Goal: Task Accomplishment & Management: Manage account settings

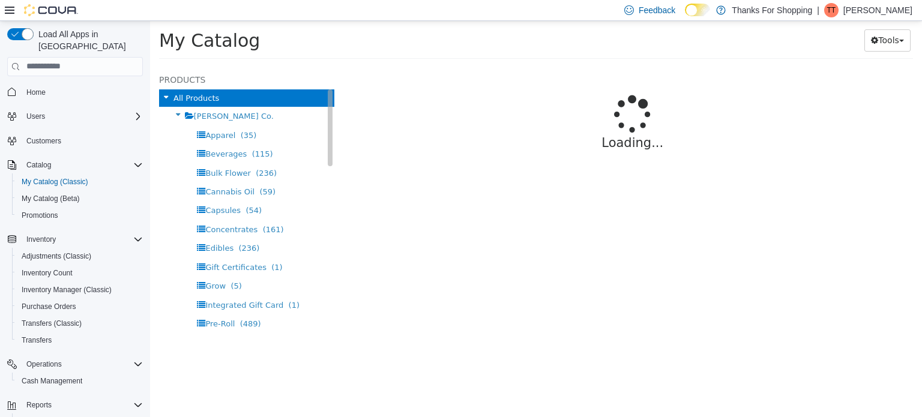
select select "**********"
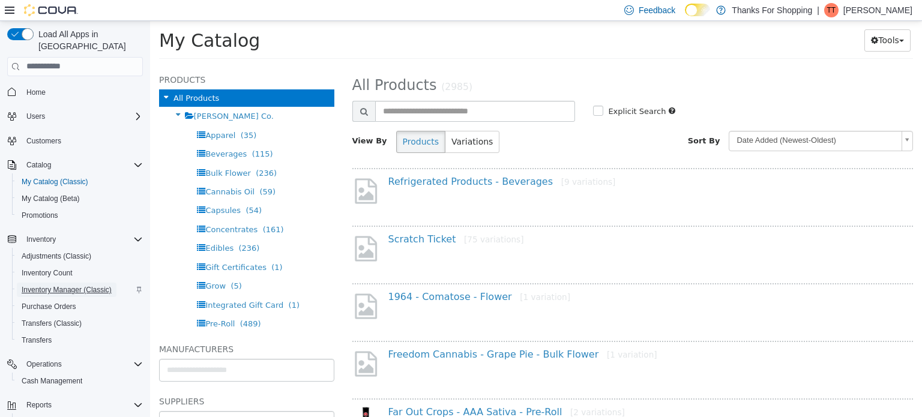
click at [49, 285] on span "Inventory Manager (Classic)" at bounding box center [67, 290] width 90 height 10
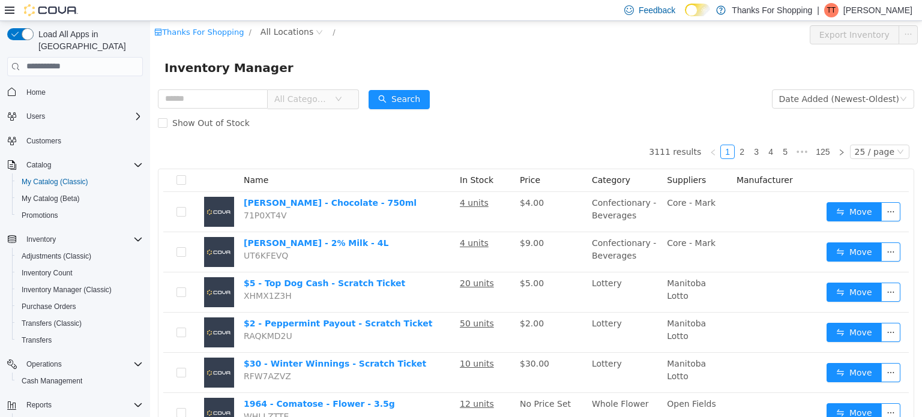
click at [329, 100] on span "All Categories" at bounding box center [301, 98] width 55 height 12
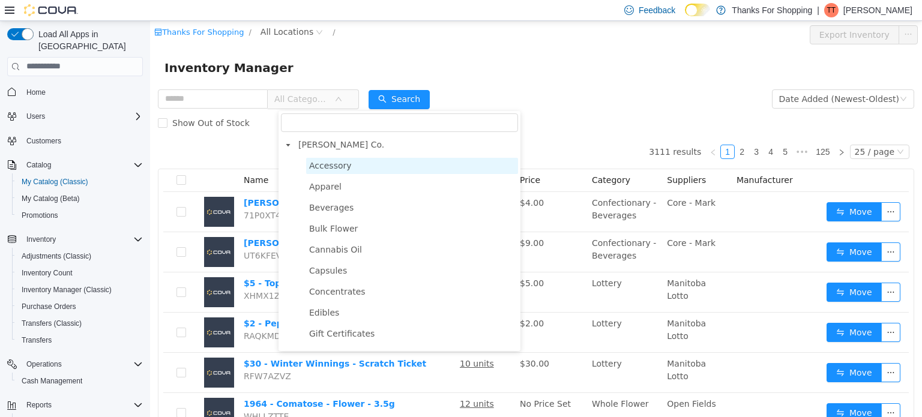
click at [339, 169] on span "Accessory" at bounding box center [330, 165] width 43 height 10
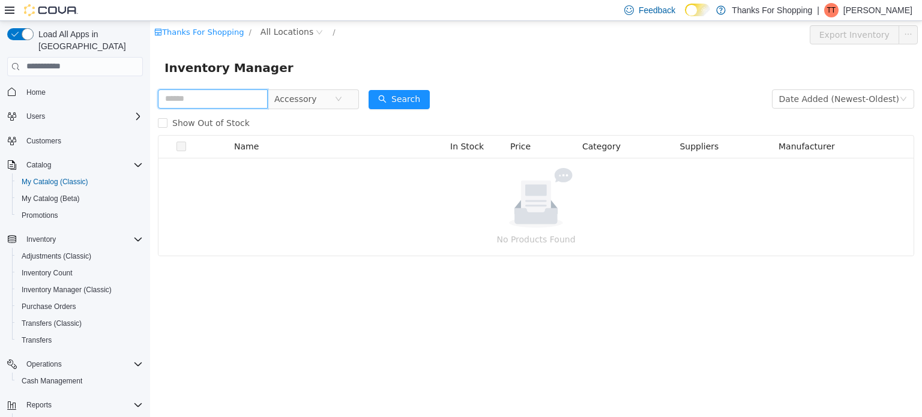
click at [195, 103] on input "text" at bounding box center [213, 98] width 110 height 19
click at [210, 100] on input "********" at bounding box center [213, 98] width 110 height 19
click at [335, 105] on span "Accessory" at bounding box center [304, 98] width 60 height 18
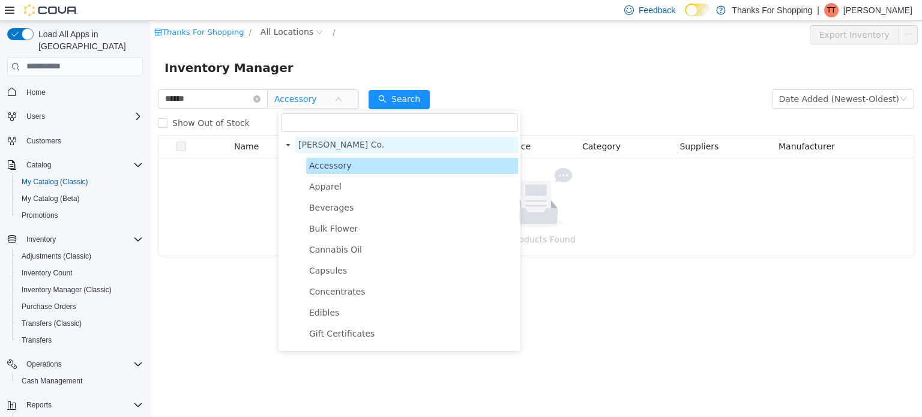
click at [315, 147] on span "[PERSON_NAME] Co." at bounding box center [341, 144] width 86 height 10
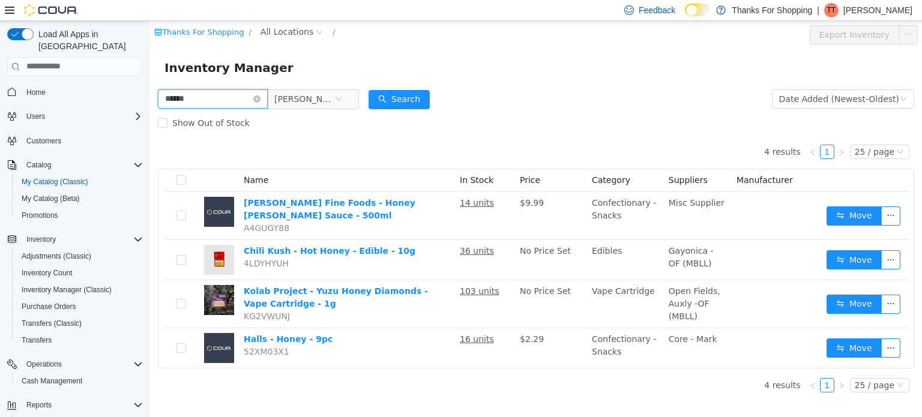
click at [219, 101] on input "******" at bounding box center [213, 98] width 110 height 19
type input "**********"
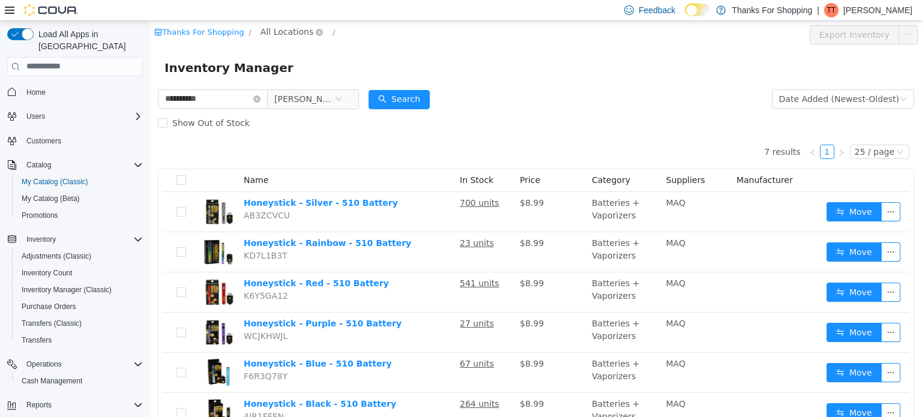
click at [282, 33] on span "All Locations" at bounding box center [287, 31] width 53 height 13
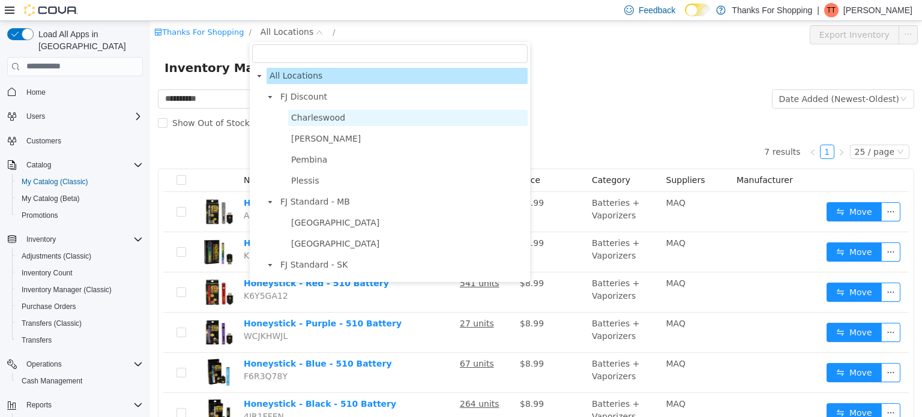
click at [303, 116] on span "Charleswood" at bounding box center [318, 117] width 54 height 10
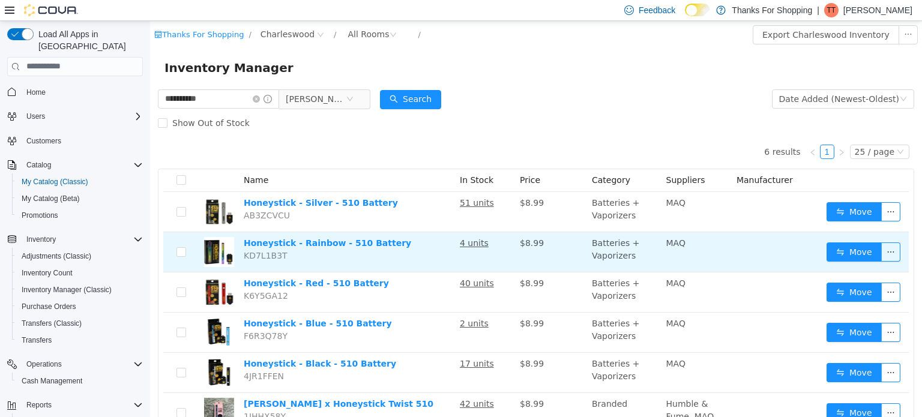
scroll to position [49, 0]
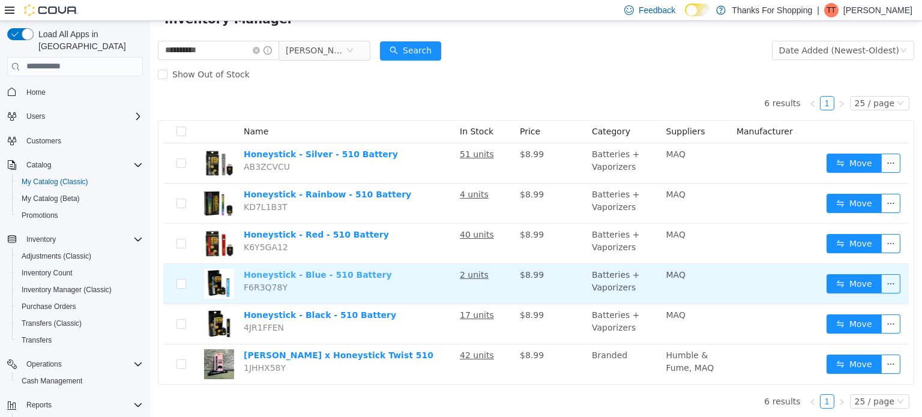
click at [301, 275] on link "Honeystick - Blue - 510 Battery" at bounding box center [318, 275] width 148 height 10
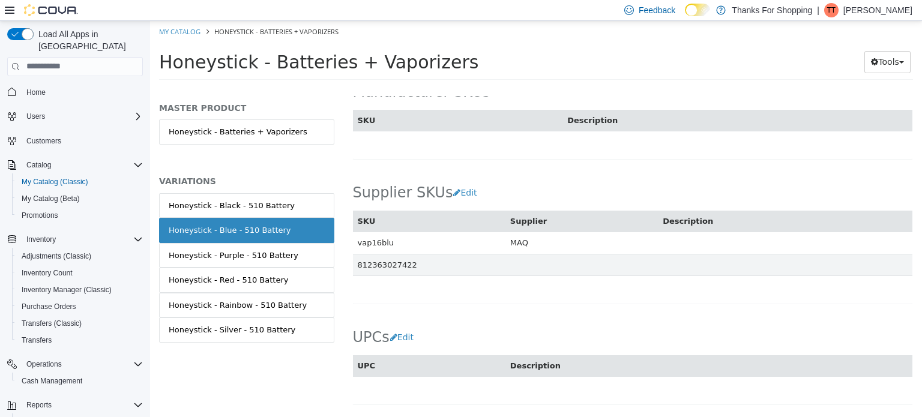
scroll to position [841, 0]
drag, startPoint x: 392, startPoint y: 229, endPoint x: 359, endPoint y: 230, distance: 33.6
click at [359, 230] on td "vap16blu" at bounding box center [429, 240] width 153 height 22
copy td "vap16blu"
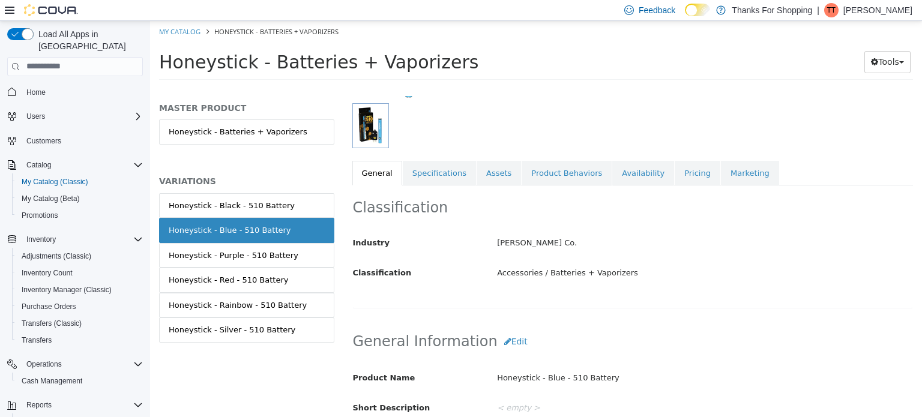
scroll to position [0, 0]
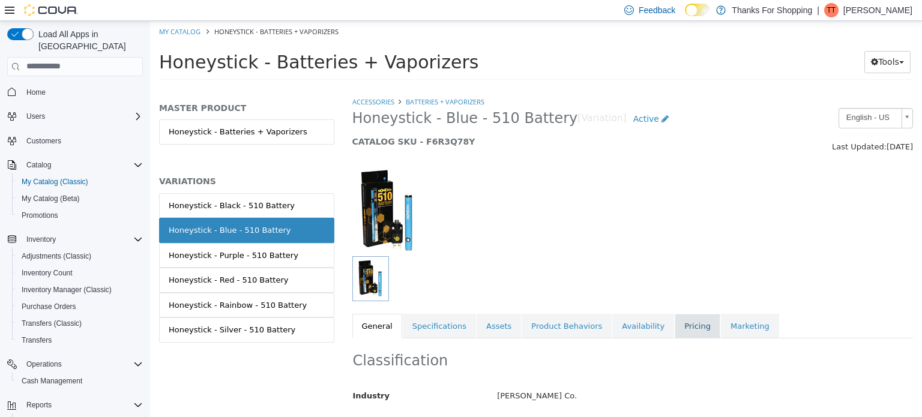
click at [675, 329] on link "Pricing" at bounding box center [698, 326] width 46 height 25
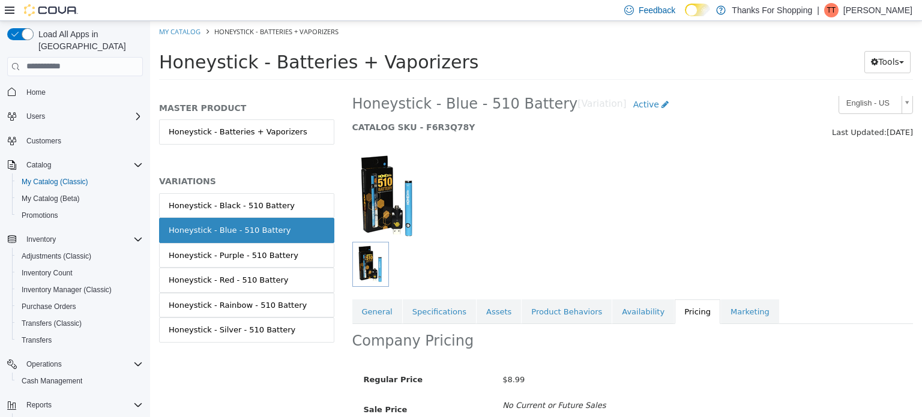
scroll to position [104, 0]
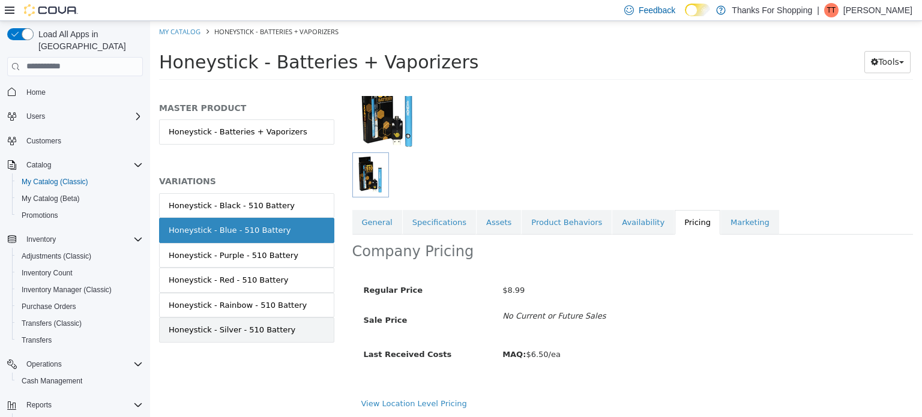
click at [252, 333] on div "Honeystick - Silver - 510 Battery" at bounding box center [232, 330] width 127 height 12
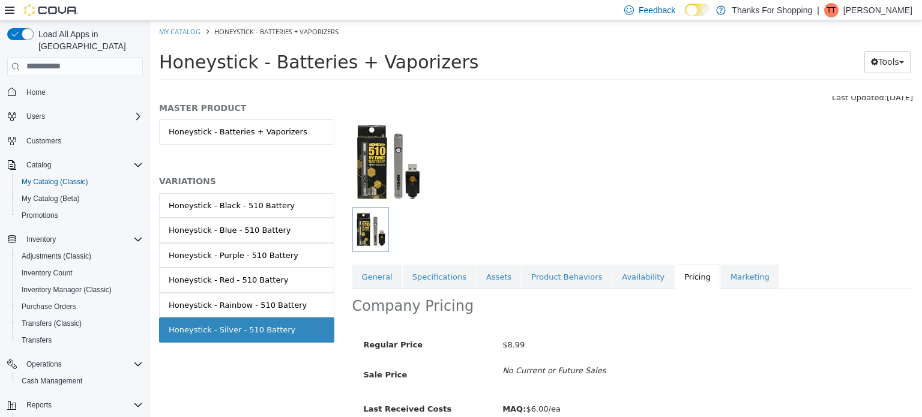
scroll to position [104, 0]
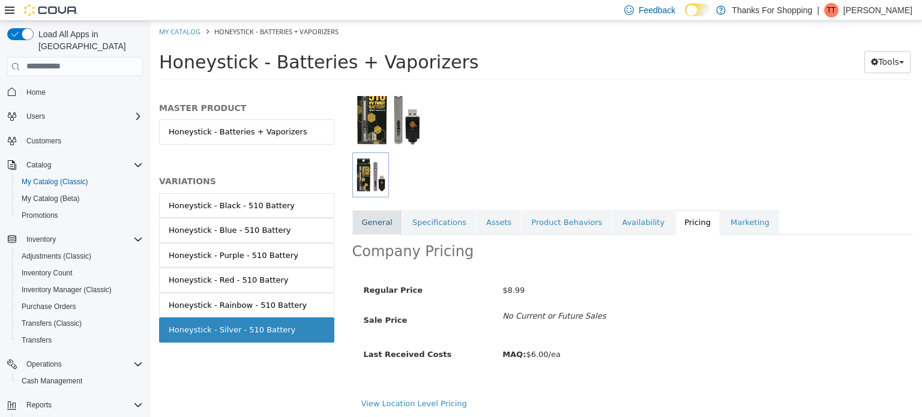
click at [388, 218] on link "General" at bounding box center [378, 222] width 50 height 25
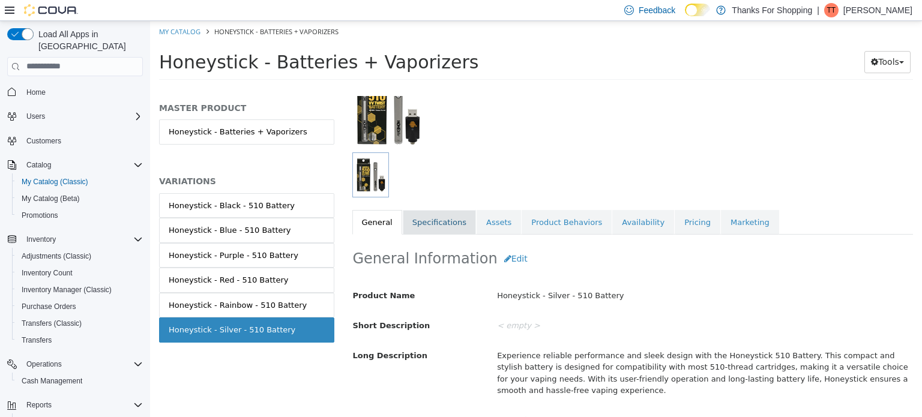
click at [425, 225] on link "Specifications" at bounding box center [439, 222] width 73 height 25
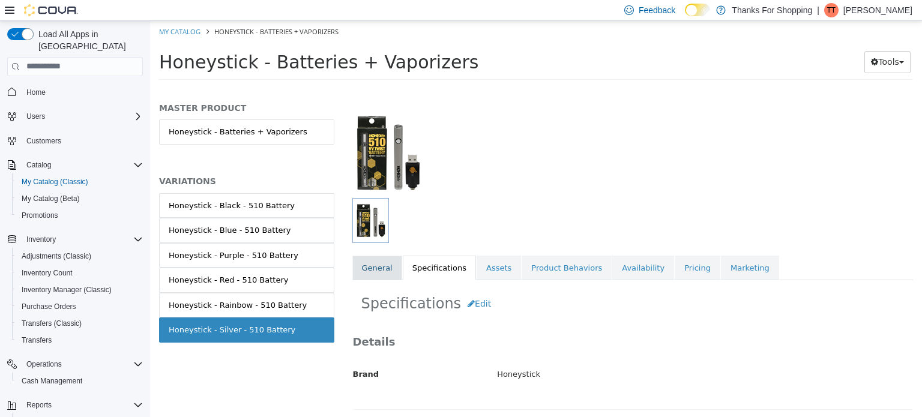
click at [369, 265] on link "General" at bounding box center [378, 267] width 50 height 25
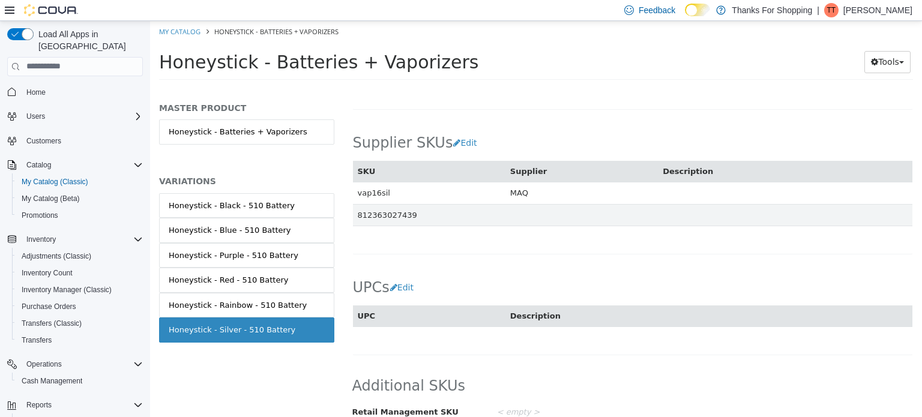
scroll to position [889, 0]
drag, startPoint x: 392, startPoint y: 181, endPoint x: 359, endPoint y: 181, distance: 33.0
click at [359, 181] on td "vap16sil" at bounding box center [429, 192] width 153 height 22
copy td "vap16sil"
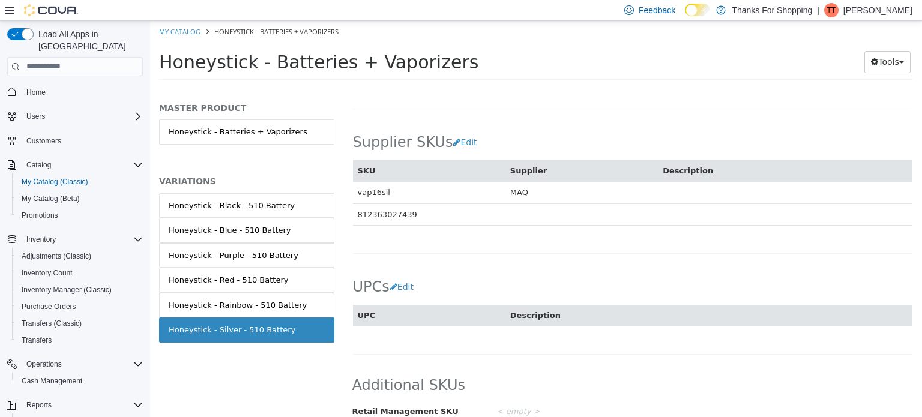
drag, startPoint x: 414, startPoint y: 202, endPoint x: 354, endPoint y: 201, distance: 60.1
click at [354, 203] on td "812363027439" at bounding box center [429, 214] width 153 height 22
copy td "812363027439"
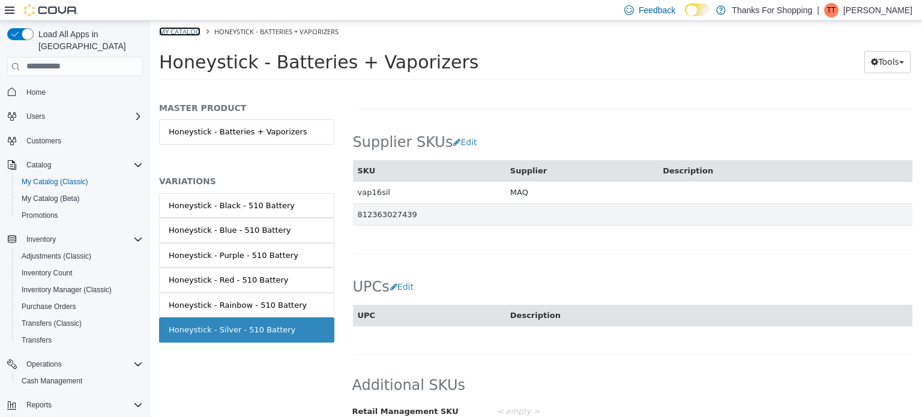
click at [183, 31] on link "My Catalog" at bounding box center [179, 30] width 41 height 9
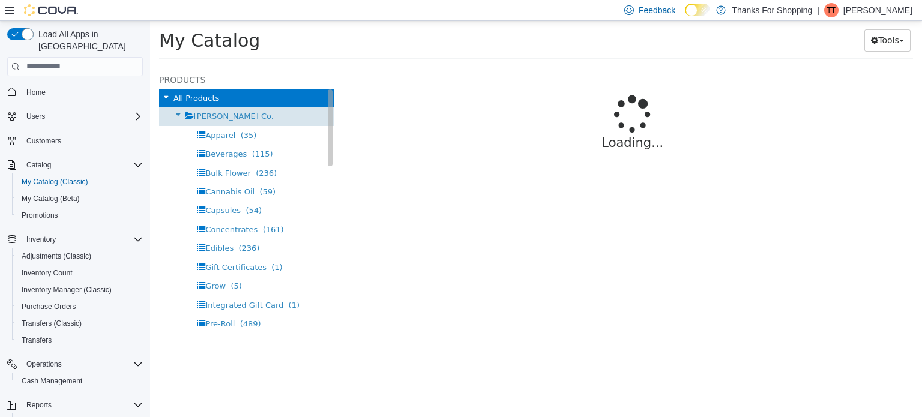
select select "**********"
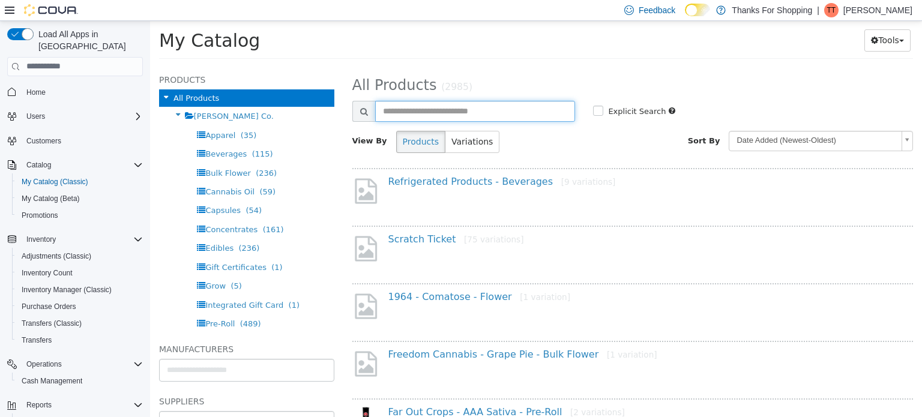
click at [409, 105] on input "text" at bounding box center [475, 110] width 201 height 21
type input "*****"
select select "**********"
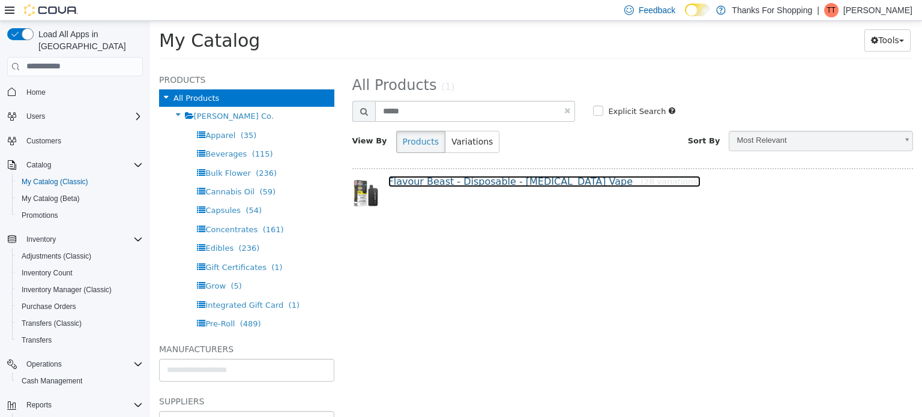
click at [442, 187] on link "Flavour Beast - Disposable - Nicotine Vape [28 variations]" at bounding box center [545, 180] width 313 height 11
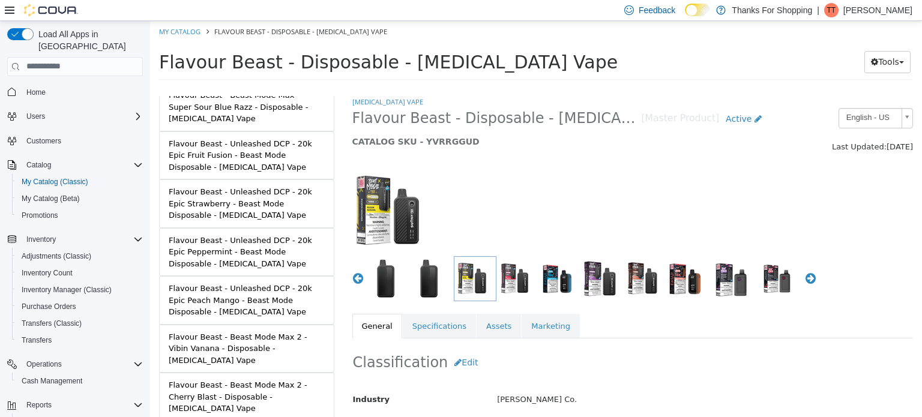
scroll to position [928, 0]
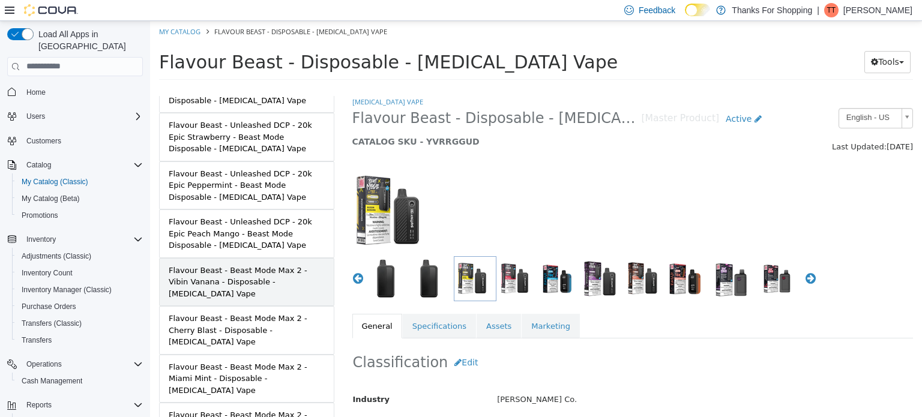
click at [246, 264] on div "Flavour Beast - Beast Mode Max 2 - Vibin Vanana - Disposable - Nicotine Vape" at bounding box center [247, 281] width 156 height 35
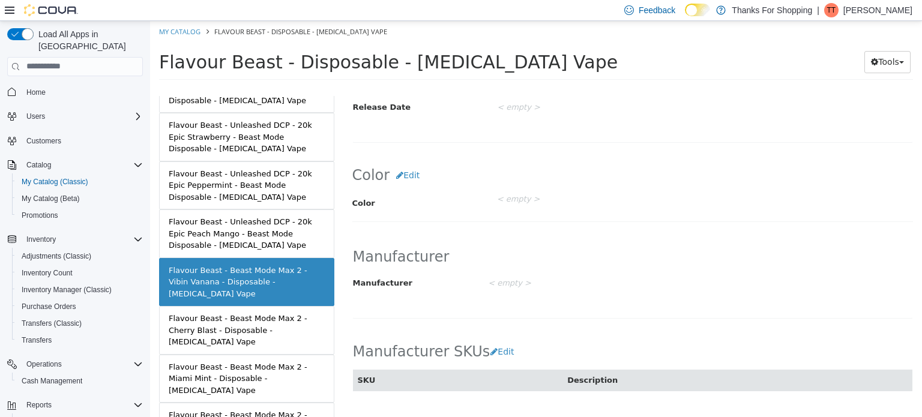
scroll to position [782, 0]
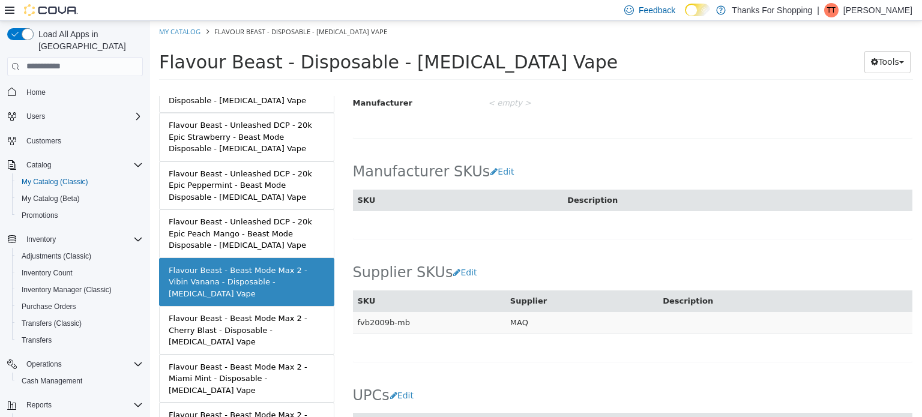
drag, startPoint x: 413, startPoint y: 309, endPoint x: 358, endPoint y: 312, distance: 55.3
click at [358, 312] on td "fvb2009b-mb" at bounding box center [429, 323] width 153 height 22
copy td "fvb2009b-mb"
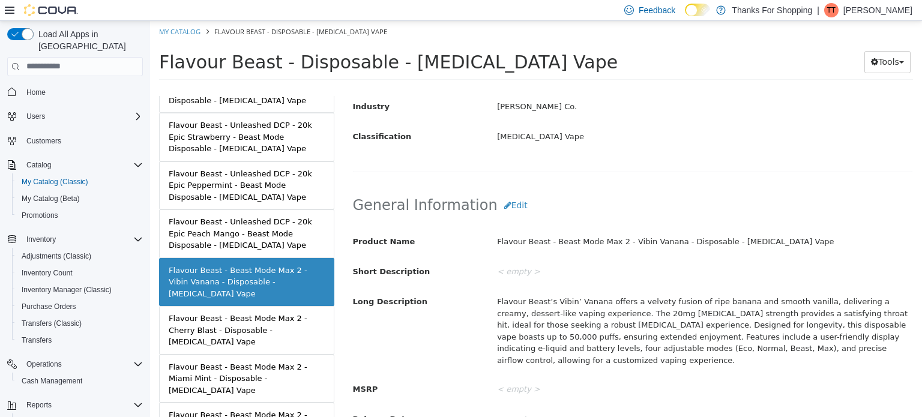
scroll to position [0, 0]
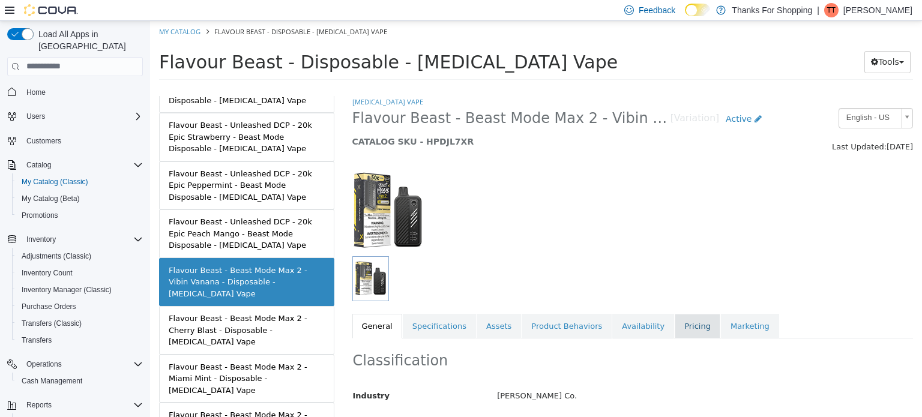
click at [675, 327] on link "Pricing" at bounding box center [698, 326] width 46 height 25
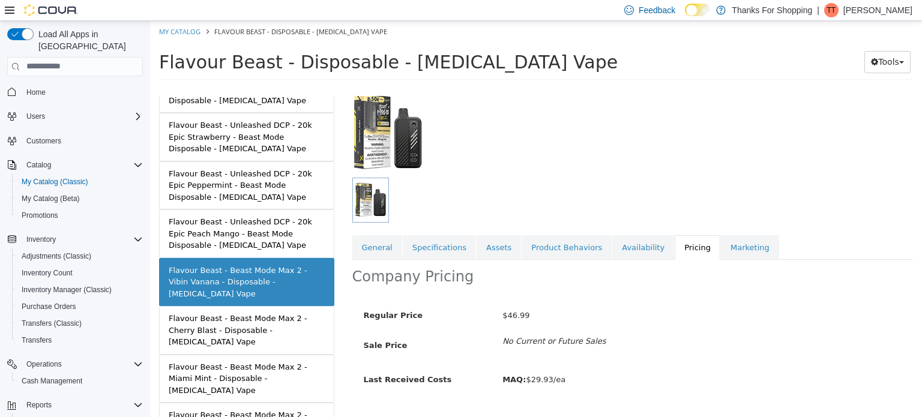
scroll to position [104, 0]
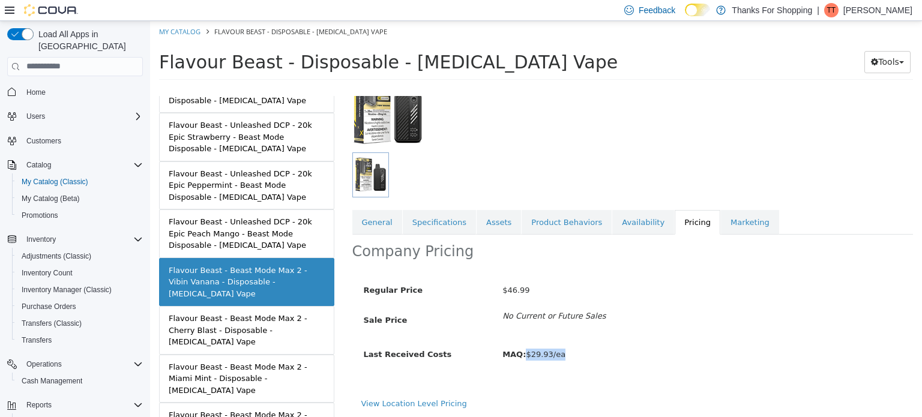
drag, startPoint x: 567, startPoint y: 353, endPoint x: 526, endPoint y: 353, distance: 41.4
click at [526, 353] on div "MAQ: $29.93/ea" at bounding box center [702, 354] width 417 height 21
copy span "$29.93/ea"
click at [180, 31] on link "My Catalog" at bounding box center [179, 30] width 41 height 9
select select "**********"
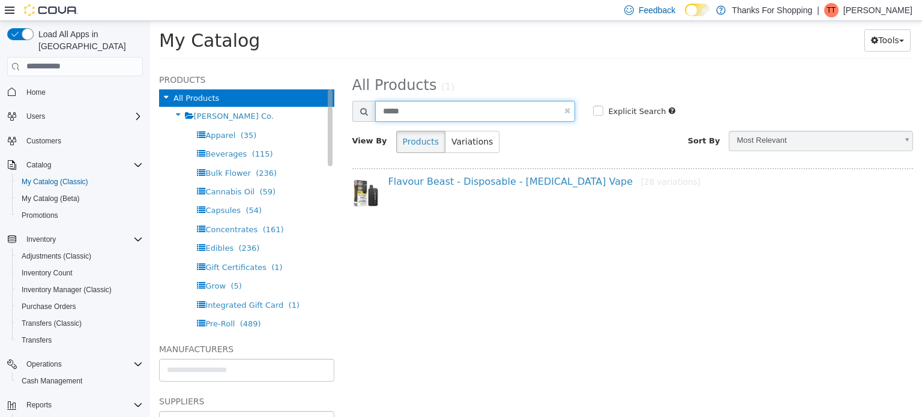
drag, startPoint x: 408, startPoint y: 111, endPoint x: 276, endPoint y: 105, distance: 132.3
click at [280, 66] on div "Products All Products Farmer Jane Cannabis Co. Apparel (35) Beverages (115) Bul…" at bounding box center [536, 66] width 772 height 0
type input "**********"
select select "**********"
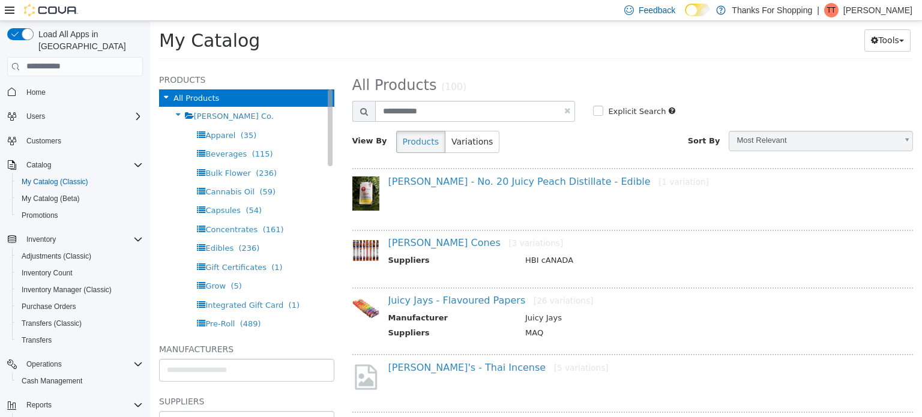
select select "**********"
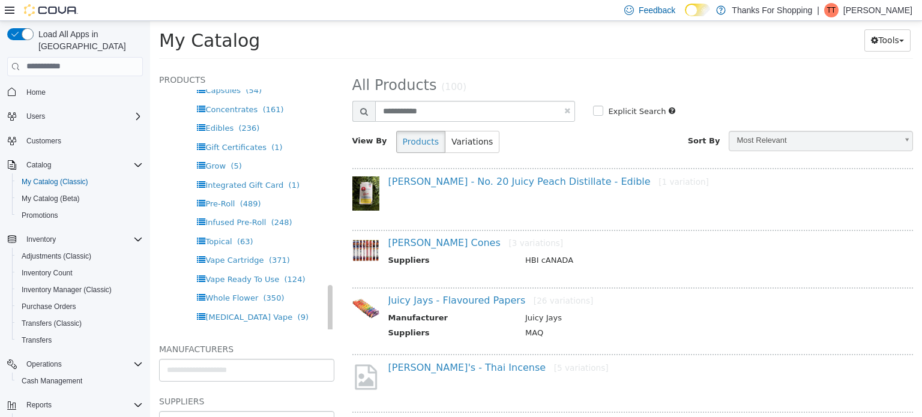
scroll to position [240, 0]
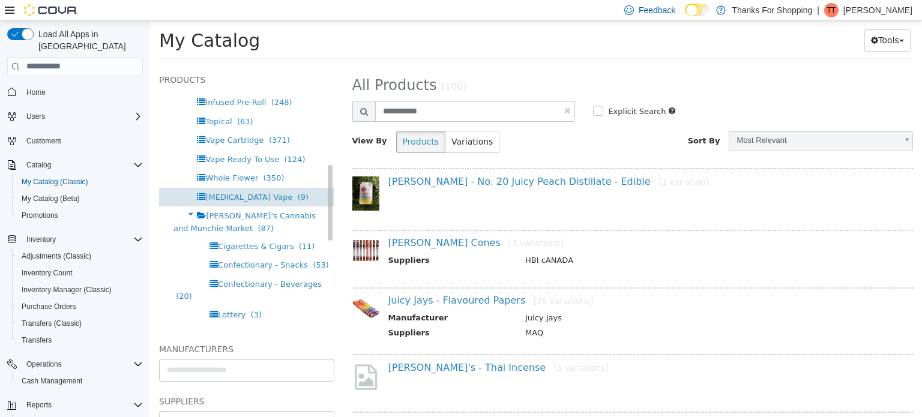
click at [222, 200] on span "[MEDICAL_DATA] Vape" at bounding box center [248, 196] width 87 height 9
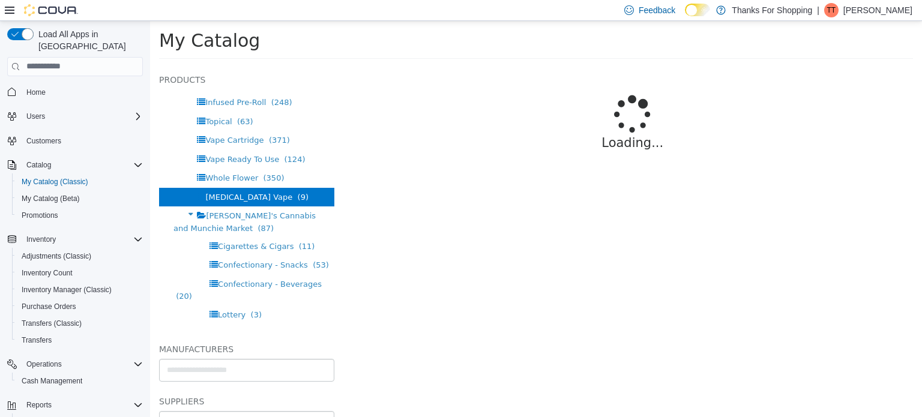
select select "**********"
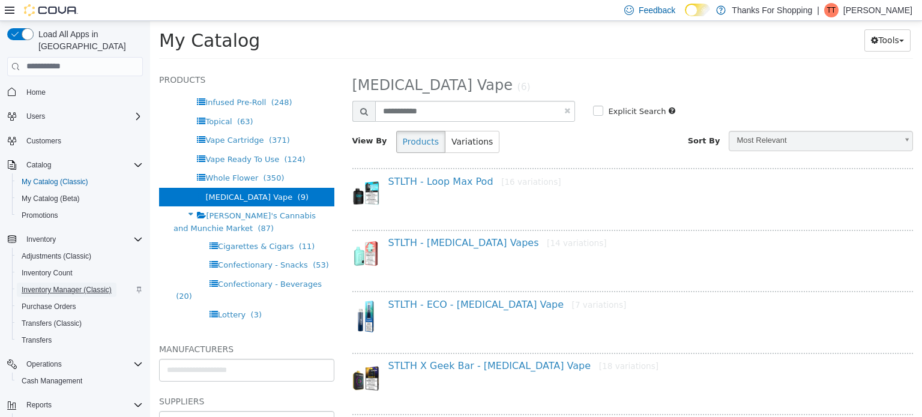
click at [77, 285] on span "Inventory Manager (Classic)" at bounding box center [67, 290] width 90 height 10
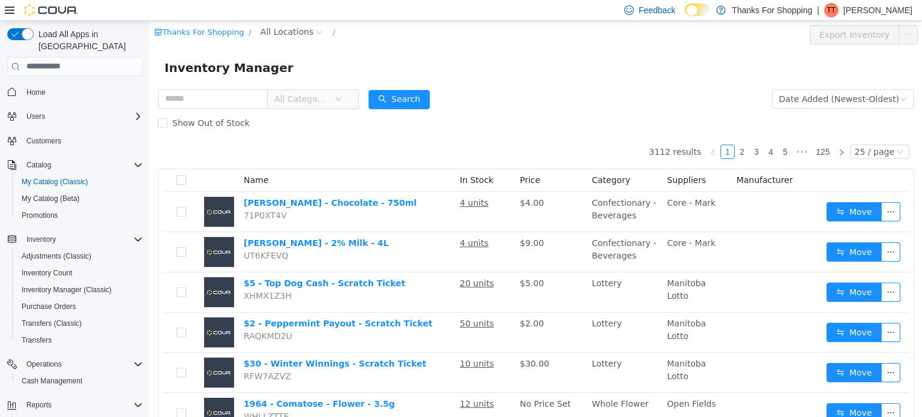
click at [320, 99] on span "All Categories" at bounding box center [301, 98] width 55 height 12
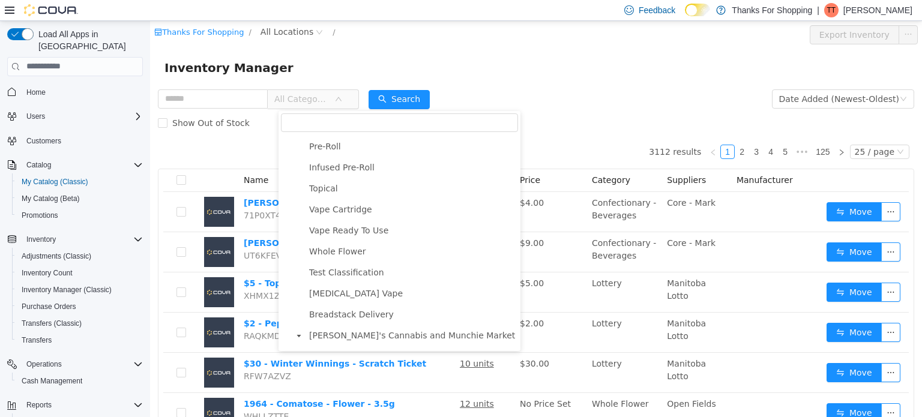
scroll to position [360, 0]
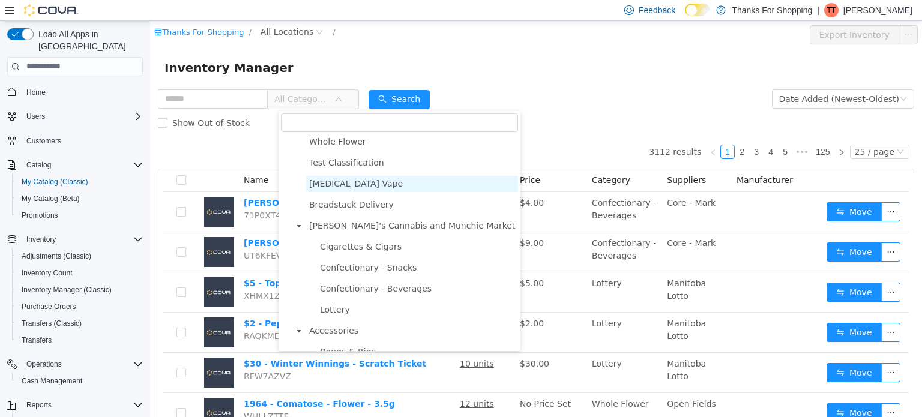
click at [345, 187] on span "Nicotine Vape" at bounding box center [356, 183] width 94 height 10
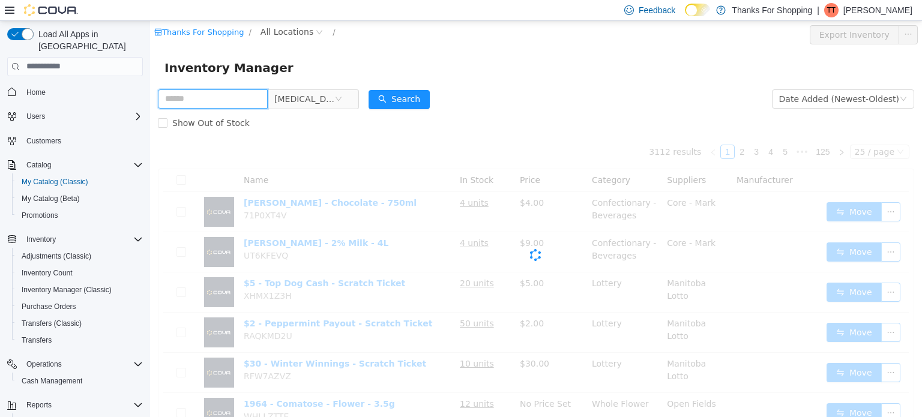
click at [210, 101] on input "text" at bounding box center [213, 98] width 110 height 19
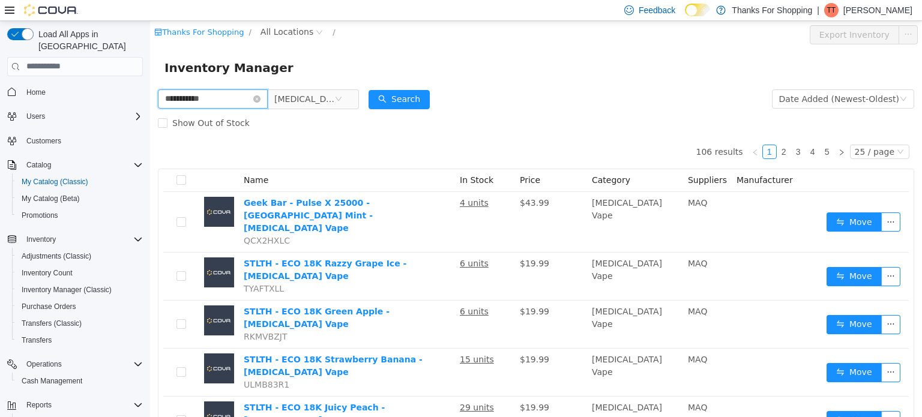
type input "**********"
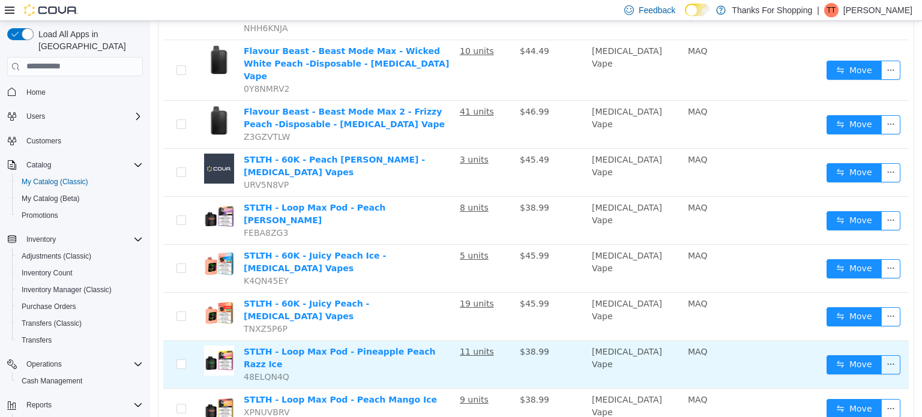
scroll to position [601, 0]
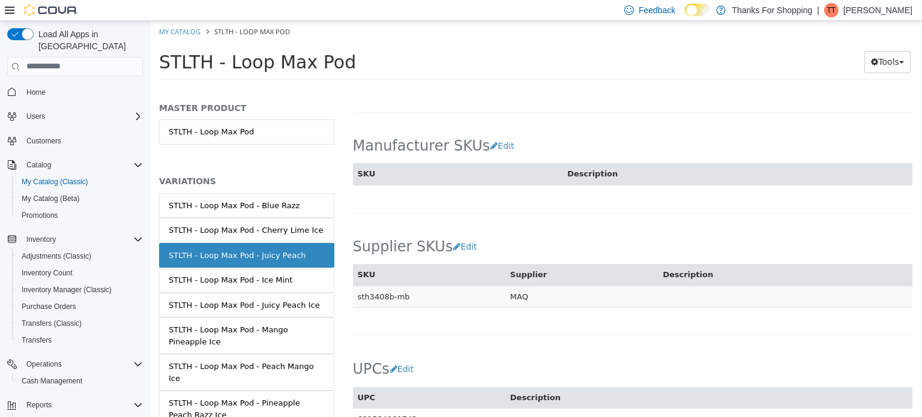
scroll to position [841, 0]
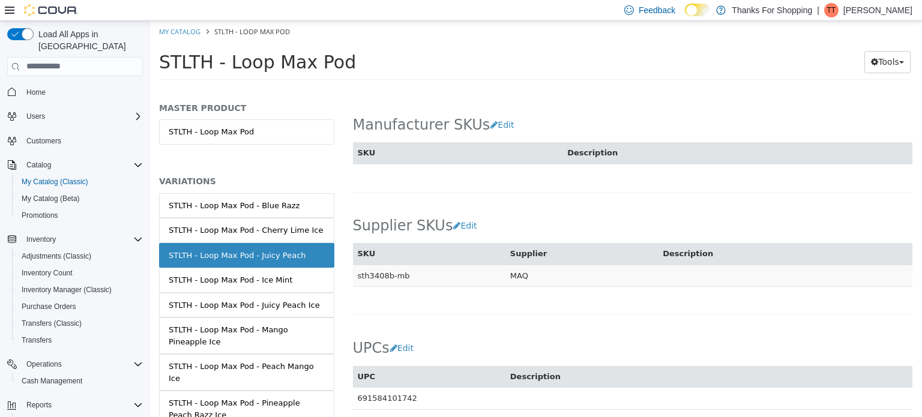
drag, startPoint x: 406, startPoint y: 265, endPoint x: 359, endPoint y: 269, distance: 47.6
click at [359, 269] on td "sth3408b-mb" at bounding box center [429, 275] width 153 height 22
copy td "sth3408b-mb"
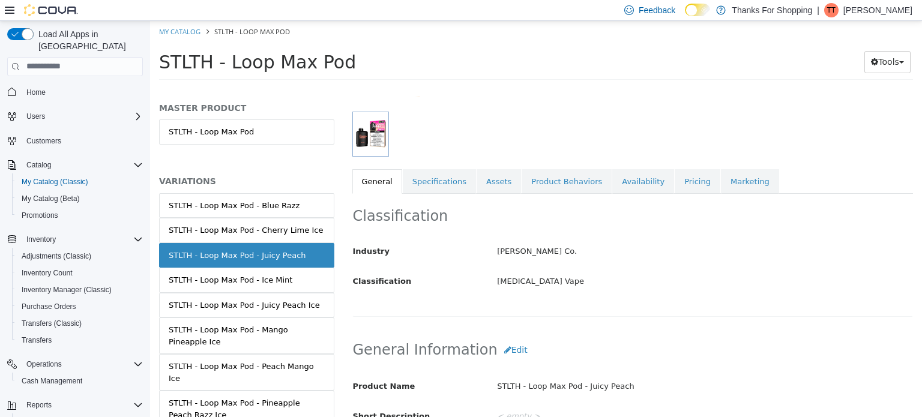
scroll to position [0, 0]
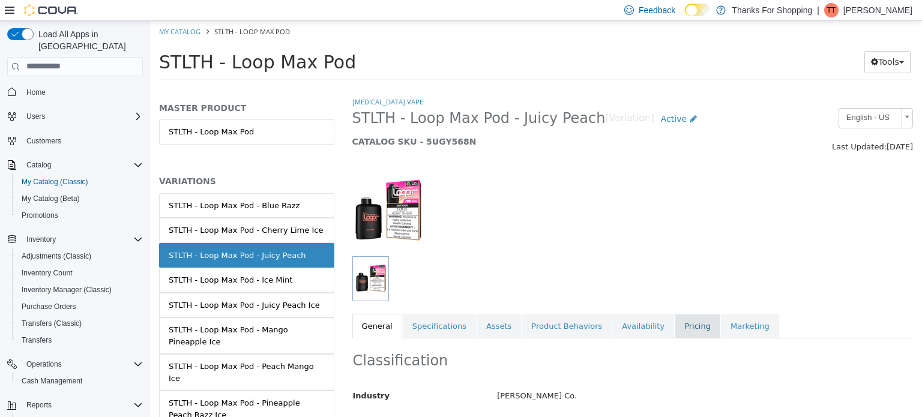
click at [675, 326] on link "Pricing" at bounding box center [698, 326] width 46 height 25
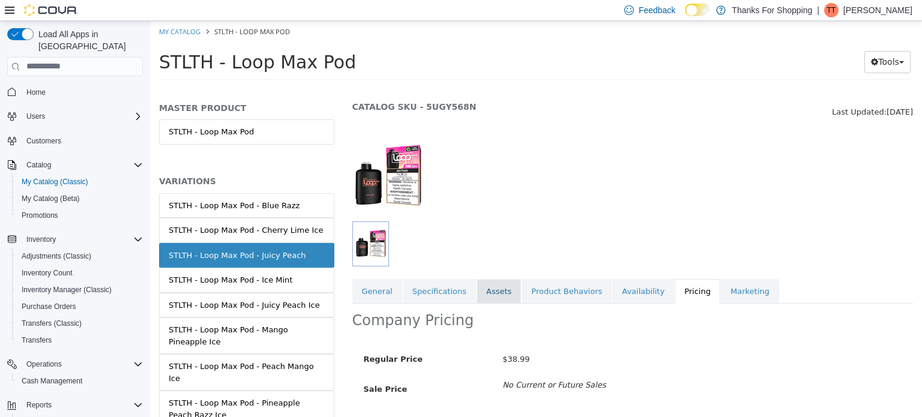
scroll to position [104, 0]
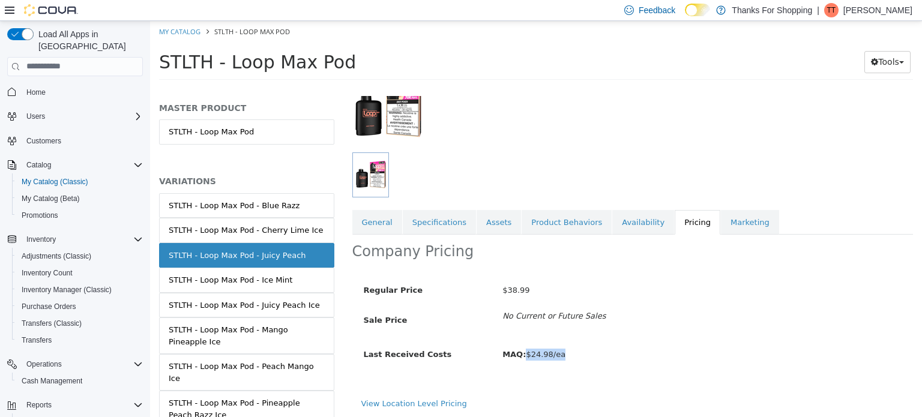
drag, startPoint x: 567, startPoint y: 353, endPoint x: 526, endPoint y: 360, distance: 41.4
click at [526, 360] on div "MAQ: $24.98/ea" at bounding box center [702, 354] width 417 height 21
copy span "$24.98/ea"
click at [62, 285] on span "Inventory Manager (Classic)" at bounding box center [67, 290] width 90 height 10
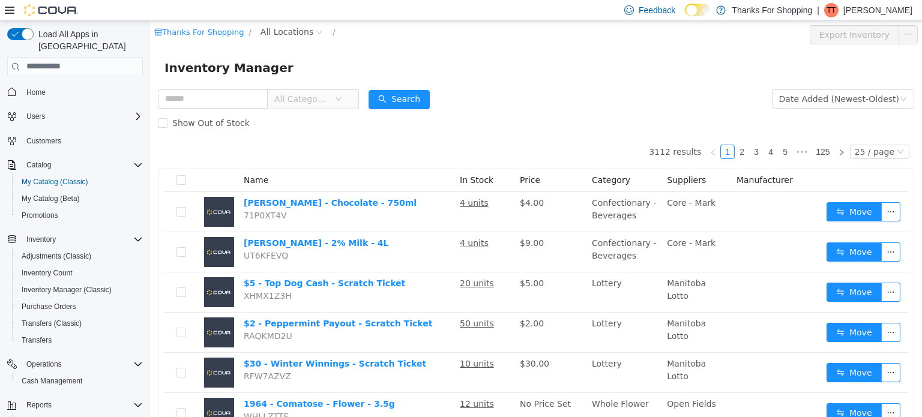
click at [350, 94] on span "All Categories" at bounding box center [308, 98] width 82 height 19
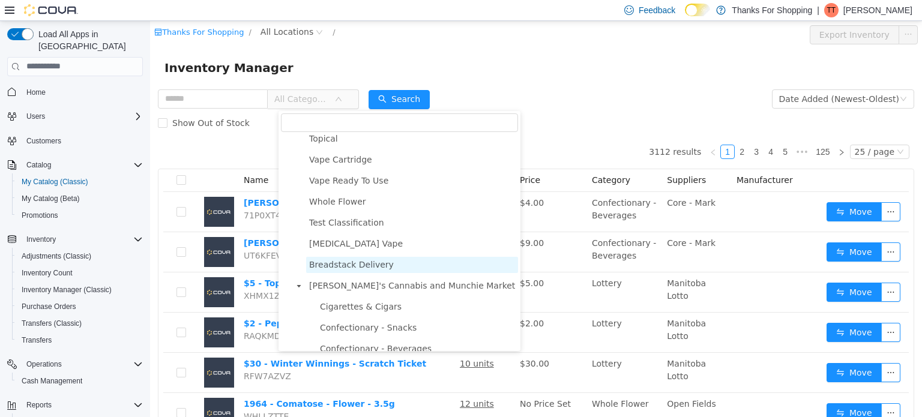
scroll to position [180, 0]
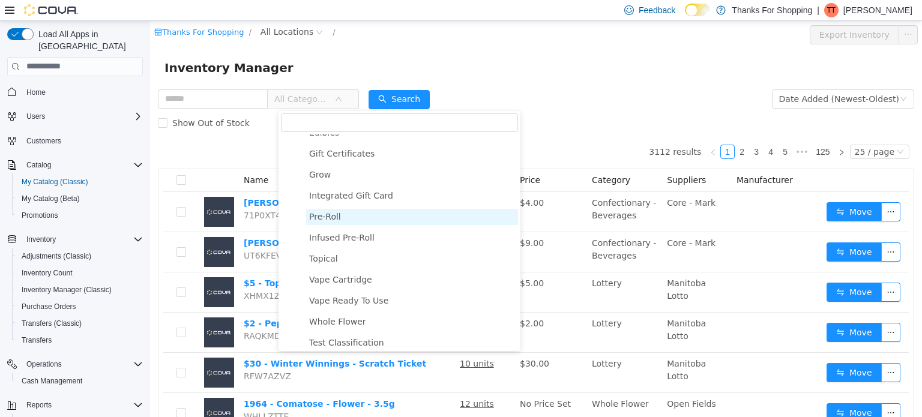
click at [338, 225] on span "Pre-Roll" at bounding box center [412, 216] width 212 height 16
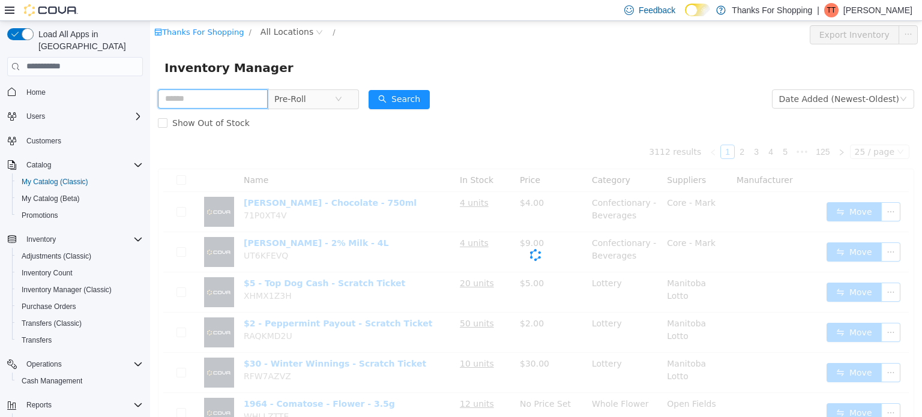
click at [233, 108] on input "text" at bounding box center [213, 98] width 110 height 19
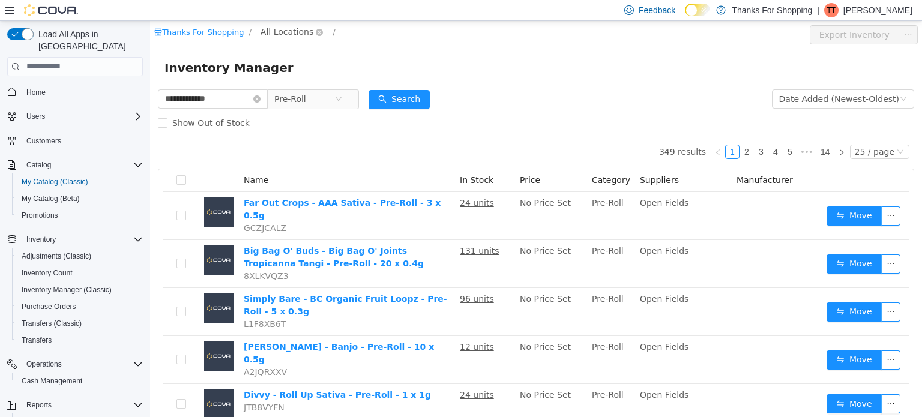
click at [287, 31] on span "All Locations" at bounding box center [287, 31] width 53 height 13
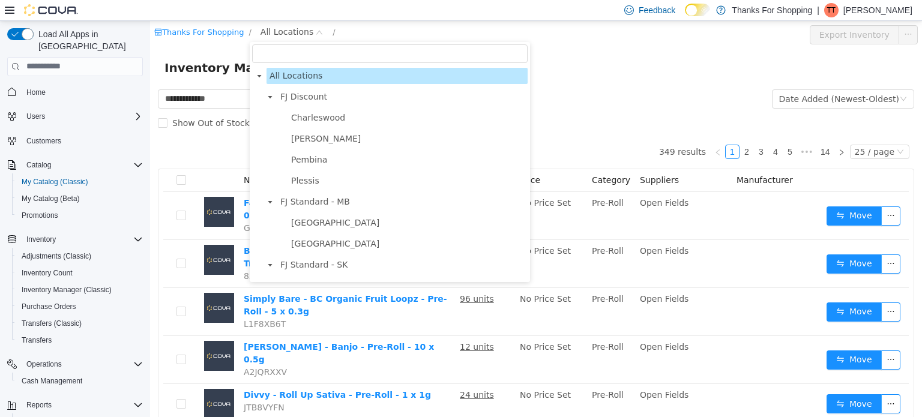
click at [322, 121] on span "Charleswood" at bounding box center [318, 117] width 54 height 10
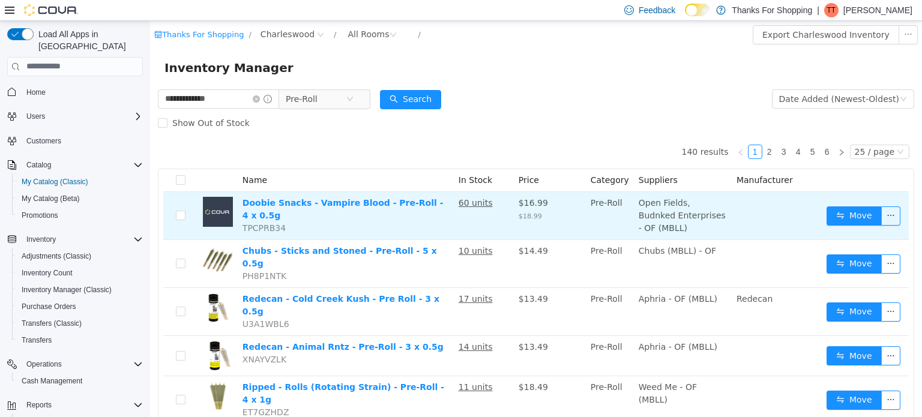
click at [312, 213] on td "Doobie Snacks - Vampire Blood - Pre-Roll - 4 x 0.5g TPCPRB34" at bounding box center [346, 216] width 216 height 48
click at [309, 202] on link "Doobie Snacks - Vampire Blood - Pre-Roll - 4 x 0.5g" at bounding box center [343, 209] width 201 height 22
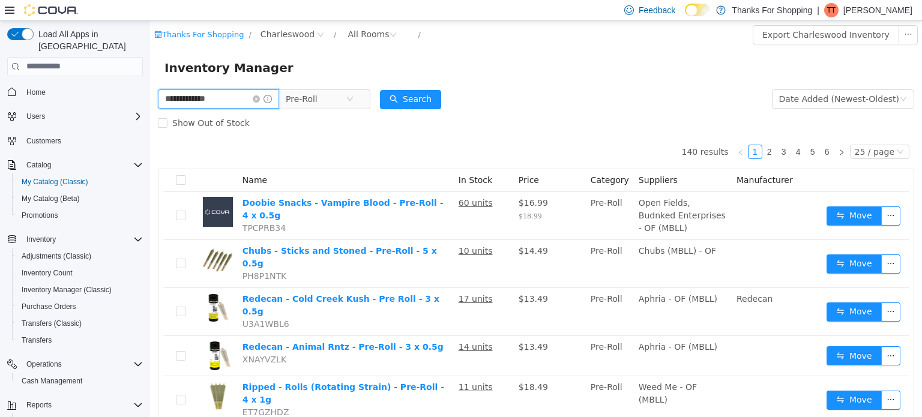
click at [233, 100] on input "**********" at bounding box center [218, 98] width 121 height 19
type input "******"
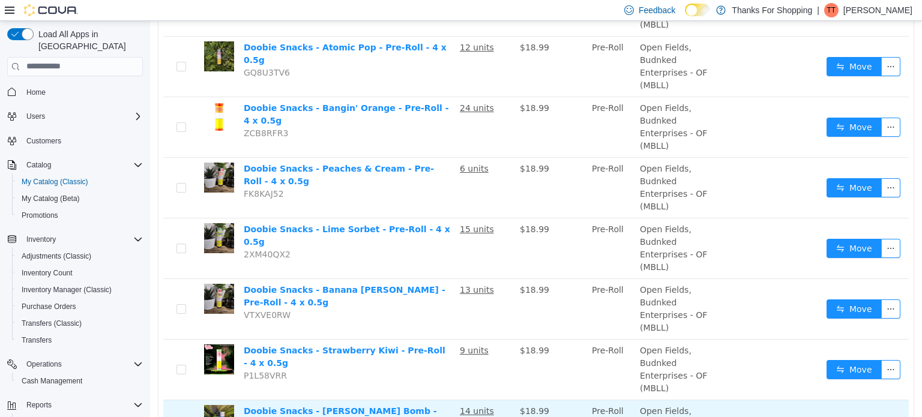
scroll to position [479, 0]
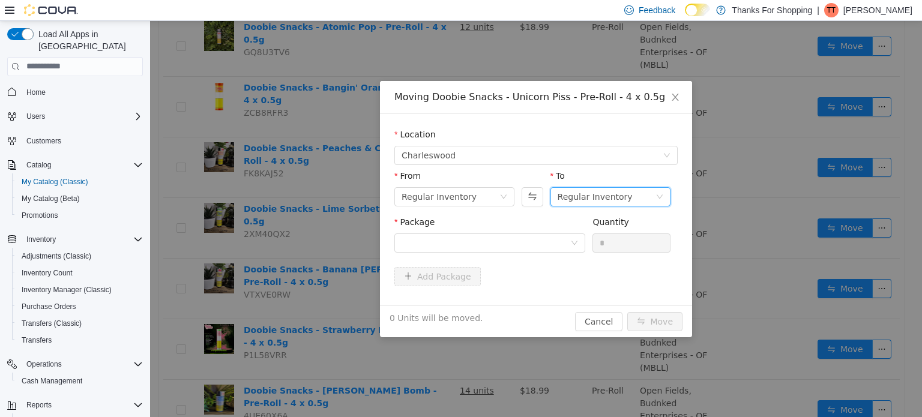
click at [591, 195] on div "Regular Inventory" at bounding box center [595, 196] width 75 height 18
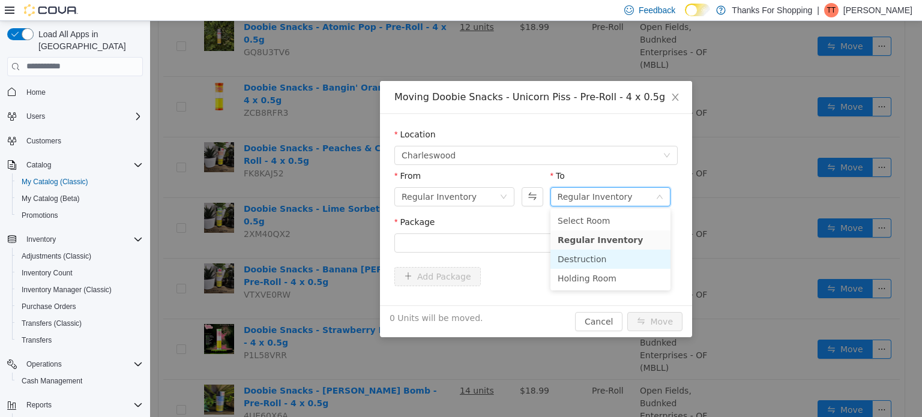
click at [591, 259] on li "Destruction" at bounding box center [611, 258] width 120 height 19
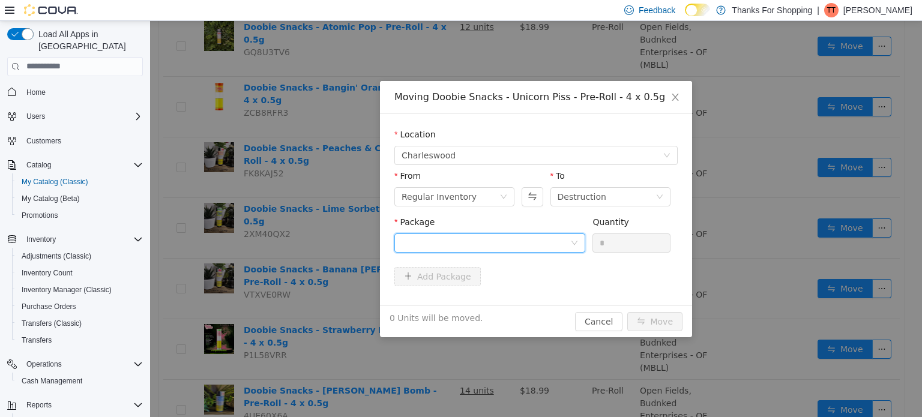
click at [574, 243] on icon "icon: down" at bounding box center [575, 243] width 6 height 4
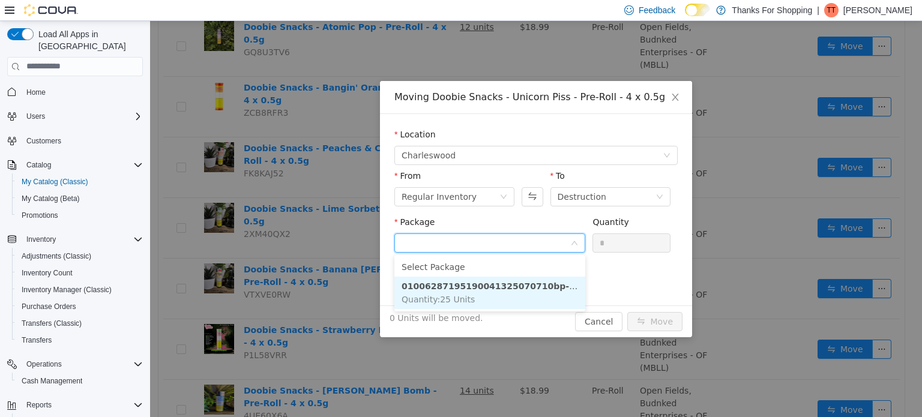
click at [548, 289] on strong "01006287195190041325070710bp-ds-up2025" at bounding box center [510, 286] width 217 height 10
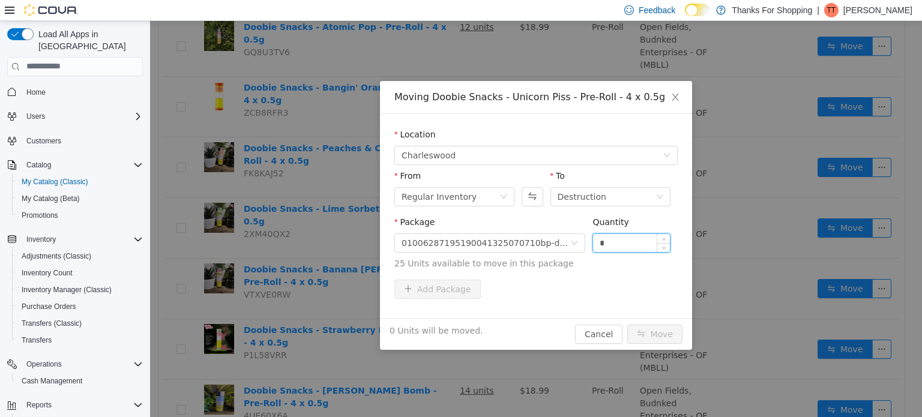
click at [609, 242] on input "*" at bounding box center [631, 243] width 77 height 18
click at [602, 242] on input "*" at bounding box center [631, 243] width 77 height 18
type input "*"
click at [665, 236] on span "Increase Value" at bounding box center [664, 239] width 13 height 11
click at [661, 335] on button "Move" at bounding box center [655, 333] width 55 height 19
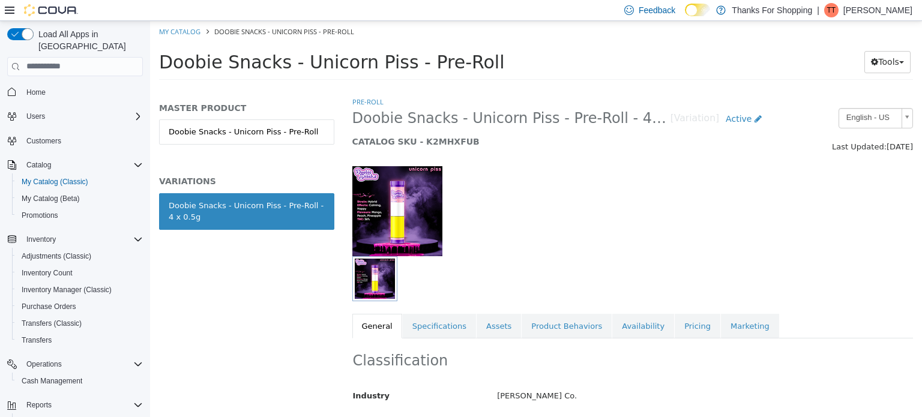
scroll to position [60, 0]
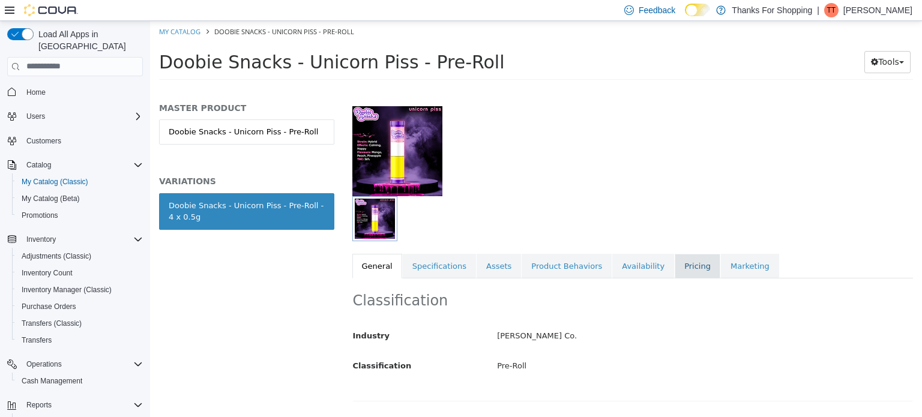
click at [675, 268] on link "Pricing" at bounding box center [698, 265] width 46 height 25
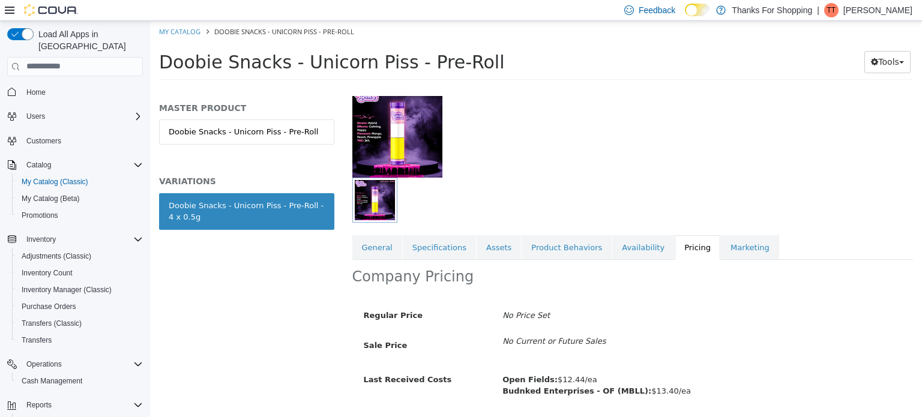
scroll to position [115, 0]
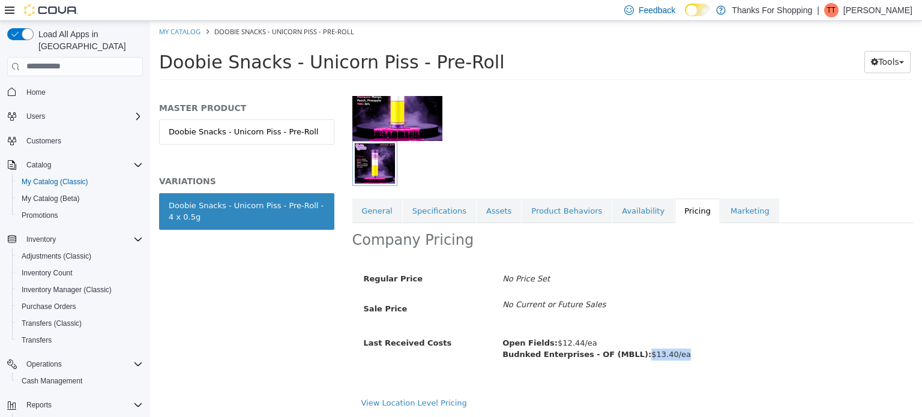
drag, startPoint x: 672, startPoint y: 354, endPoint x: 628, endPoint y: 364, distance: 45.5
click at [628, 364] on div "Open Fields: $12.44/ea Budnked Enterprises - OF (MBLL): $13.40/ea" at bounding box center [702, 349] width 417 height 32
copy span "$13.40/ea"
click at [375, 213] on link "General" at bounding box center [378, 210] width 50 height 25
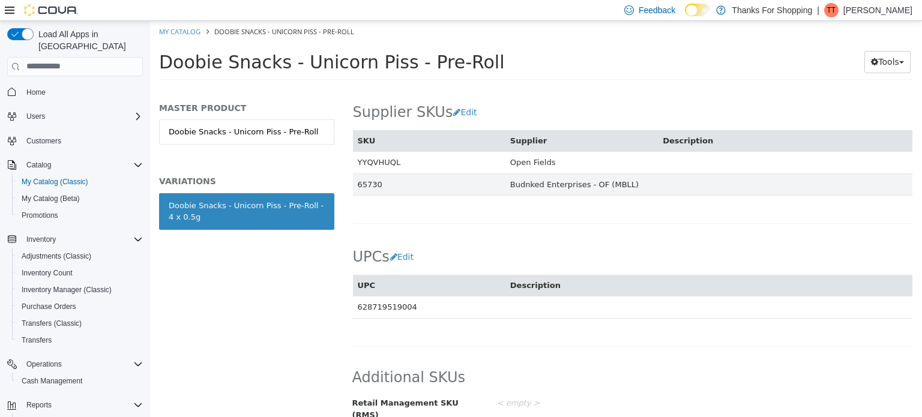
scroll to position [888, 0]
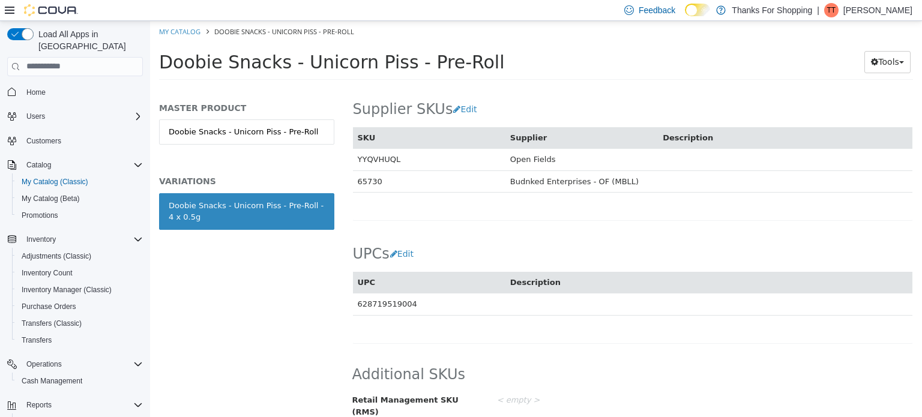
drag, startPoint x: 378, startPoint y: 180, endPoint x: 359, endPoint y: 177, distance: 19.4
click at [359, 177] on td "65730" at bounding box center [429, 181] width 153 height 22
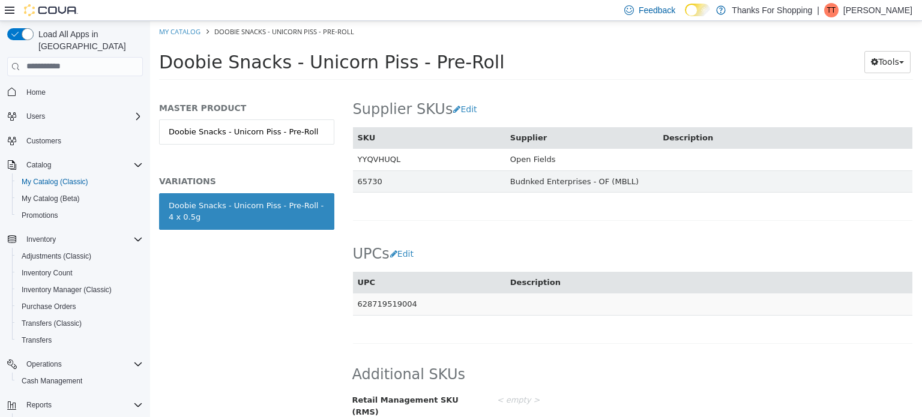
drag, startPoint x: 407, startPoint y: 301, endPoint x: 356, endPoint y: 304, distance: 51.1
click at [356, 304] on td "628719519004" at bounding box center [429, 304] width 153 height 22
copy td "628719519004"
drag, startPoint x: 553, startPoint y: 157, endPoint x: 509, endPoint y: 163, distance: 43.6
click at [509, 164] on td "Open Fields" at bounding box center [582, 159] width 153 height 22
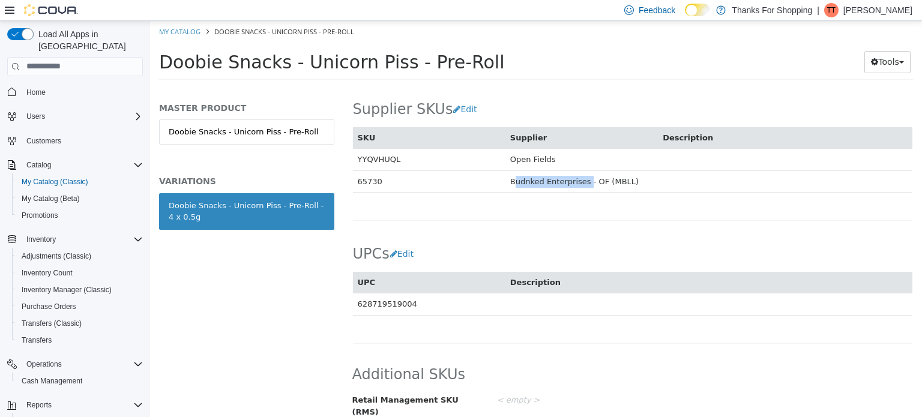
drag, startPoint x: 578, startPoint y: 180, endPoint x: 507, endPoint y: 180, distance: 70.9
click at [507, 180] on td "Budnked Enterprises - OF (MBLL)" at bounding box center [582, 181] width 153 height 22
copy td "Budnked Enterprises"
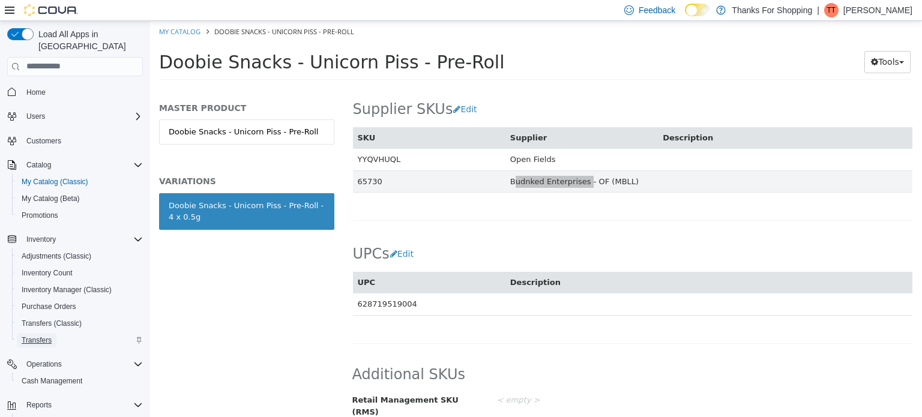
click at [40, 336] on span "Transfers" at bounding box center [37, 341] width 30 height 10
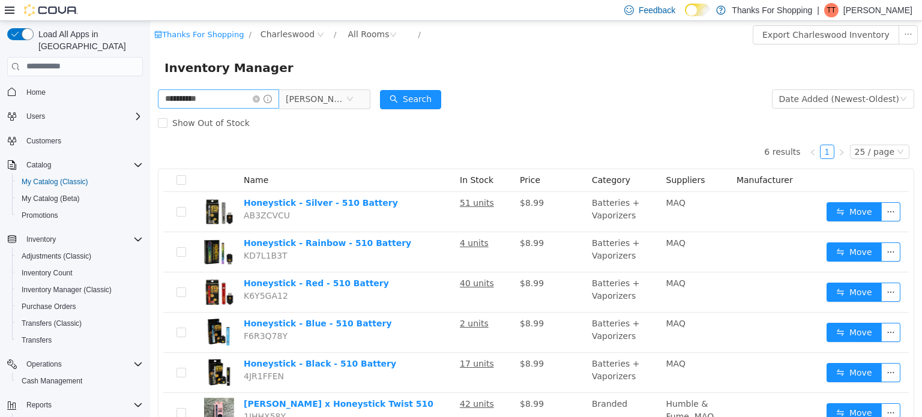
scroll to position [49, 0]
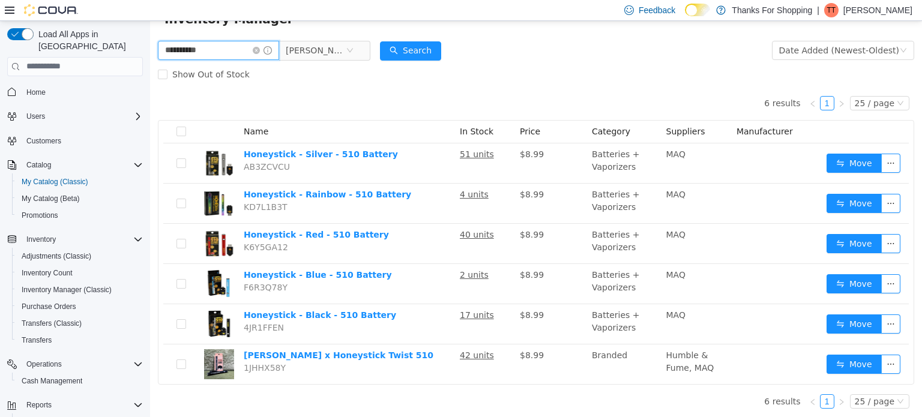
drag, startPoint x: 214, startPoint y: 52, endPoint x: 103, endPoint y: 44, distance: 110.8
click at [150, 44] on html "**********" at bounding box center [536, 170] width 772 height 396
type input "*"
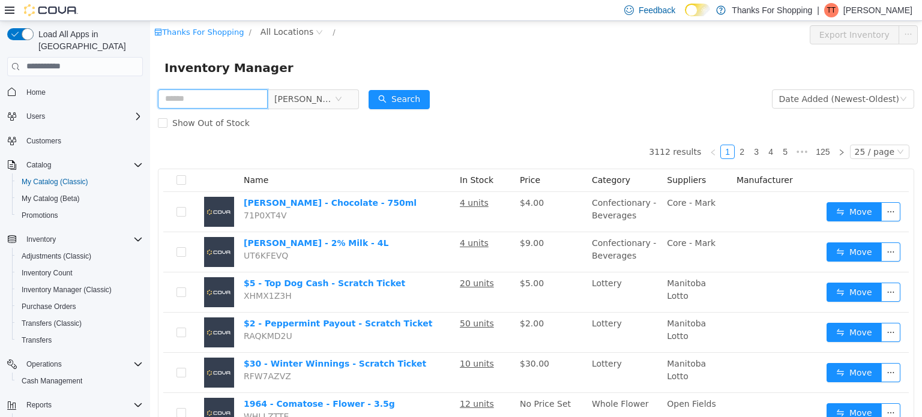
click at [227, 99] on input "text" at bounding box center [213, 98] width 110 height 19
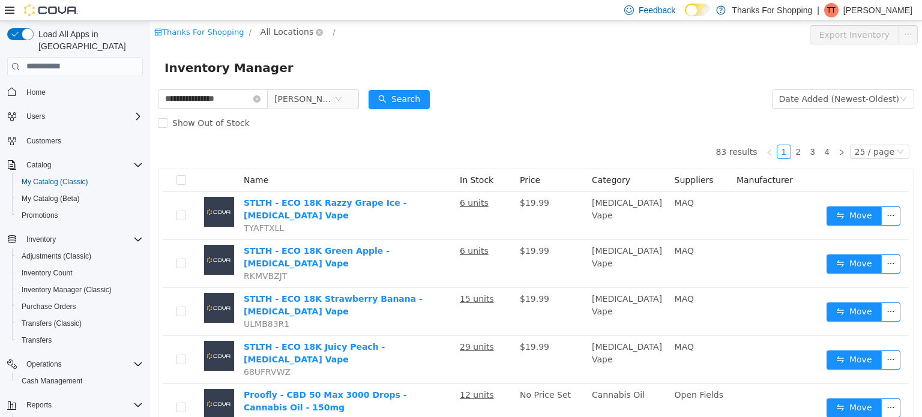
click at [276, 33] on span "All Locations" at bounding box center [287, 31] width 53 height 13
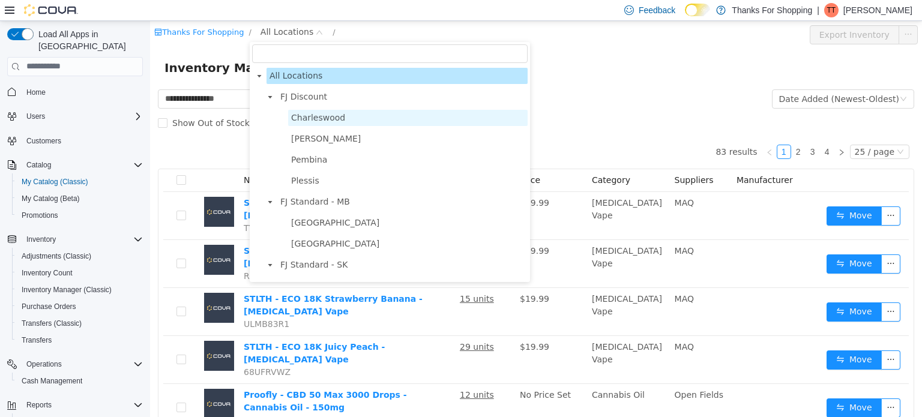
click at [310, 120] on span "Charleswood" at bounding box center [318, 117] width 54 height 10
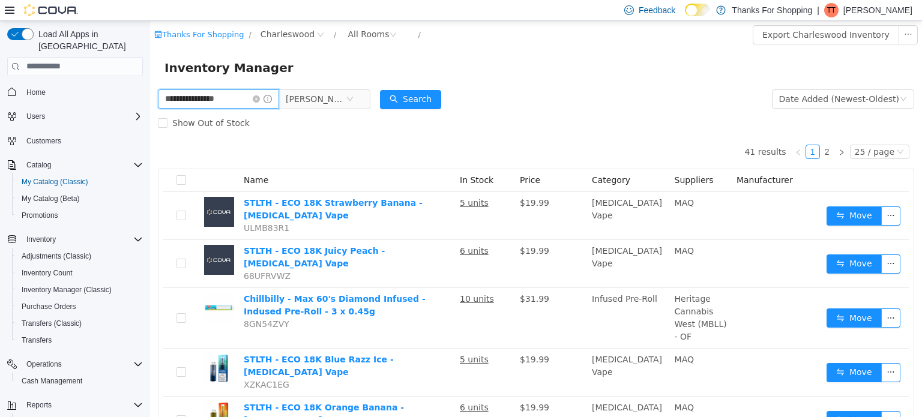
click at [236, 100] on input "**********" at bounding box center [218, 98] width 121 height 19
drag, startPoint x: 257, startPoint y: 97, endPoint x: 0, endPoint y: 67, distance: 258.8
click at [150, 67] on html "**********" at bounding box center [536, 218] width 772 height 396
type input "**********"
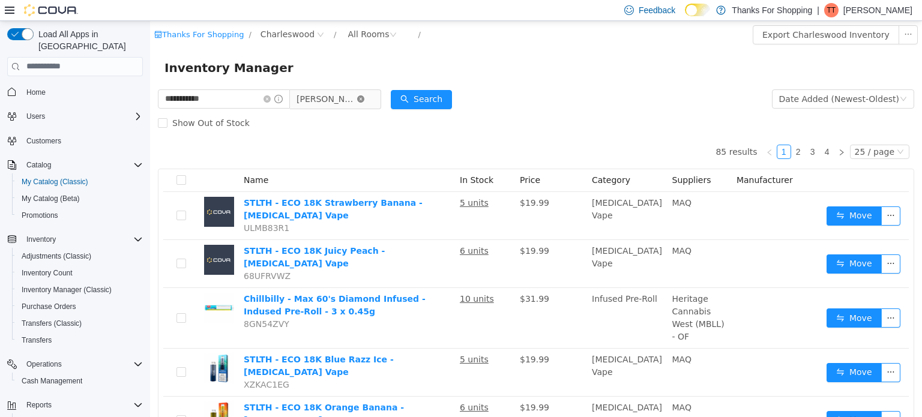
click at [358, 100] on icon "icon: close-circle" at bounding box center [360, 98] width 7 height 7
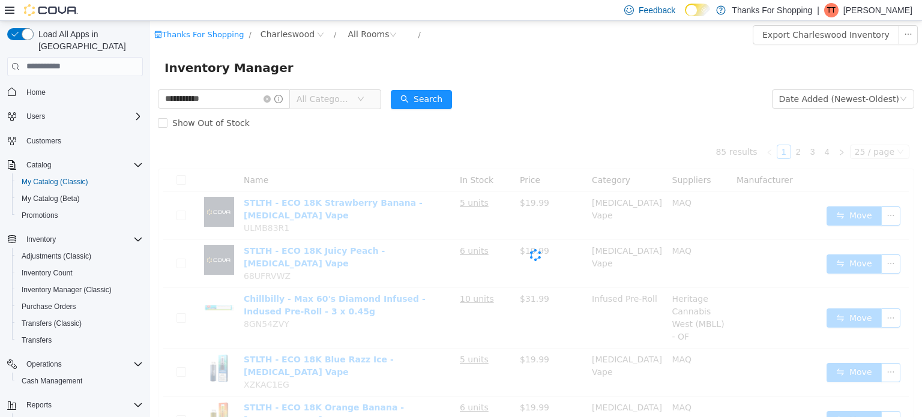
click at [338, 98] on span "All Categories" at bounding box center [324, 98] width 55 height 12
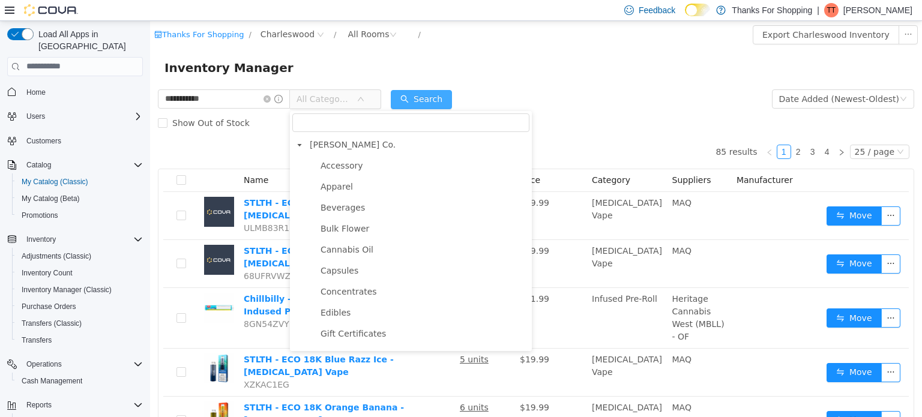
click at [422, 95] on button "Search" at bounding box center [421, 98] width 61 height 19
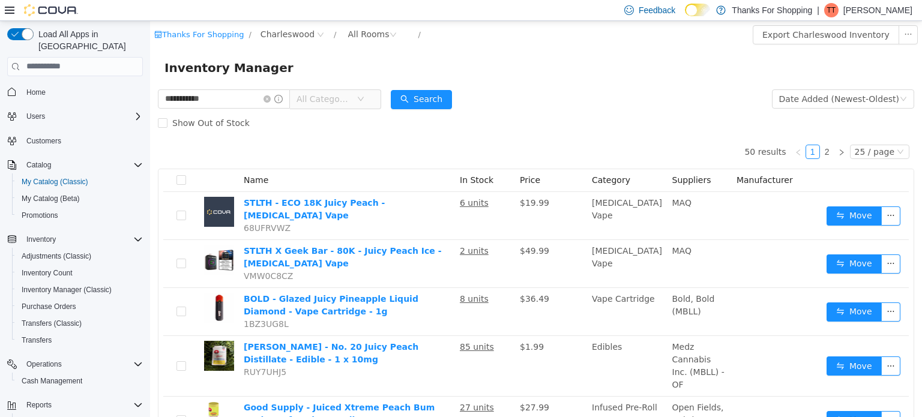
click at [312, 99] on span "All Categories" at bounding box center [324, 98] width 55 height 12
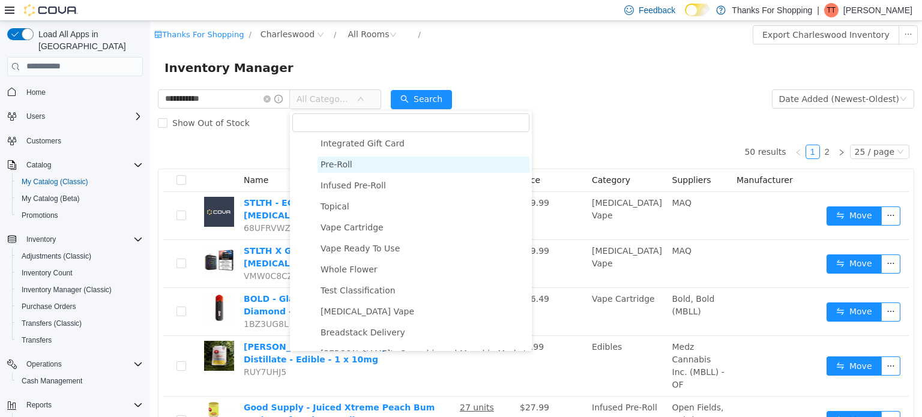
scroll to position [300, 0]
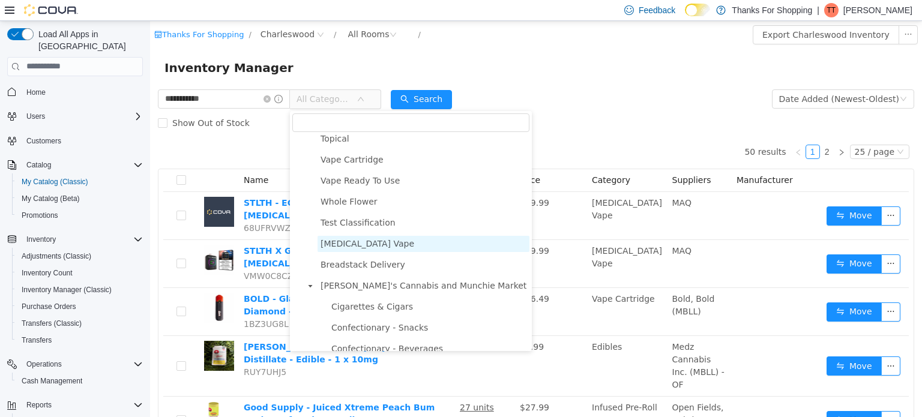
click at [344, 248] on span "[MEDICAL_DATA] Vape" at bounding box center [368, 243] width 94 height 10
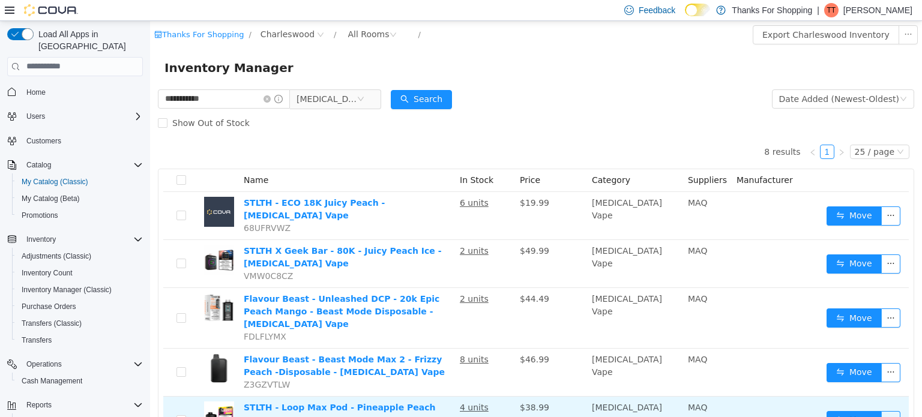
scroll to position [120, 0]
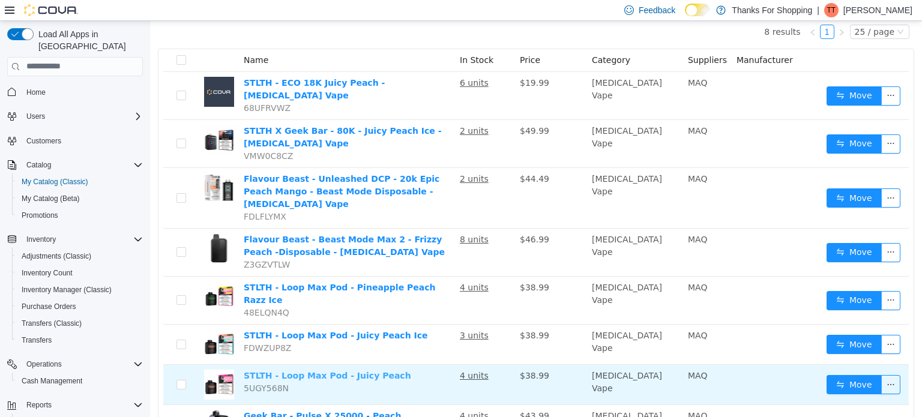
click at [305, 371] on link "STLTH - Loop Max Pod - Juicy Peach" at bounding box center [328, 376] width 168 height 10
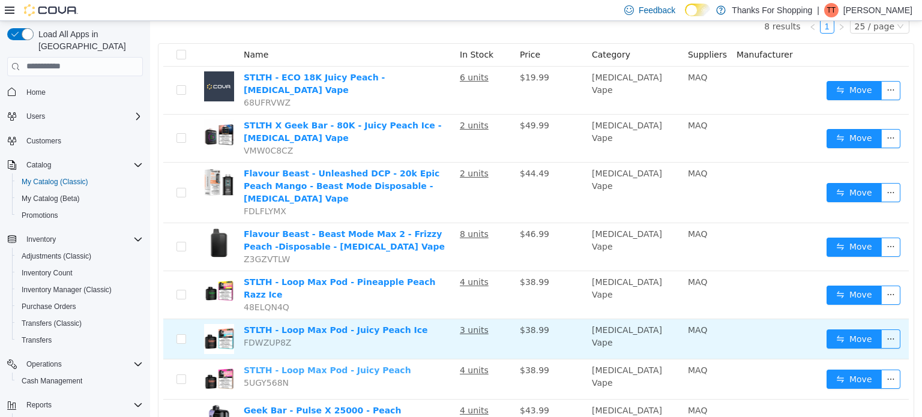
scroll to position [160, 0]
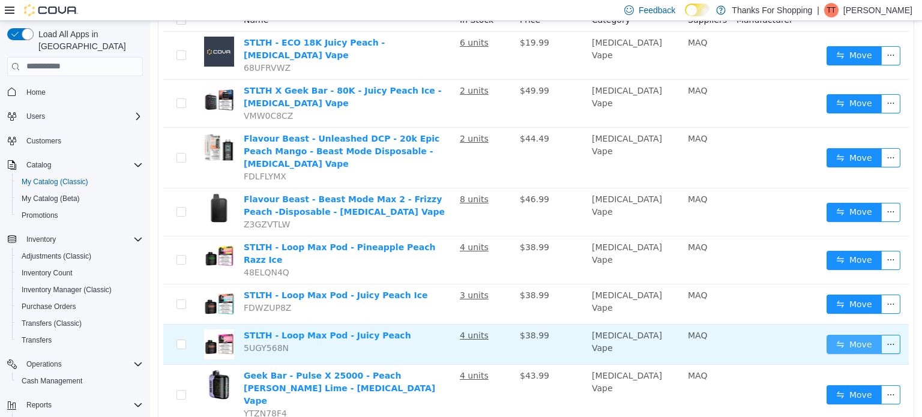
click at [859, 335] on button "Move" at bounding box center [854, 344] width 55 height 19
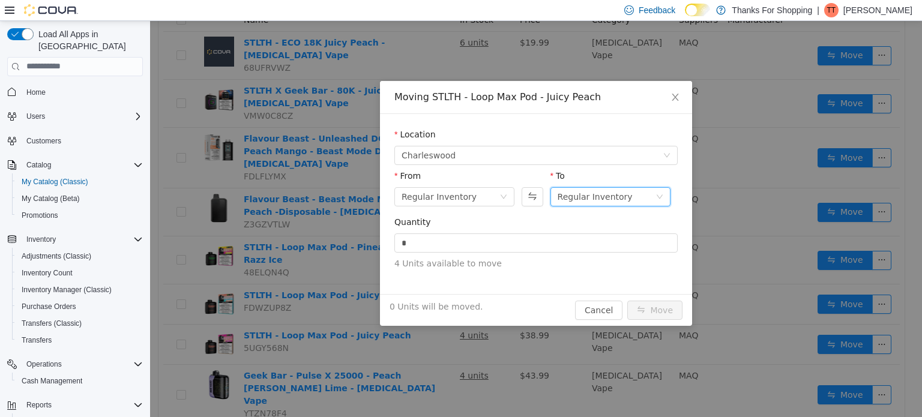
click at [613, 200] on div "Regular Inventory" at bounding box center [595, 196] width 75 height 18
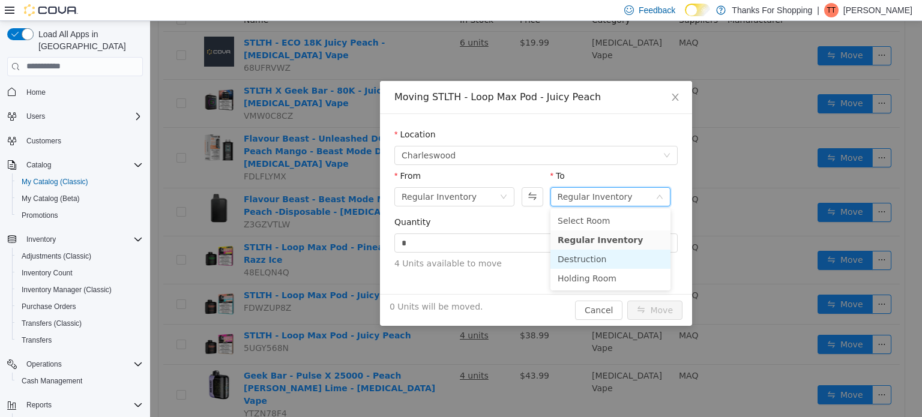
click at [603, 261] on li "Destruction" at bounding box center [611, 258] width 120 height 19
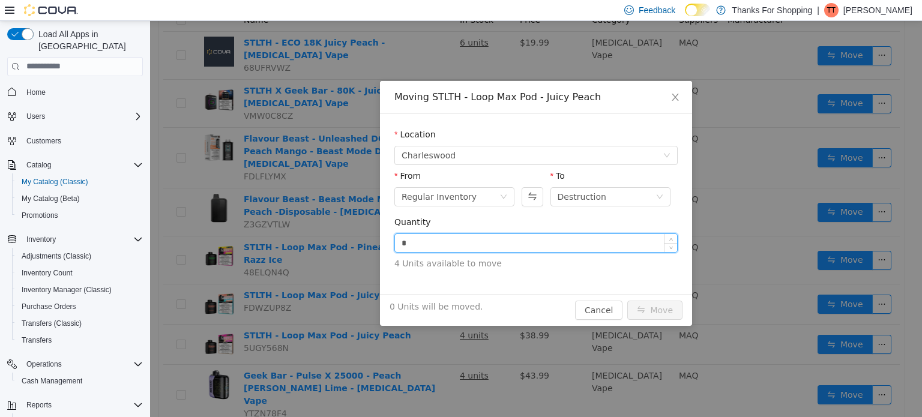
click at [626, 247] on input "*" at bounding box center [536, 243] width 282 height 18
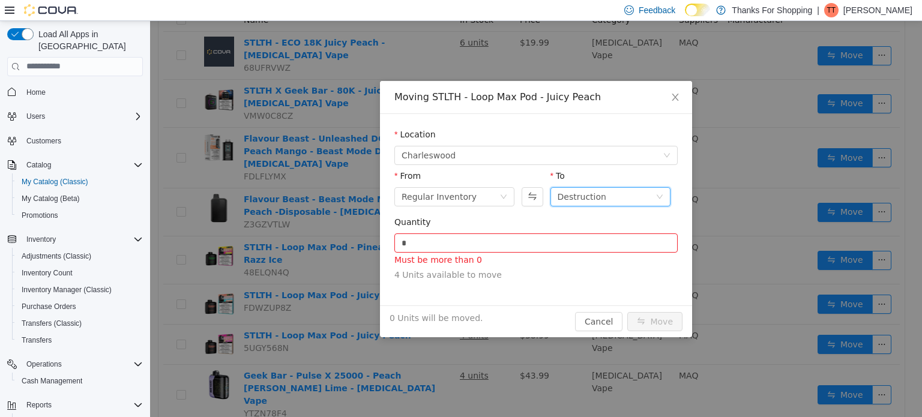
click at [652, 199] on div "Destruction" at bounding box center [607, 196] width 98 height 18
click at [660, 197] on icon "icon: down" at bounding box center [659, 196] width 7 height 7
click at [661, 197] on icon "icon: down" at bounding box center [659, 196] width 7 height 7
click at [661, 195] on icon "icon: down" at bounding box center [659, 196] width 7 height 7
drag, startPoint x: 625, startPoint y: 202, endPoint x: 601, endPoint y: 195, distance: 24.9
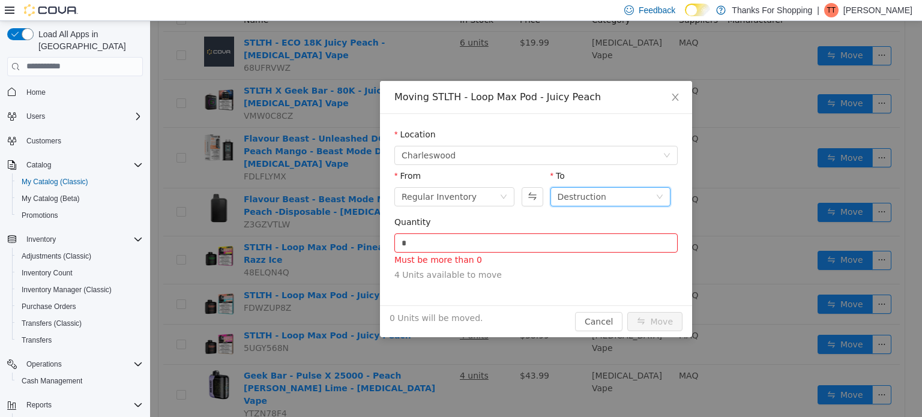
click at [600, 194] on div "Destruction" at bounding box center [607, 196] width 98 height 18
click at [616, 195] on div "Destruction" at bounding box center [607, 196] width 98 height 18
click at [638, 194] on div "Destruction" at bounding box center [607, 196] width 98 height 18
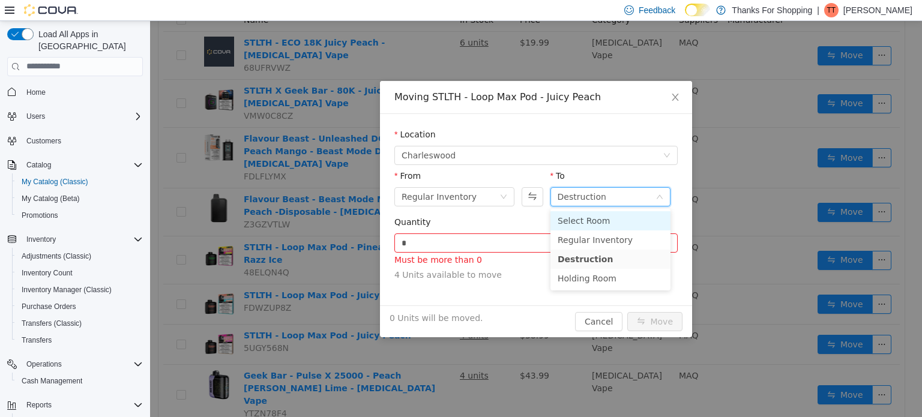
click at [622, 225] on li "Select Room" at bounding box center [611, 220] width 120 height 19
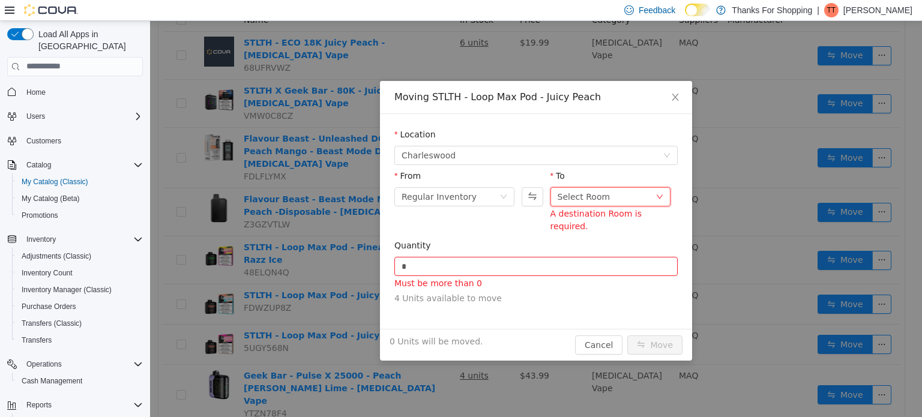
click at [443, 215] on div "From Regular Inventory To Select Room A destination Room is required." at bounding box center [536, 201] width 283 height 65
click at [444, 192] on div "Regular Inventory" at bounding box center [439, 196] width 75 height 18
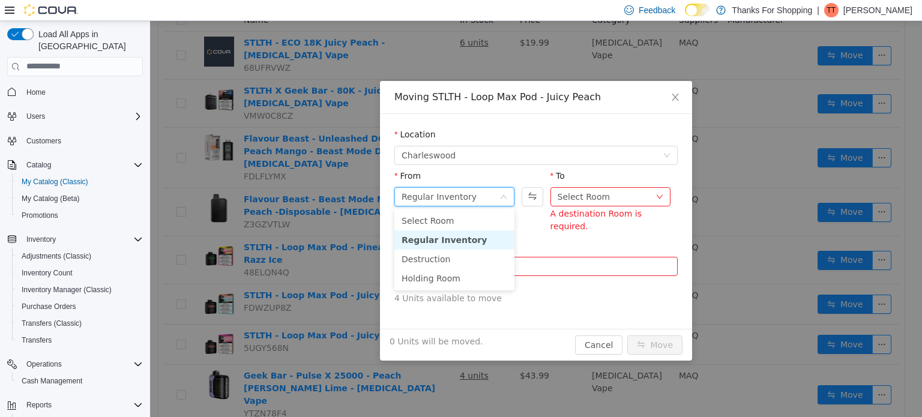
click at [450, 237] on li "Regular Inventory" at bounding box center [455, 239] width 120 height 19
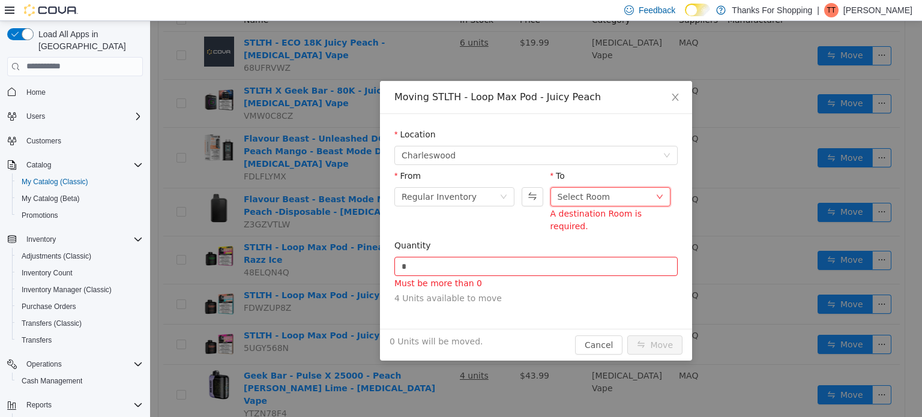
click at [585, 200] on div "Select Room" at bounding box center [584, 196] width 53 height 18
click at [432, 261] on input "*" at bounding box center [536, 266] width 282 height 18
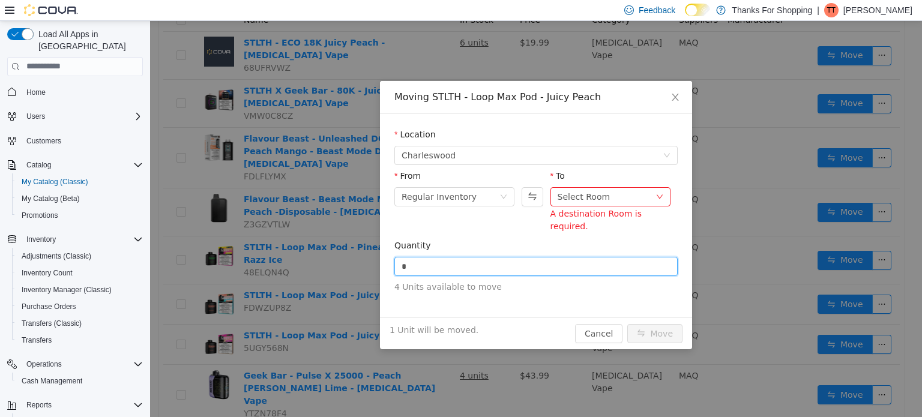
type input "*"
click at [611, 281] on div "Quantity * 4 Units available to move" at bounding box center [536, 268] width 283 height 59
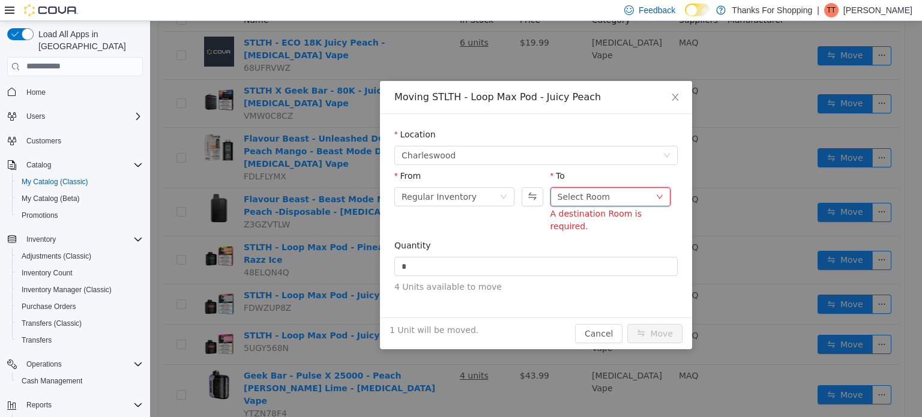
click at [663, 196] on icon "icon: down" at bounding box center [659, 196] width 7 height 7
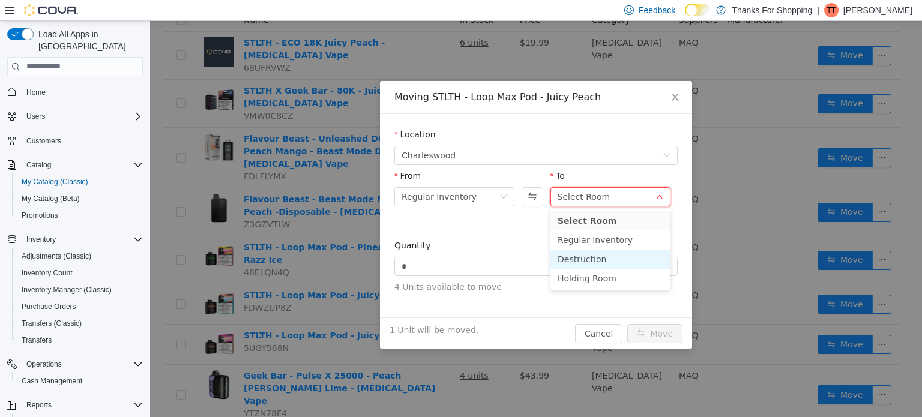
click at [637, 259] on li "Destruction" at bounding box center [611, 258] width 120 height 19
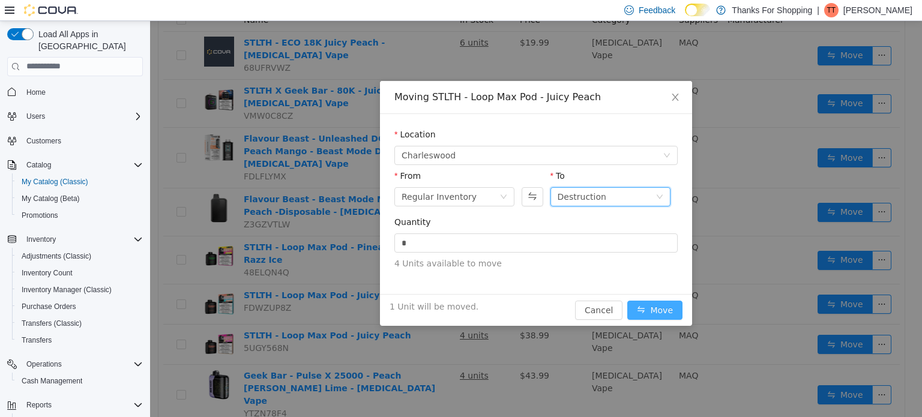
click at [665, 312] on button "Move" at bounding box center [655, 309] width 55 height 19
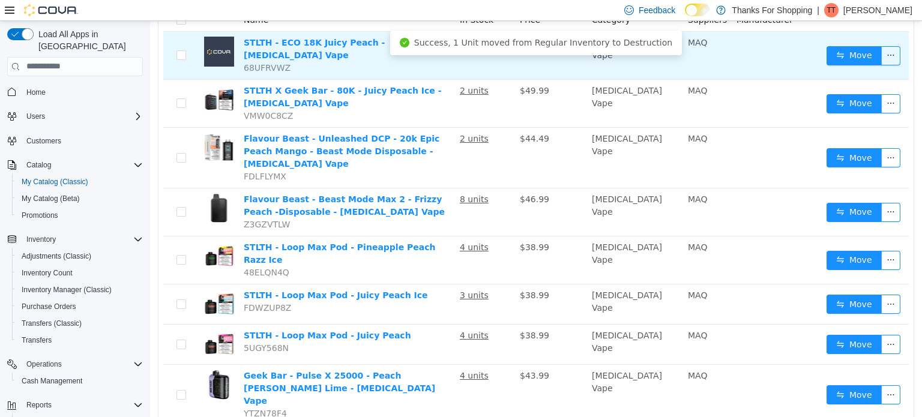
scroll to position [0, 0]
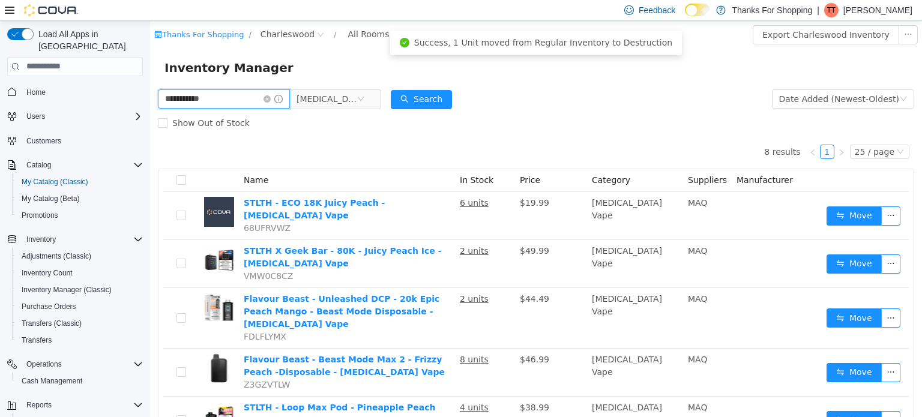
drag, startPoint x: 218, startPoint y: 95, endPoint x: 0, endPoint y: 37, distance: 225.7
click at [150, 37] on html "**********" at bounding box center [536, 218] width 772 height 396
type input "*****"
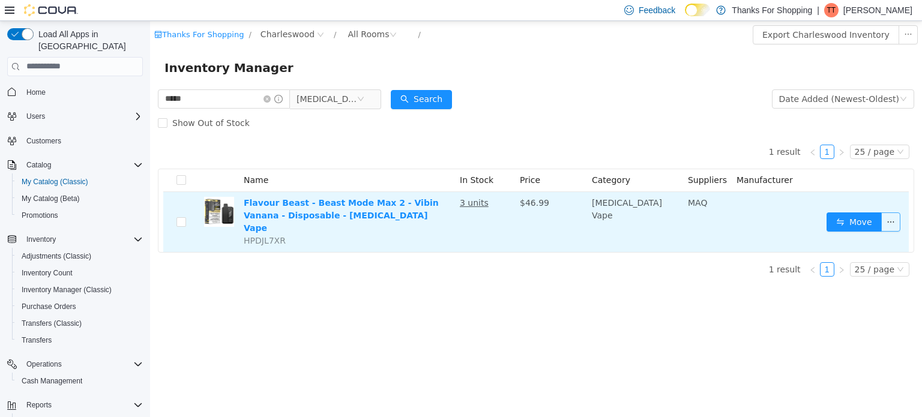
click at [892, 212] on button "button" at bounding box center [891, 221] width 19 height 19
click at [850, 214] on button "Move" at bounding box center [854, 221] width 55 height 19
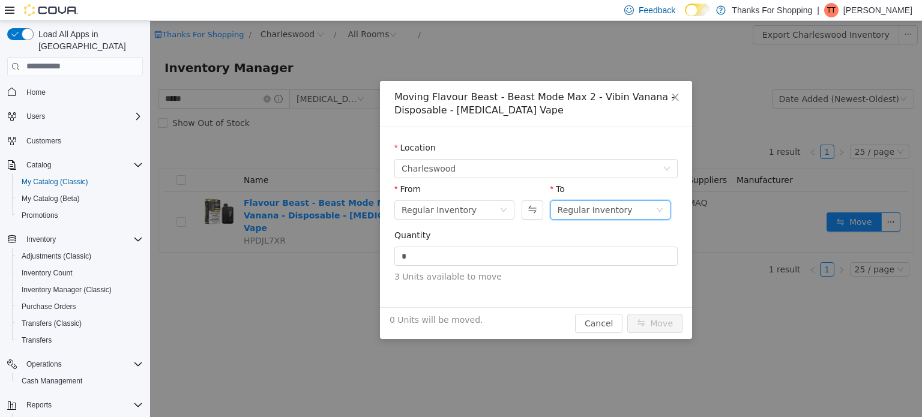
click at [661, 212] on icon "icon: down" at bounding box center [659, 209] width 7 height 7
click at [662, 212] on icon "icon: down" at bounding box center [659, 209] width 7 height 7
click at [606, 324] on div "Moving Flavour Beast - Beast Mode Max 2 - Vibin Vanana - Disposable - Nicotine …" at bounding box center [536, 209] width 312 height 258
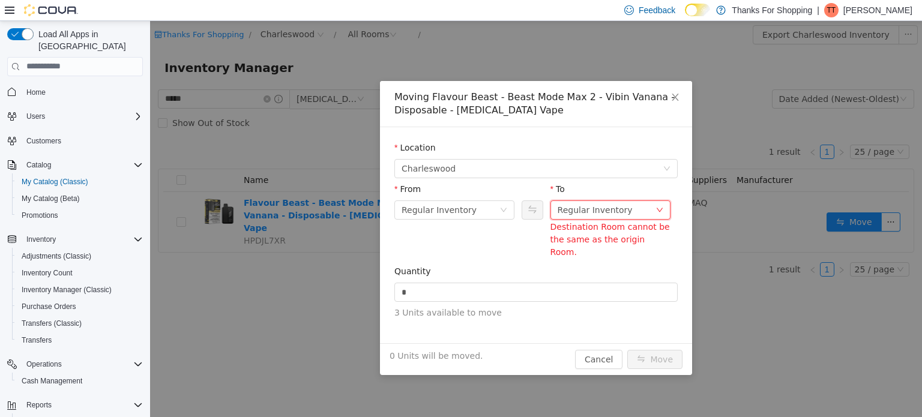
click at [661, 208] on icon "icon: down" at bounding box center [659, 209] width 7 height 7
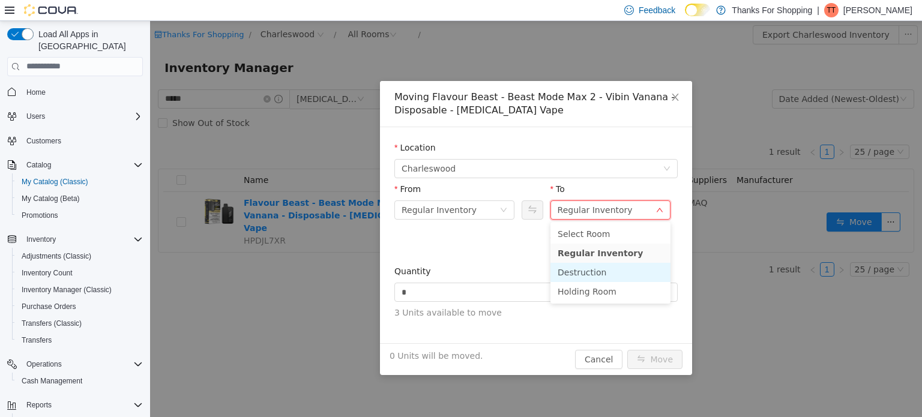
click at [624, 270] on li "Destruction" at bounding box center [611, 271] width 120 height 19
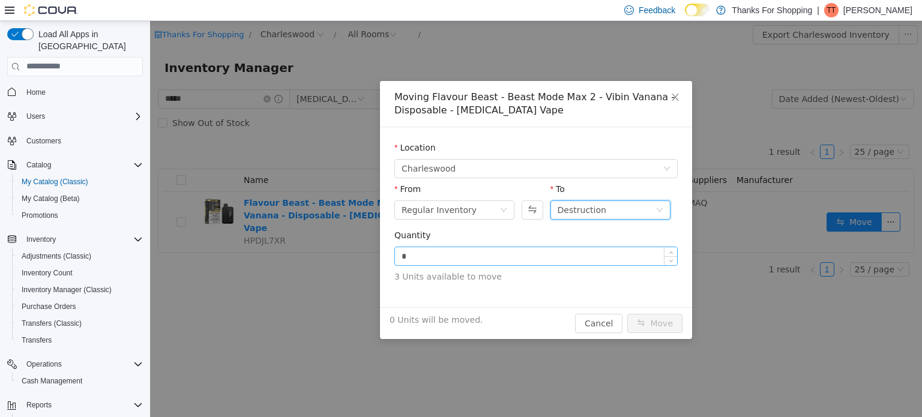
click at [521, 255] on input "*" at bounding box center [536, 256] width 282 height 18
type input "*"
click at [674, 250] on span "Increase Value" at bounding box center [671, 252] width 13 height 11
click at [645, 319] on button "Move" at bounding box center [655, 323] width 55 height 19
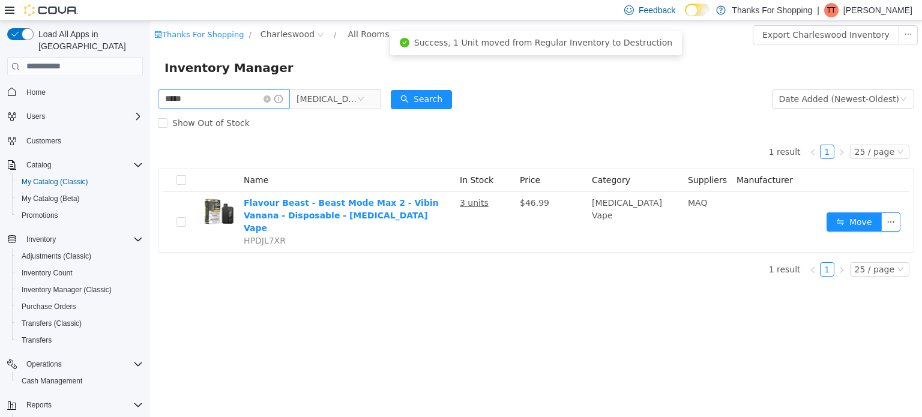
click at [270, 94] on span "*****" at bounding box center [224, 98] width 132 height 19
click at [357, 102] on icon "icon: close-circle" at bounding box center [360, 98] width 7 height 7
click at [364, 98] on icon "icon: down" at bounding box center [360, 98] width 7 height 7
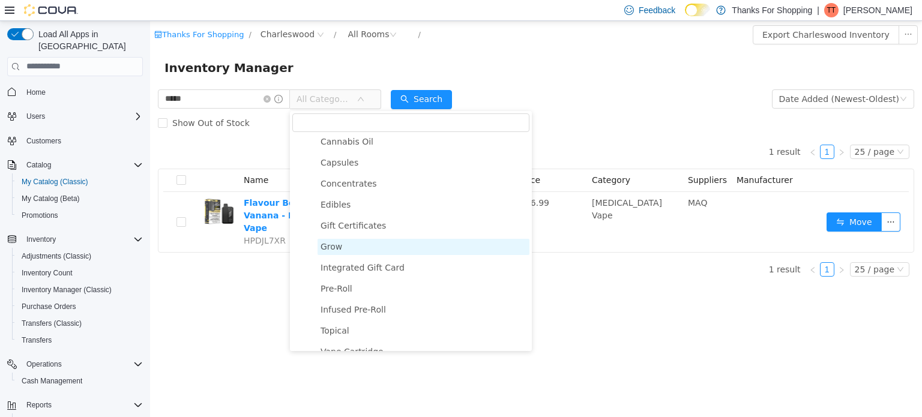
scroll to position [120, 0]
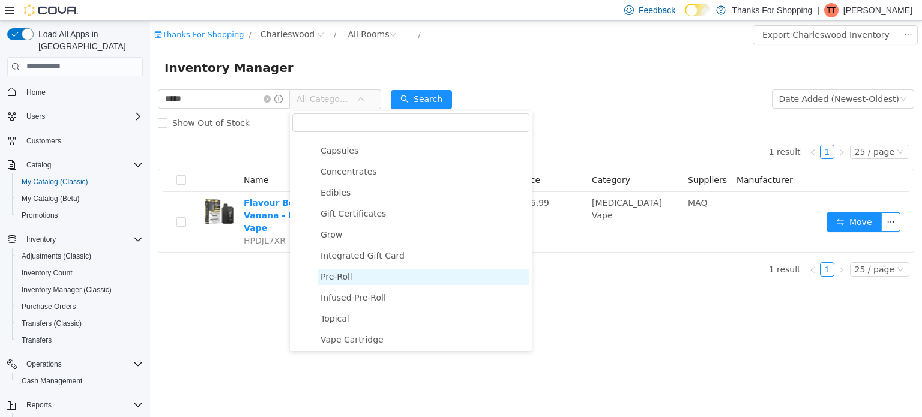
click at [339, 285] on span "Pre-Roll" at bounding box center [424, 276] width 212 height 16
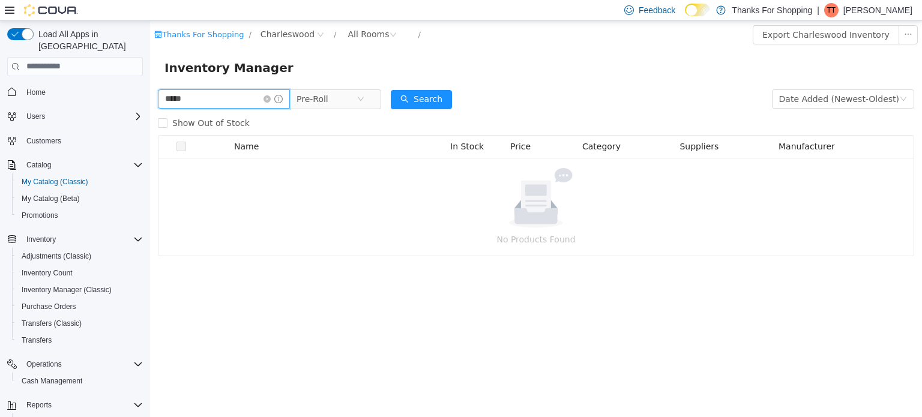
drag, startPoint x: 205, startPoint y: 98, endPoint x: 68, endPoint y: 86, distance: 137.5
click at [150, 86] on html "Thanks For Shopping / Charleswood / All Rooms / Export Charleswood Inventory In…" at bounding box center [536, 218] width 772 height 396
type input "**********"
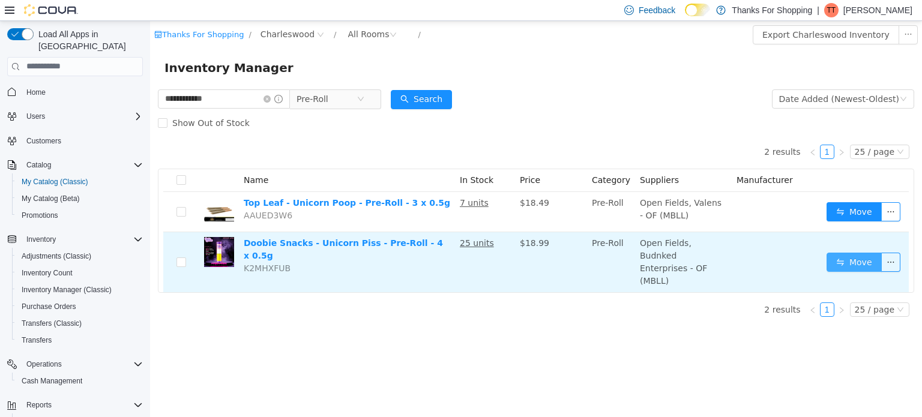
click at [852, 252] on button "Move" at bounding box center [854, 261] width 55 height 19
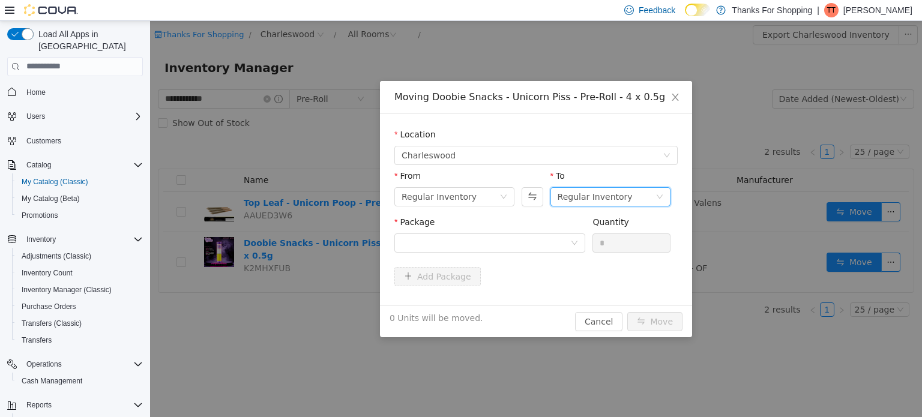
click at [662, 194] on icon "icon: down" at bounding box center [659, 196] width 7 height 7
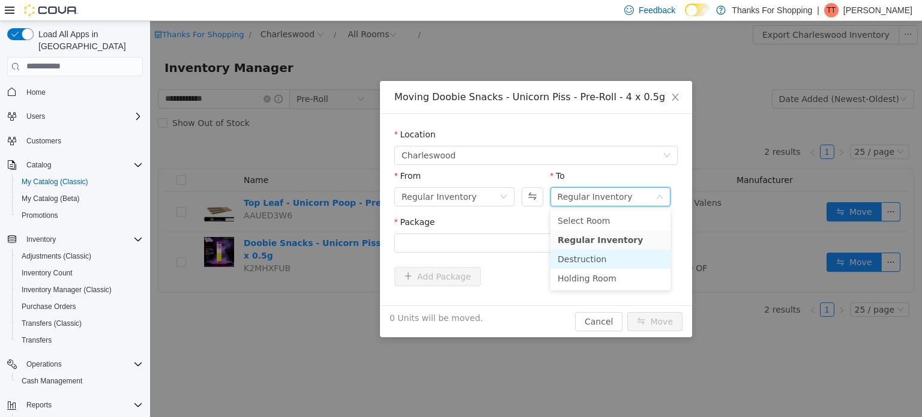
click at [589, 256] on li "Destruction" at bounding box center [611, 258] width 120 height 19
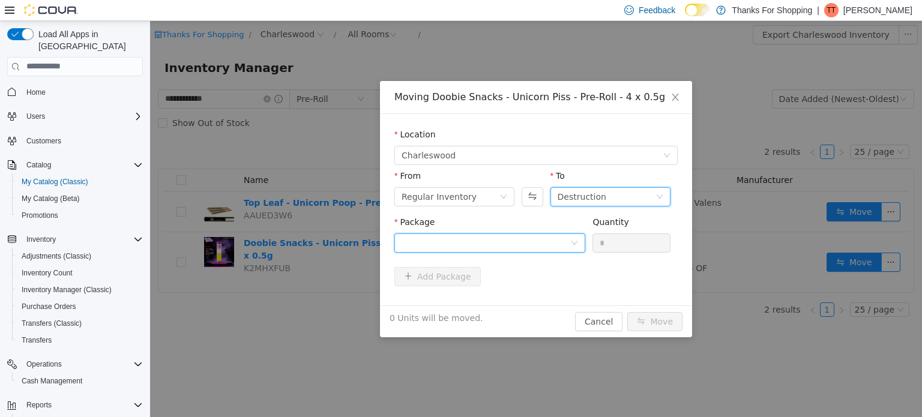
click at [577, 244] on icon "icon: down" at bounding box center [574, 242] width 7 height 7
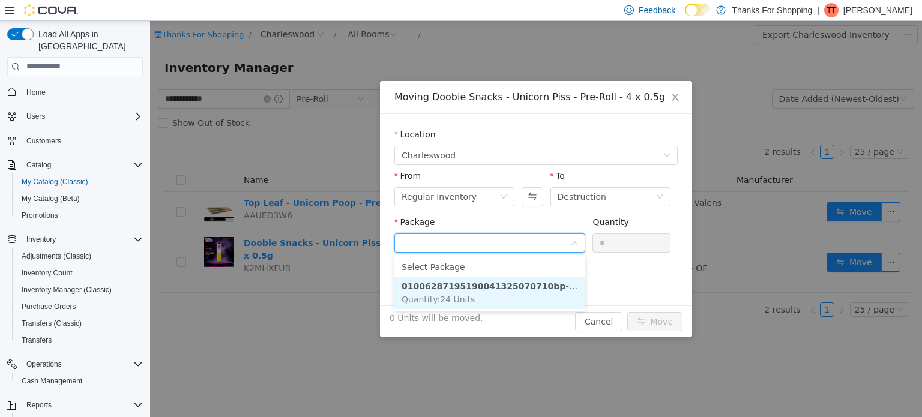
click at [564, 286] on strong "01006287195190041325070710bp-ds-up2025" at bounding box center [510, 286] width 217 height 10
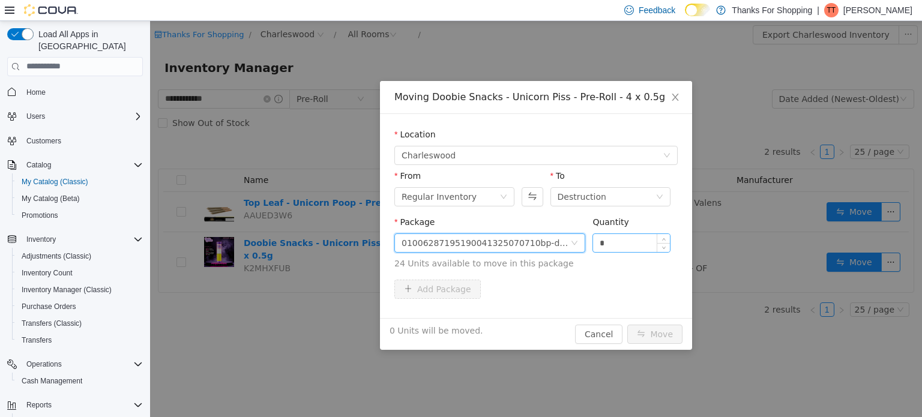
click at [622, 249] on input "*" at bounding box center [631, 243] width 77 height 18
type input "*"
click at [665, 238] on icon "icon: up" at bounding box center [664, 240] width 4 height 4
click at [658, 330] on button "Move" at bounding box center [655, 333] width 55 height 19
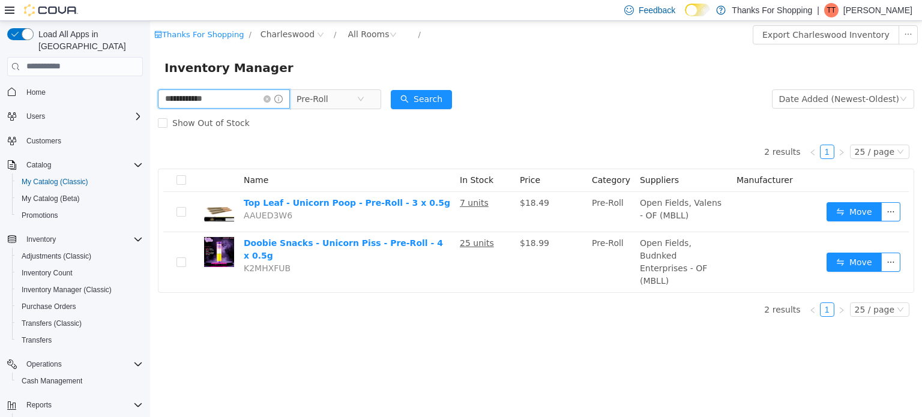
drag, startPoint x: 210, startPoint y: 101, endPoint x: 14, endPoint y: 64, distance: 199.3
click at [150, 64] on html "**********" at bounding box center [536, 218] width 772 height 396
type input "*****"
click at [368, 95] on span "Pre-Roll" at bounding box center [330, 98] width 82 height 19
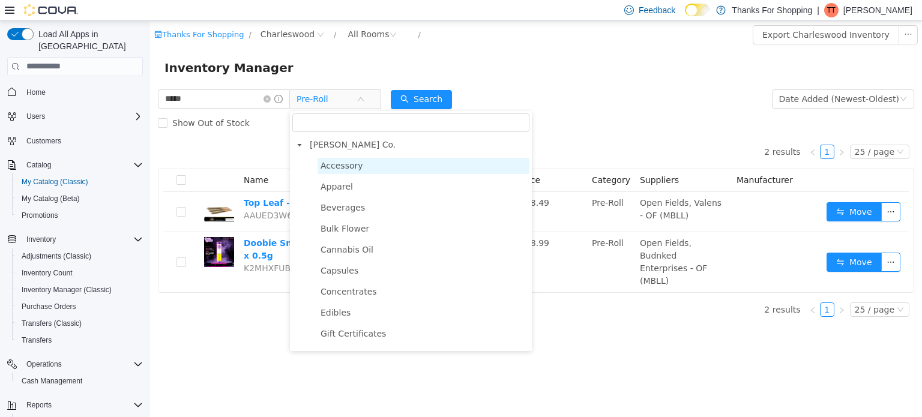
click at [350, 169] on span "Accessory" at bounding box center [342, 165] width 43 height 10
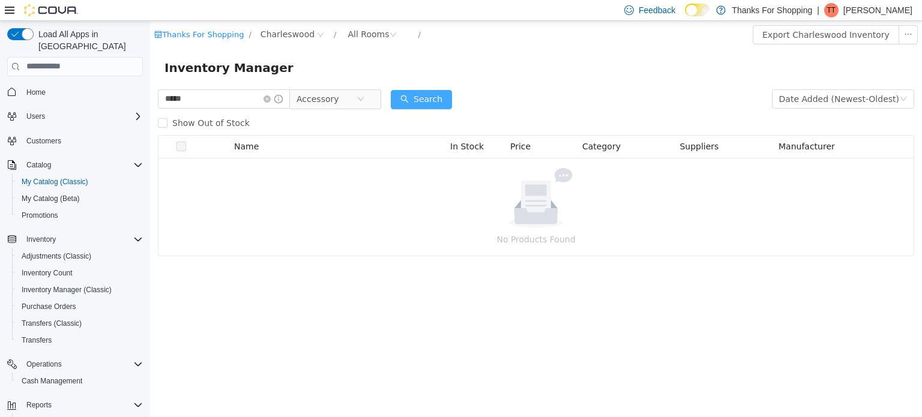
click at [422, 95] on button "Search" at bounding box center [421, 98] width 61 height 19
click at [432, 105] on button "Search" at bounding box center [421, 98] width 61 height 19
click at [363, 97] on icon "icon: close-circle" at bounding box center [360, 98] width 7 height 7
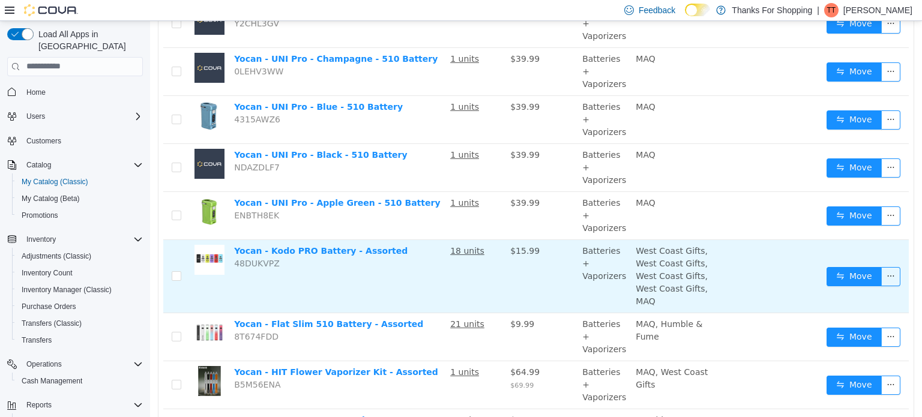
scroll to position [541, 0]
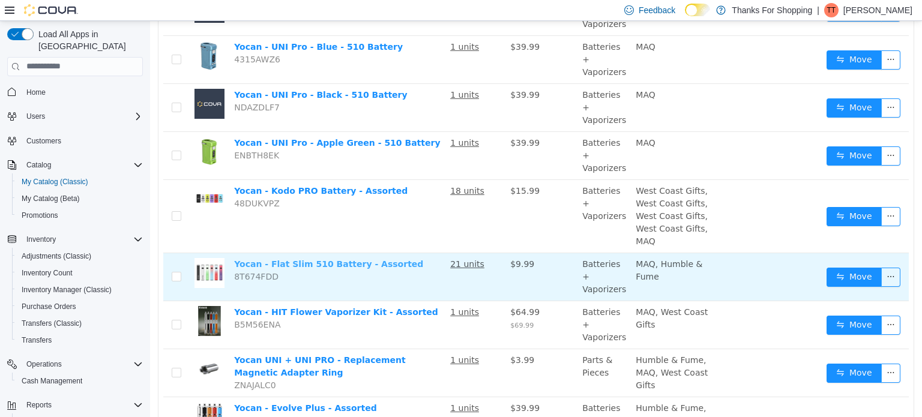
click at [286, 259] on link "Yocan - Flat Slim 510 Battery - Assorted" at bounding box center [328, 264] width 189 height 10
click at [859, 267] on button "Move" at bounding box center [854, 276] width 55 height 19
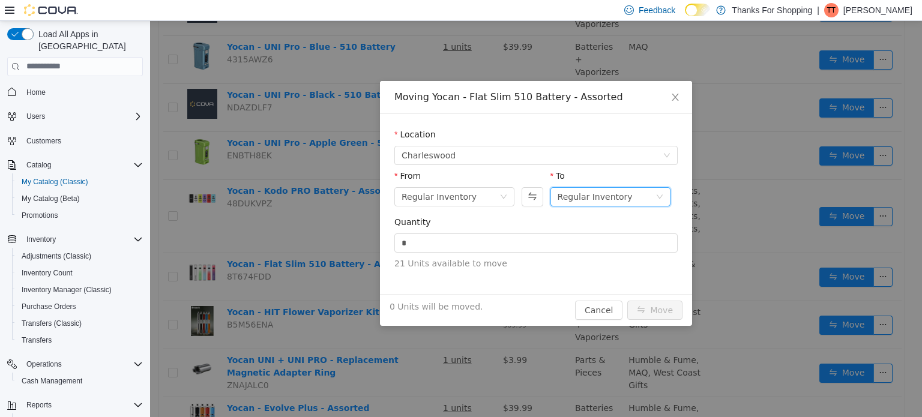
click at [663, 195] on icon "icon: down" at bounding box center [659, 196] width 7 height 7
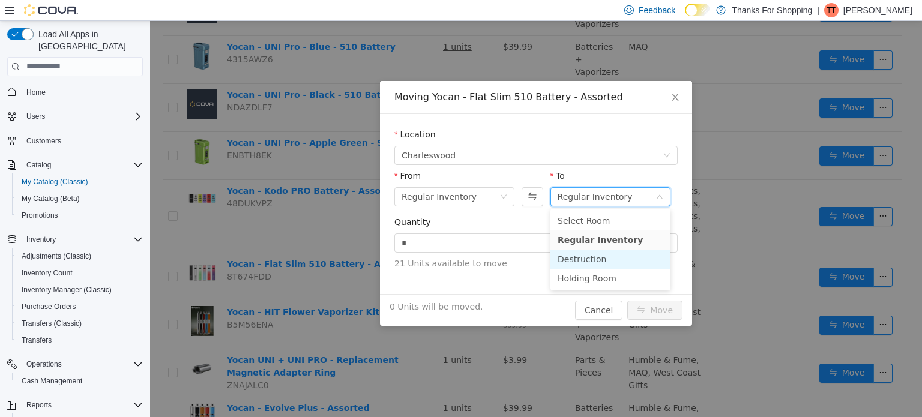
click at [625, 259] on li "Destruction" at bounding box center [611, 258] width 120 height 19
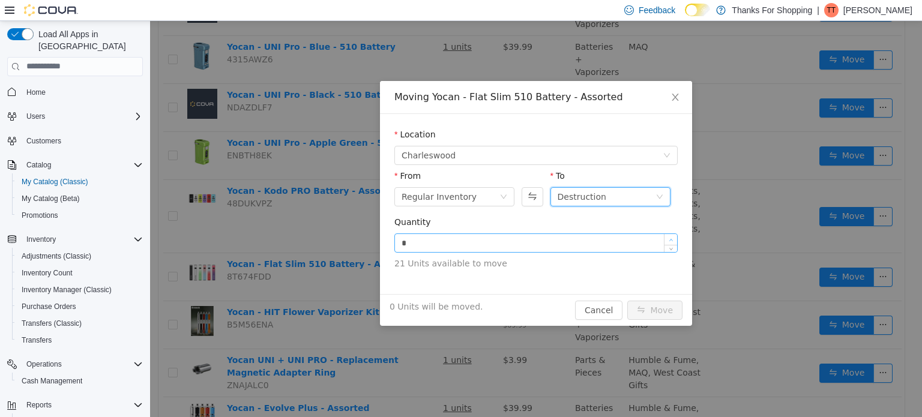
type input "*"
click at [673, 238] on icon "icon: up" at bounding box center [672, 240] width 4 height 4
click at [662, 306] on button "Move" at bounding box center [655, 309] width 55 height 19
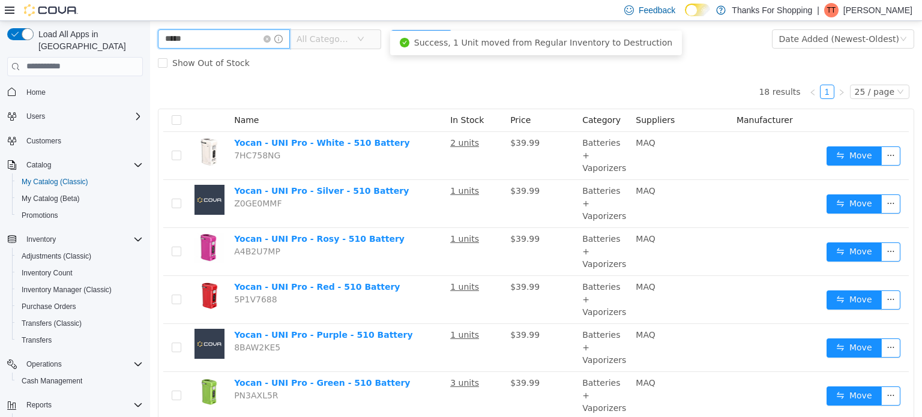
scroll to position [26, 0]
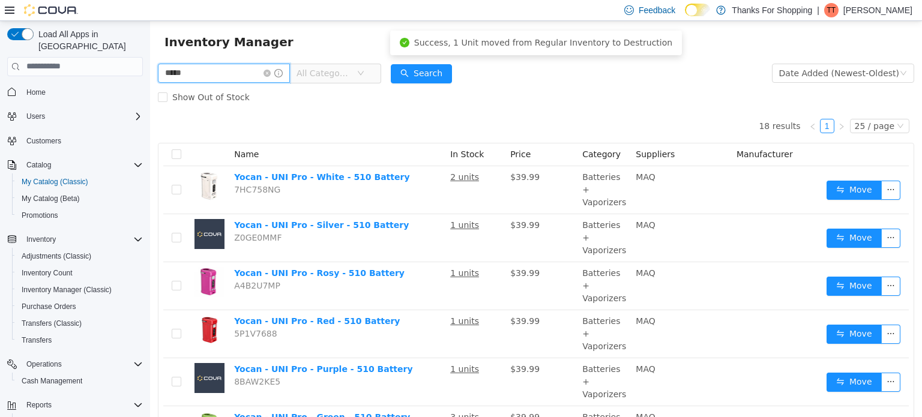
drag, startPoint x: 245, startPoint y: 43, endPoint x: 82, endPoint y: 26, distance: 163.6
click at [150, 26] on html "Thanks For Shopping / Charleswood / All Rooms / Export Charleswood Inventory In…" at bounding box center [536, 193] width 772 height 396
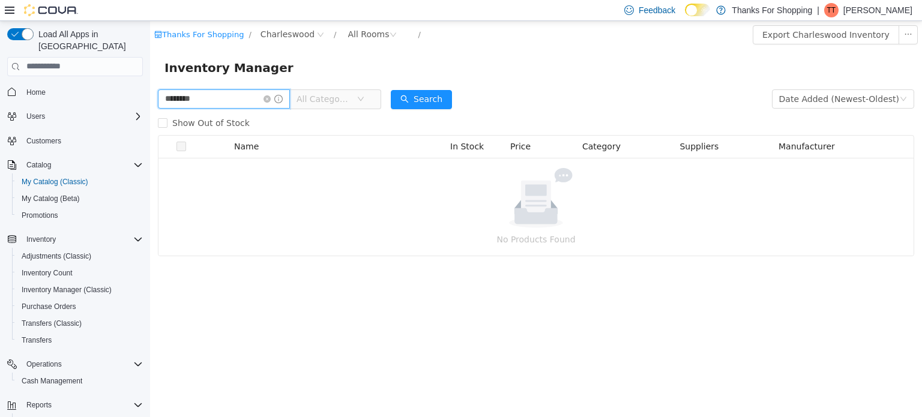
click at [205, 97] on input "********" at bounding box center [224, 98] width 132 height 19
type input "**********"
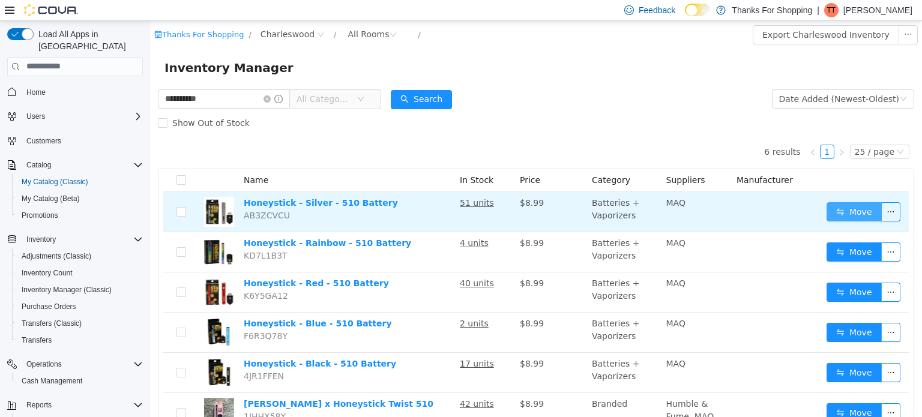
click at [859, 211] on button "Move" at bounding box center [854, 211] width 55 height 19
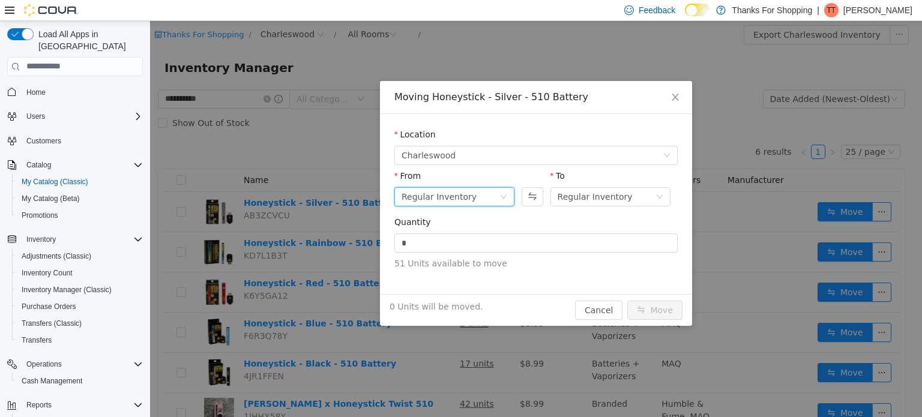
click at [504, 199] on icon "icon: down" at bounding box center [503, 196] width 7 height 7
click at [504, 197] on icon "icon: down" at bounding box center [503, 196] width 7 height 7
click at [665, 194] on div "Regular Inventory" at bounding box center [611, 196] width 120 height 19
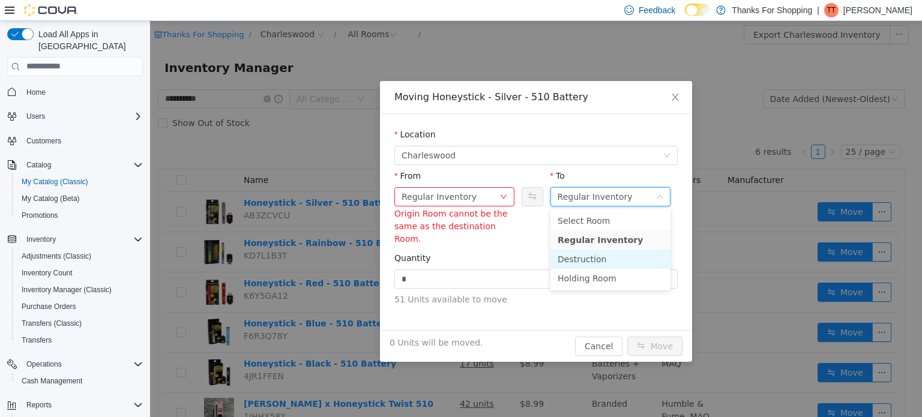
click at [612, 259] on li "Destruction" at bounding box center [611, 258] width 120 height 19
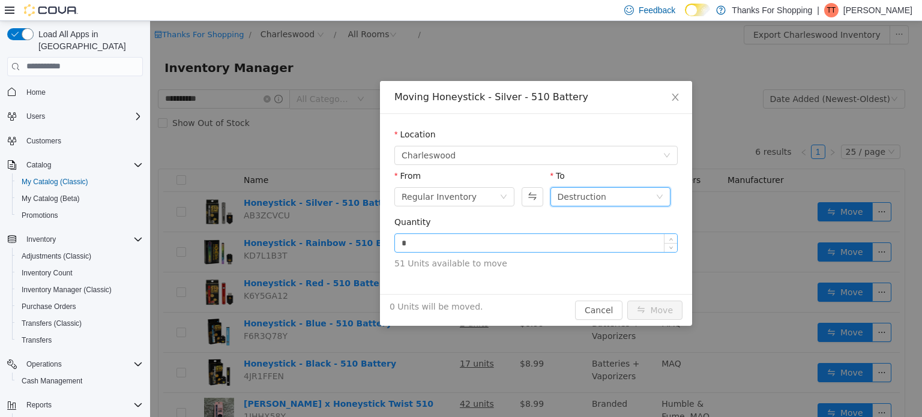
click at [632, 245] on input "*" at bounding box center [536, 243] width 282 height 18
type input "*"
click at [671, 236] on span "Increase Value" at bounding box center [671, 239] width 13 height 11
click at [649, 314] on button "Move" at bounding box center [655, 309] width 55 height 19
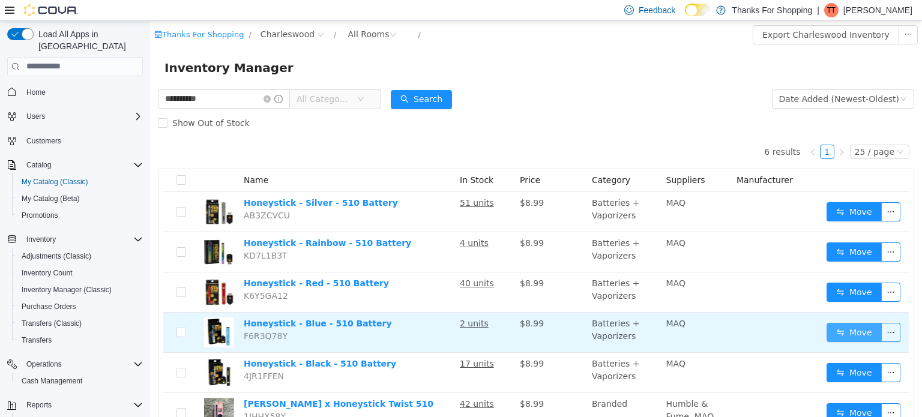
click at [852, 326] on button "Move" at bounding box center [854, 332] width 55 height 19
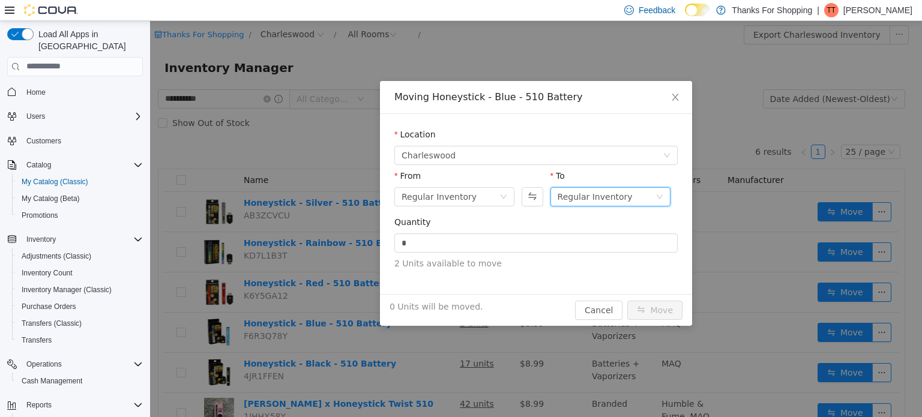
click at [664, 198] on div "Regular Inventory" at bounding box center [611, 196] width 120 height 19
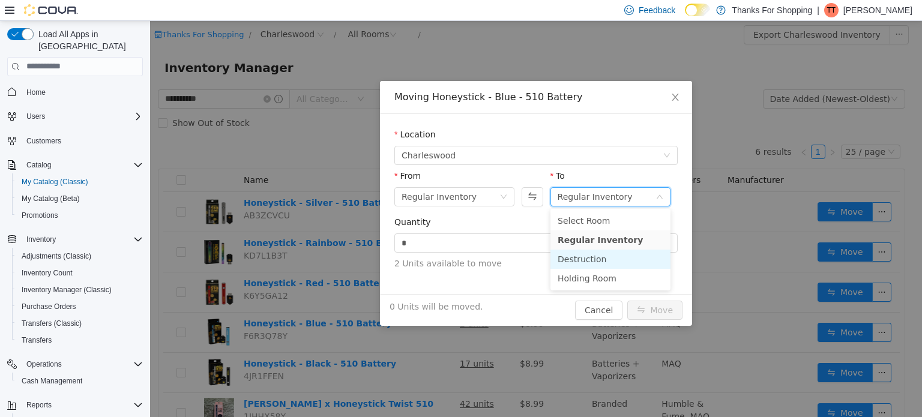
click at [641, 261] on li "Destruction" at bounding box center [611, 258] width 120 height 19
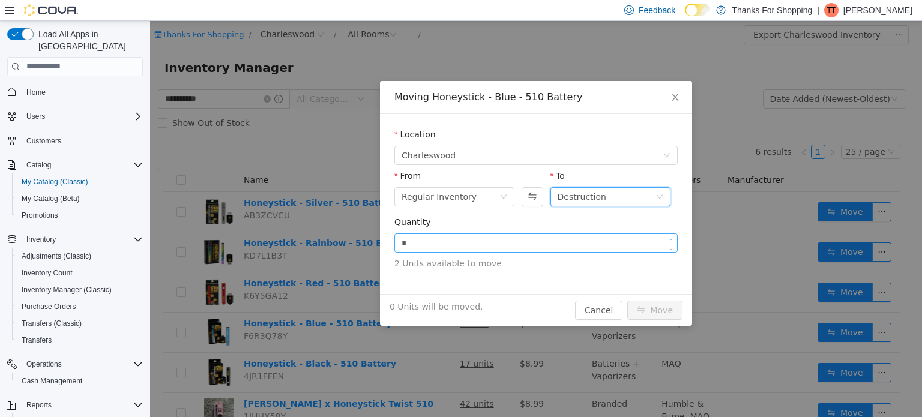
type input "*"
click at [673, 240] on icon "icon: up" at bounding box center [672, 240] width 4 height 4
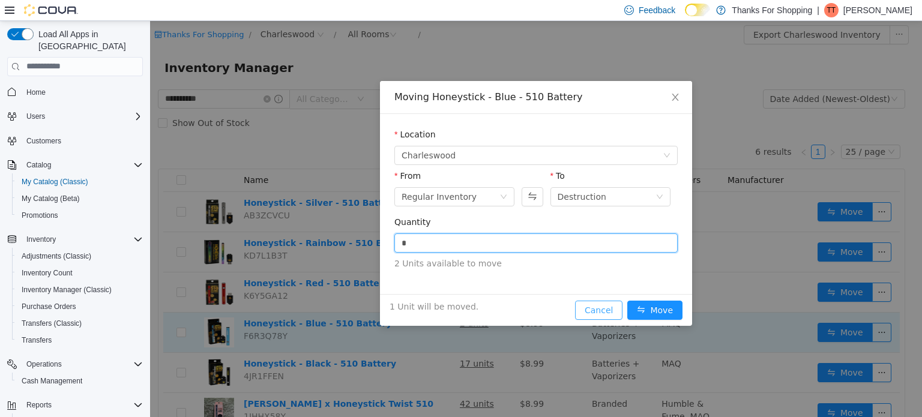
click at [599, 318] on button "Cancel" at bounding box center [598, 309] width 47 height 19
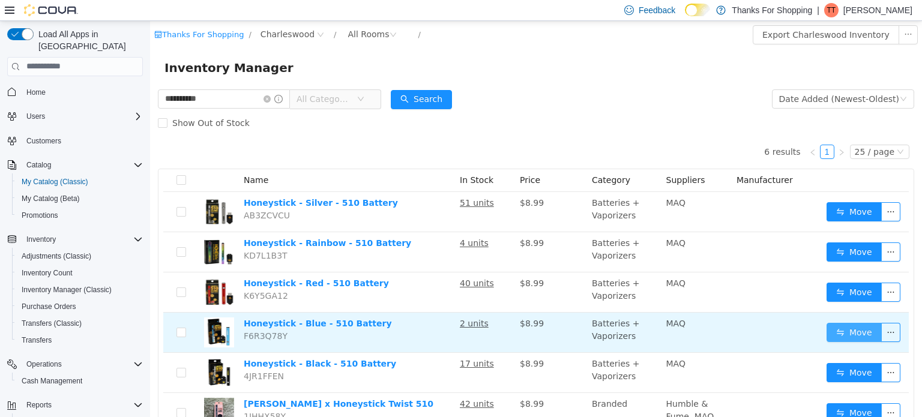
click at [841, 336] on button "Move" at bounding box center [854, 332] width 55 height 19
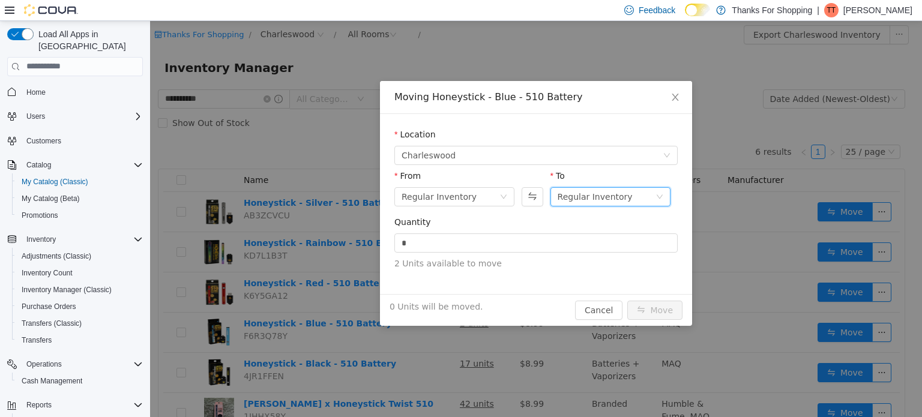
click at [614, 199] on div "Regular Inventory" at bounding box center [595, 196] width 75 height 18
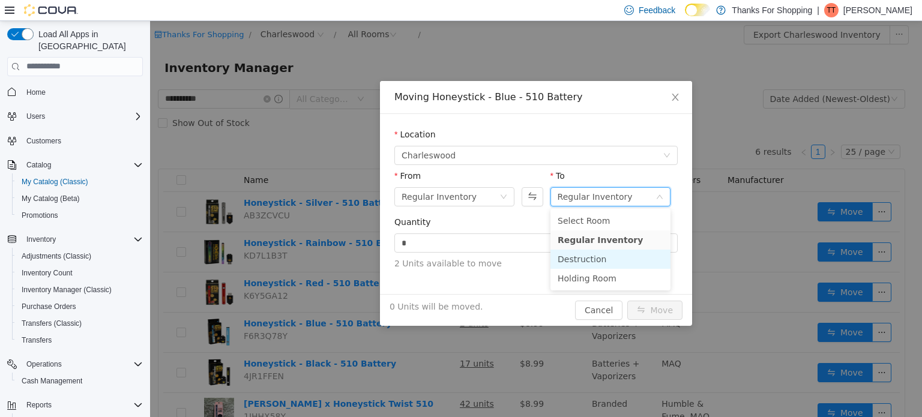
click at [599, 258] on li "Destruction" at bounding box center [611, 258] width 120 height 19
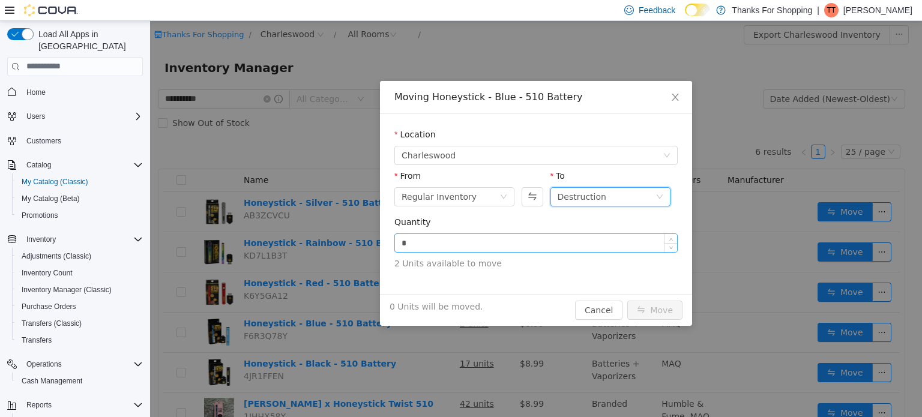
click at [614, 242] on input "*" at bounding box center [536, 243] width 282 height 18
type input "*"
click at [670, 238] on icon "icon: up" at bounding box center [672, 240] width 4 height 4
click at [650, 306] on button "Move" at bounding box center [655, 309] width 55 height 19
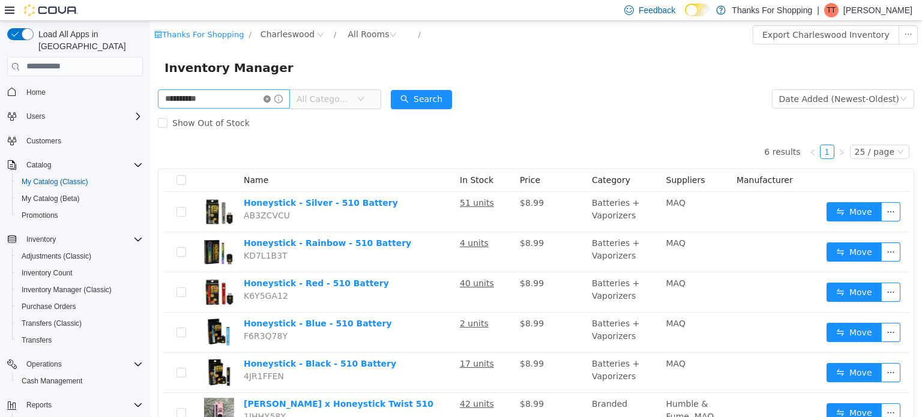
click at [265, 97] on icon "icon: close-circle" at bounding box center [267, 98] width 7 height 7
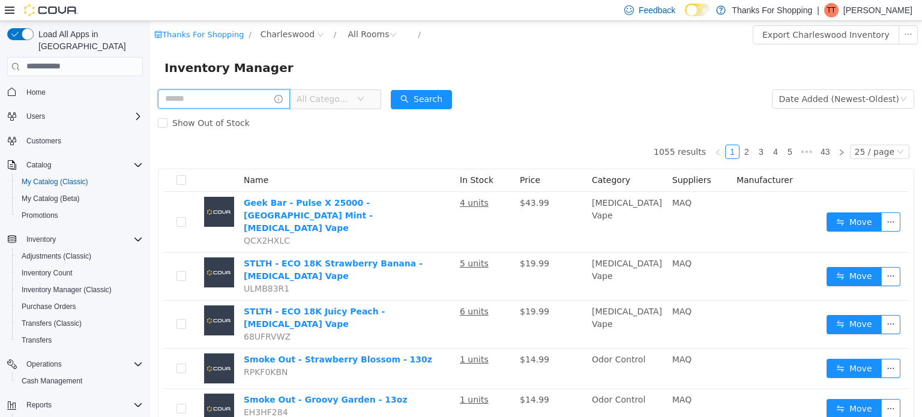
click at [213, 97] on input "text" at bounding box center [224, 98] width 132 height 19
click at [243, 98] on input "text" at bounding box center [224, 98] width 132 height 19
type input "**********"
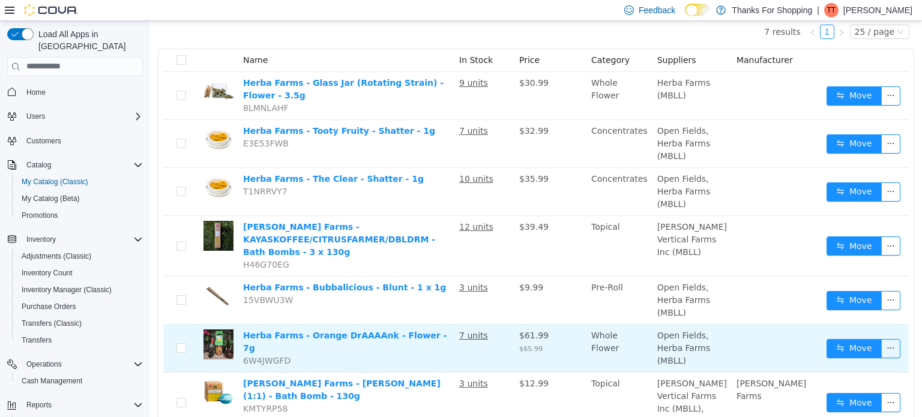
scroll to position [156, 0]
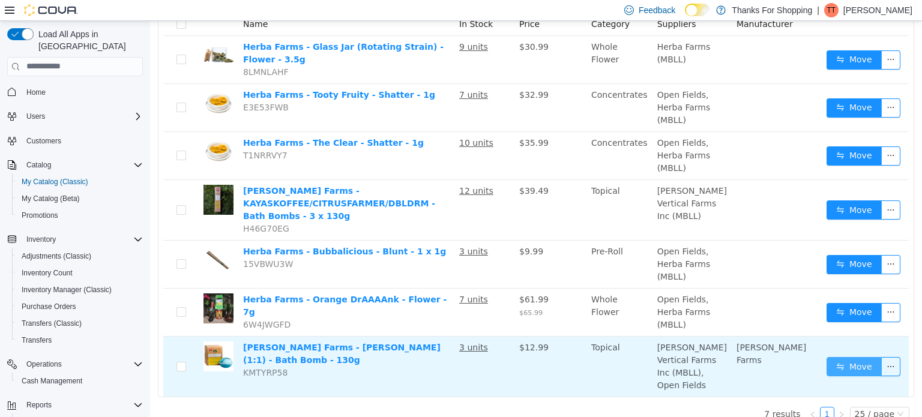
click at [857, 360] on button "Move" at bounding box center [854, 366] width 55 height 19
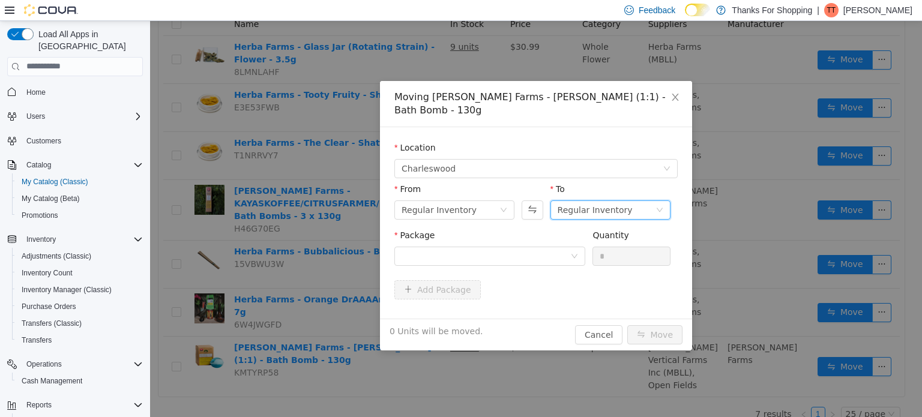
click at [664, 200] on div "Regular Inventory" at bounding box center [611, 209] width 120 height 19
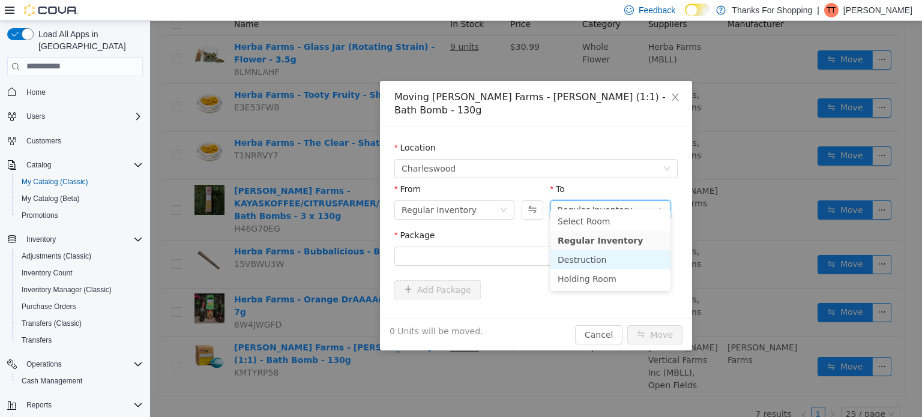
click at [596, 264] on li "Destruction" at bounding box center [611, 259] width 120 height 19
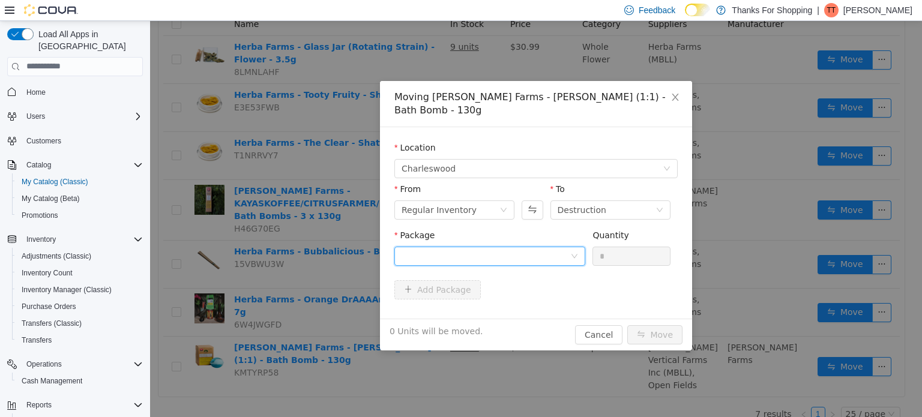
click at [574, 252] on icon "icon: down" at bounding box center [574, 255] width 7 height 7
click at [601, 323] on div "Moving Stewart Farms - Bubba Kush (1:1) - Bath Bomb - 130g Location Charleswood…" at bounding box center [536, 215] width 312 height 270
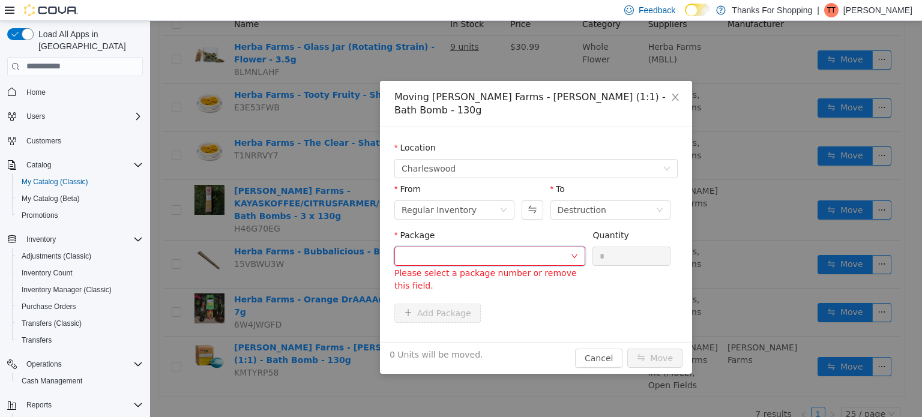
click at [577, 252] on icon "icon: down" at bounding box center [574, 255] width 7 height 7
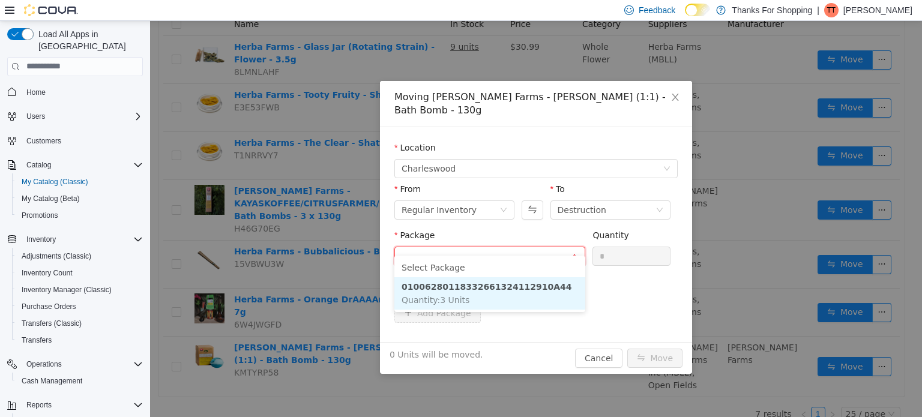
click at [535, 286] on strong "01006280118332661324112910A44" at bounding box center [487, 287] width 171 height 10
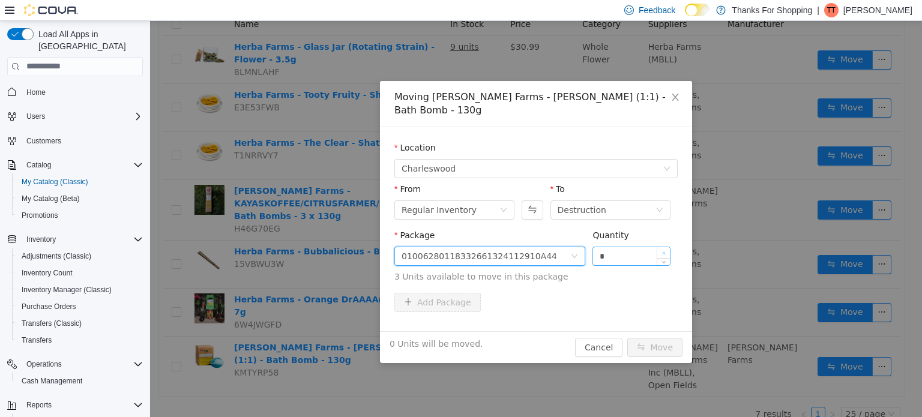
type input "*"
click at [664, 251] on icon "icon: up" at bounding box center [664, 253] width 4 height 4
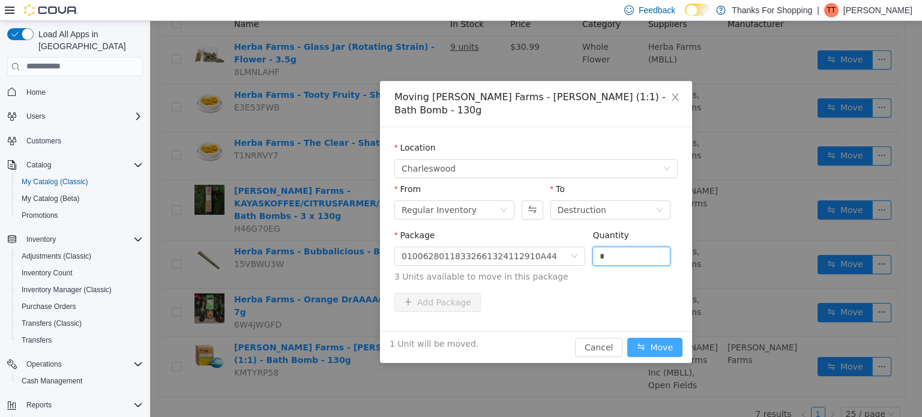
click at [651, 338] on button "Move" at bounding box center [655, 347] width 55 height 19
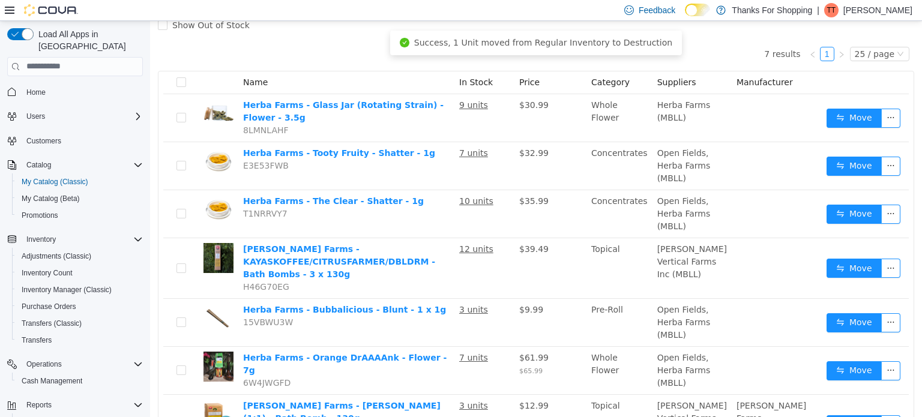
scroll to position [0, 0]
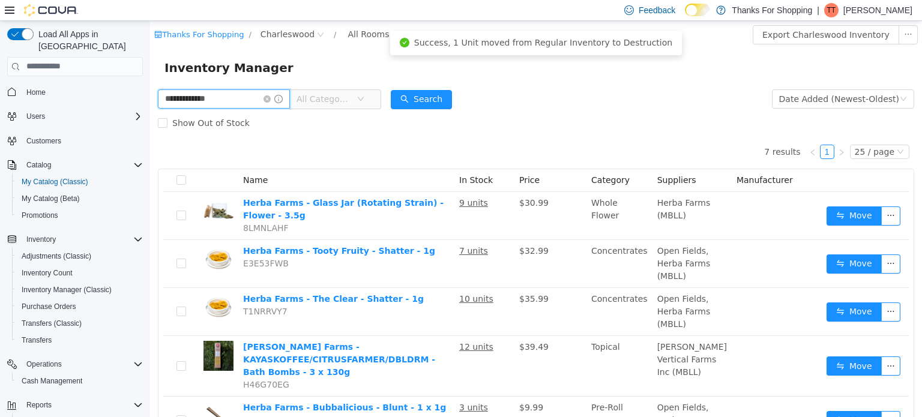
drag, startPoint x: 233, startPoint y: 100, endPoint x: 31, endPoint y: 89, distance: 202.1
click at [150, 89] on html "**********" at bounding box center [536, 218] width 772 height 396
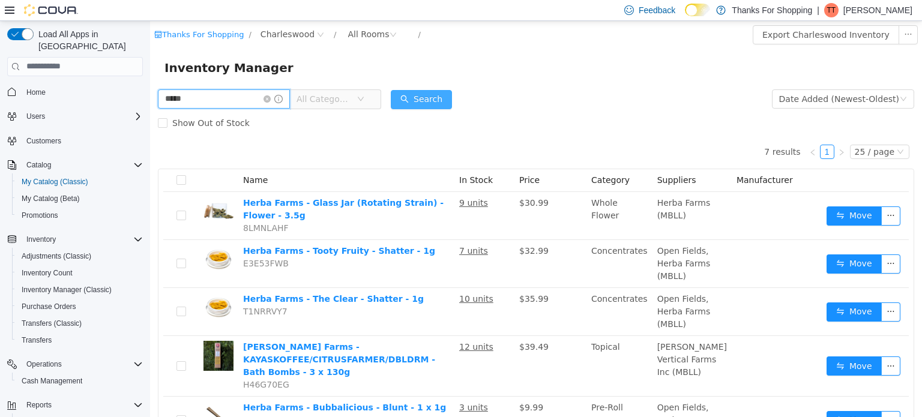
type input "*****"
click at [407, 93] on button "Search" at bounding box center [421, 98] width 61 height 19
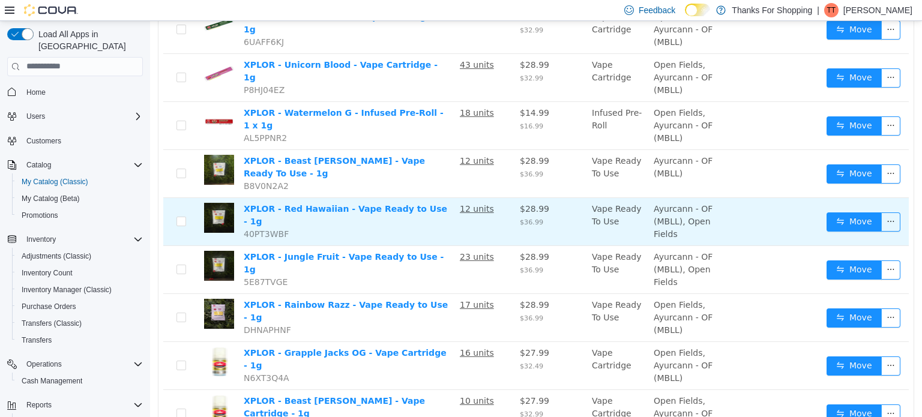
scroll to position [240, 0]
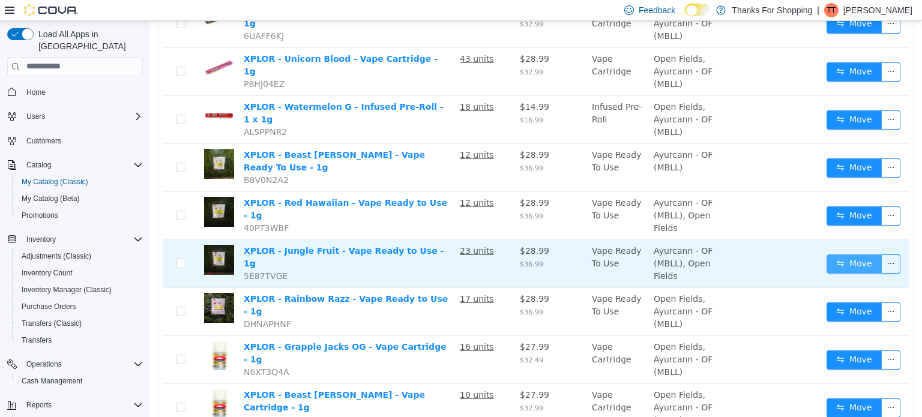
click at [855, 254] on button "Move" at bounding box center [854, 263] width 55 height 19
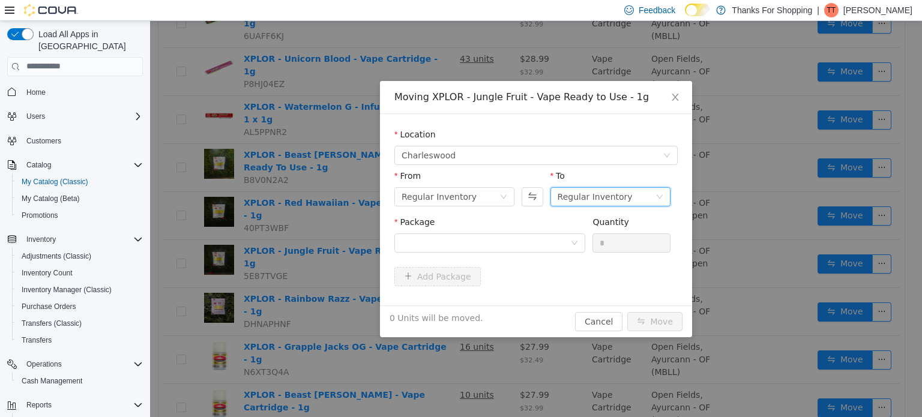
click at [625, 198] on div "Regular Inventory" at bounding box center [607, 196] width 98 height 18
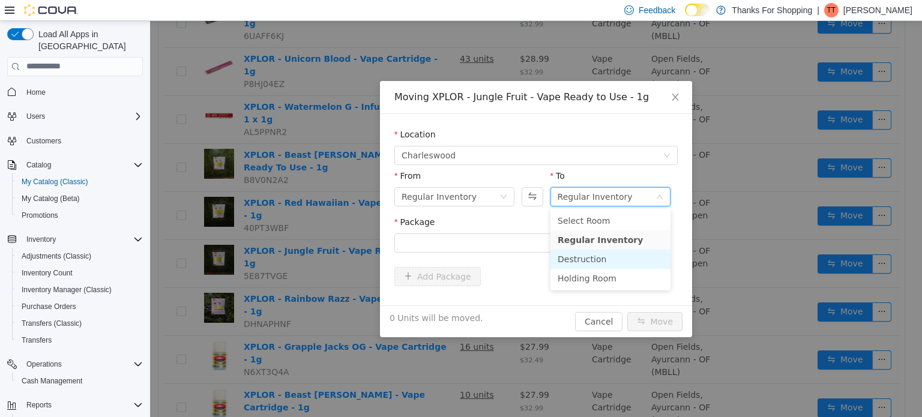
click at [605, 261] on li "Destruction" at bounding box center [611, 258] width 120 height 19
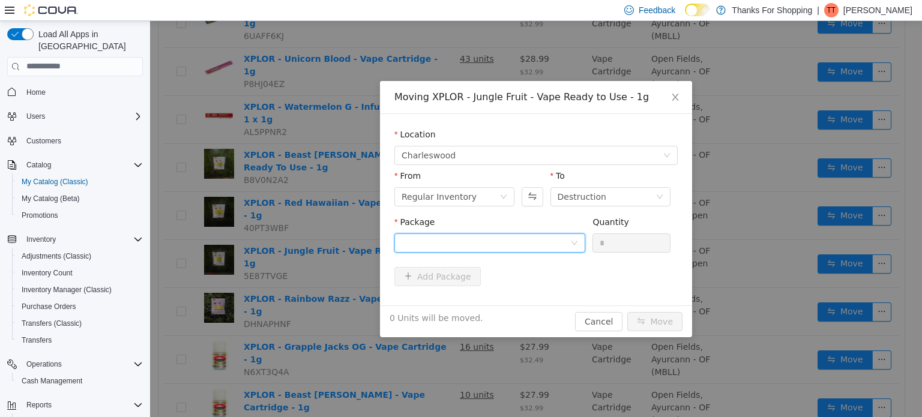
click at [479, 246] on div at bounding box center [486, 243] width 169 height 18
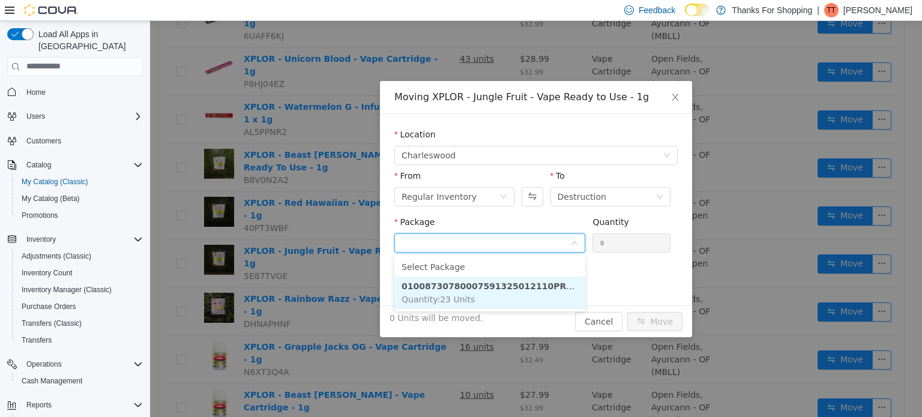
click at [483, 288] on strong "01008730780007591325012110PR250121B" at bounding box center [505, 286] width 206 height 10
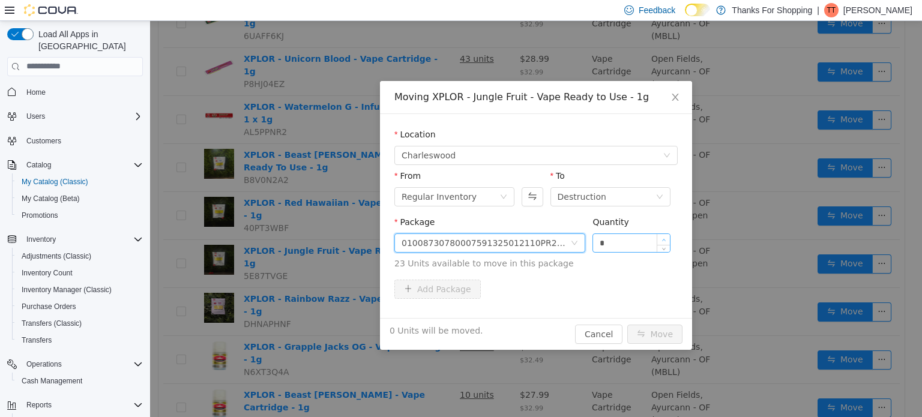
type input "*"
click at [664, 236] on span "Increase Value" at bounding box center [664, 239] width 13 height 11
click at [663, 331] on button "Move" at bounding box center [655, 333] width 55 height 19
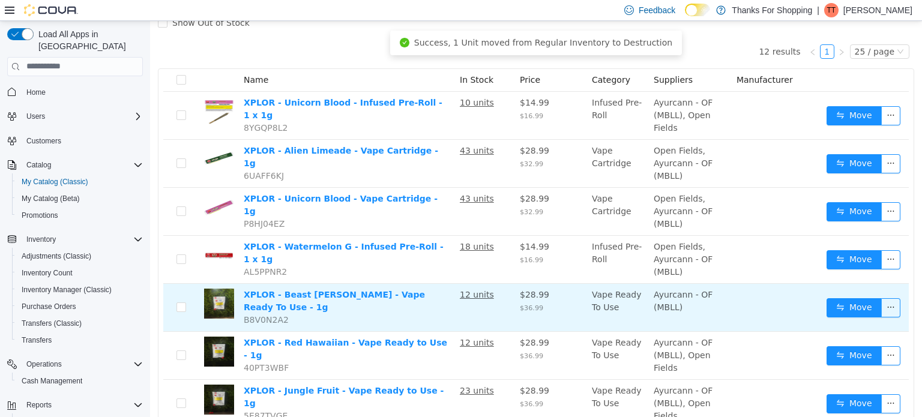
scroll to position [0, 0]
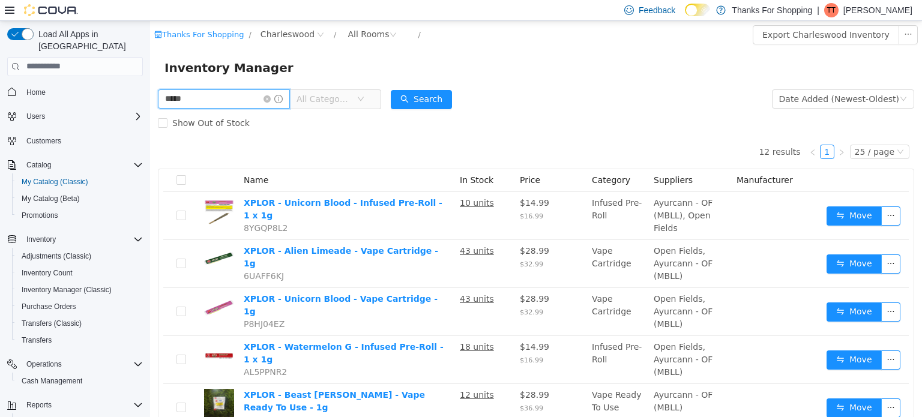
drag, startPoint x: 233, startPoint y: 100, endPoint x: 88, endPoint y: 81, distance: 146.5
click at [150, 81] on html "Thanks For Shopping / Charleswood / All Rooms / Export Charleswood Inventory In…" at bounding box center [536, 218] width 772 height 396
type input "**********"
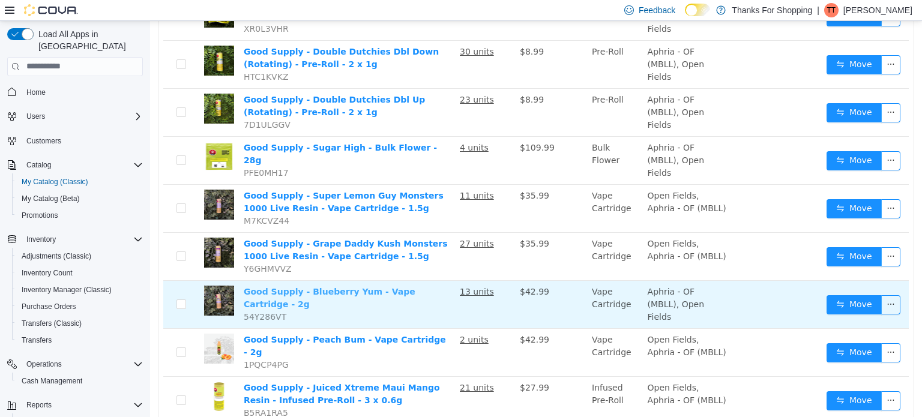
scroll to position [300, 0]
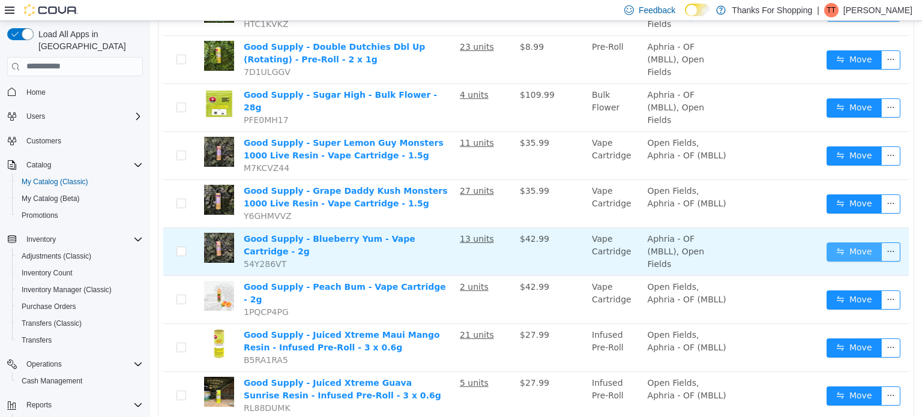
click at [841, 242] on button "Move" at bounding box center [854, 251] width 55 height 19
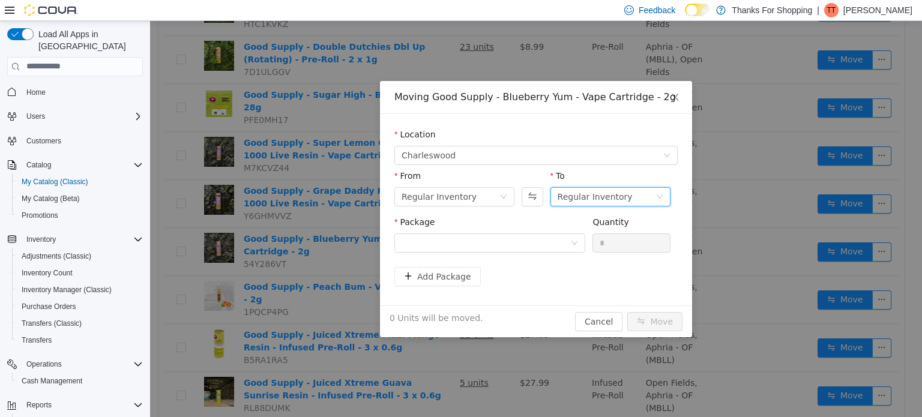
click at [612, 199] on div "Regular Inventory" at bounding box center [595, 196] width 75 height 18
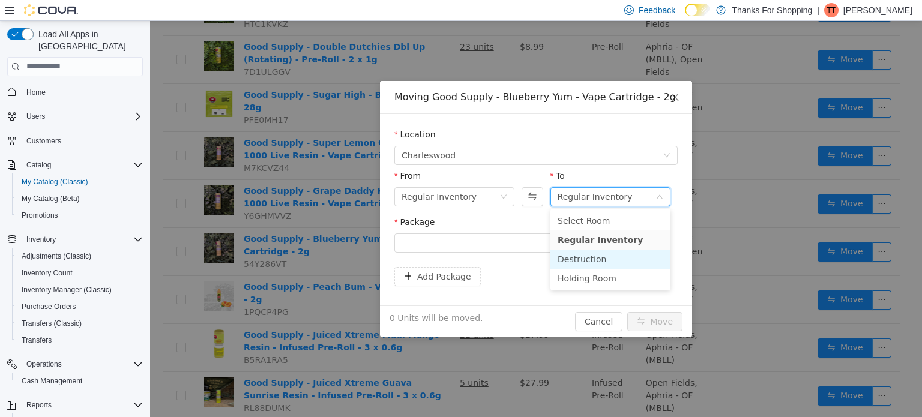
click at [587, 264] on li "Destruction" at bounding box center [611, 258] width 120 height 19
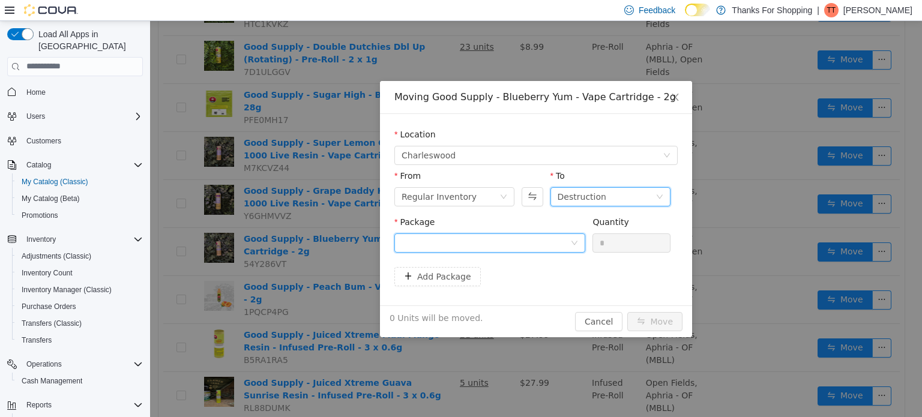
click at [574, 241] on icon "icon: down" at bounding box center [574, 242] width 7 height 7
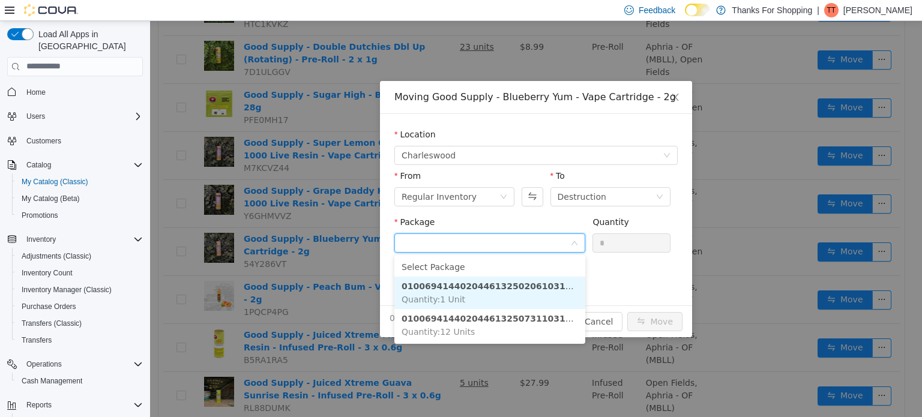
click at [496, 292] on li "010069414402044613250206103101736254 Quantity : 1 Unit" at bounding box center [490, 292] width 191 height 32
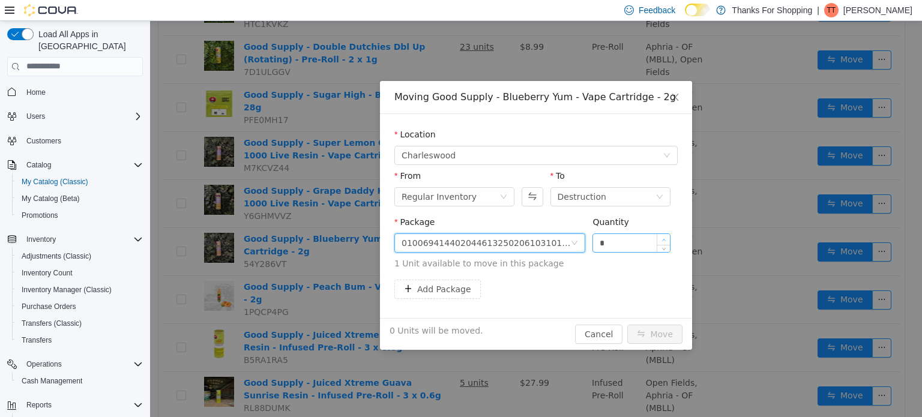
type input "*"
click at [665, 238] on icon "icon: up" at bounding box center [664, 239] width 4 height 2
click at [665, 333] on button "Move" at bounding box center [655, 333] width 55 height 19
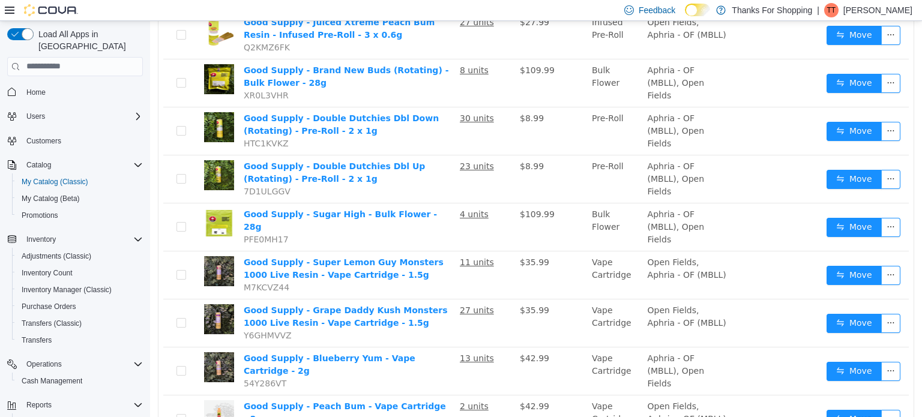
scroll to position [0, 0]
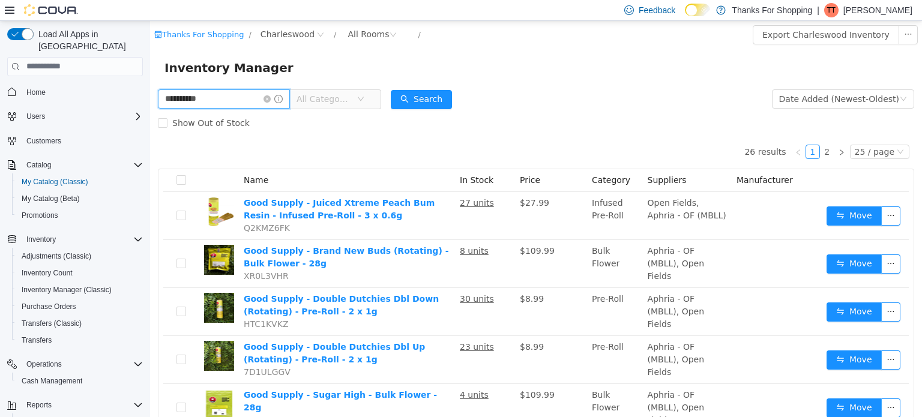
drag, startPoint x: 223, startPoint y: 98, endPoint x: 94, endPoint y: 91, distance: 130.0
click at [150, 91] on html "**********" at bounding box center [536, 218] width 772 height 396
type input "**********"
click at [411, 93] on button "Search" at bounding box center [421, 98] width 61 height 19
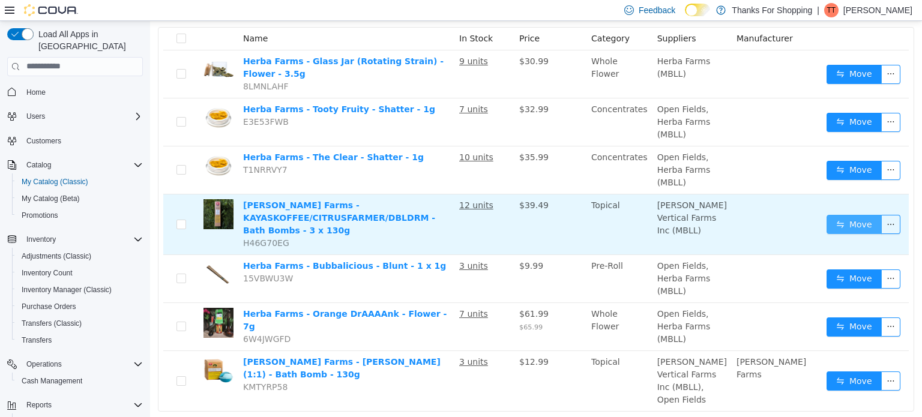
scroll to position [156, 0]
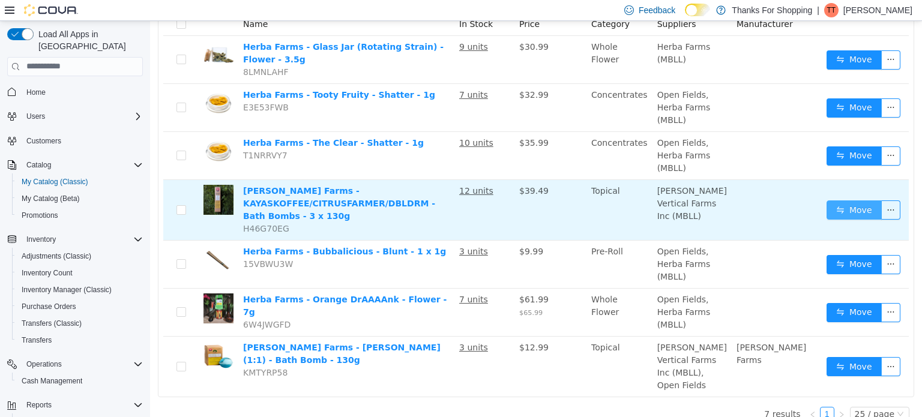
click at [846, 208] on button "Move" at bounding box center [854, 209] width 55 height 19
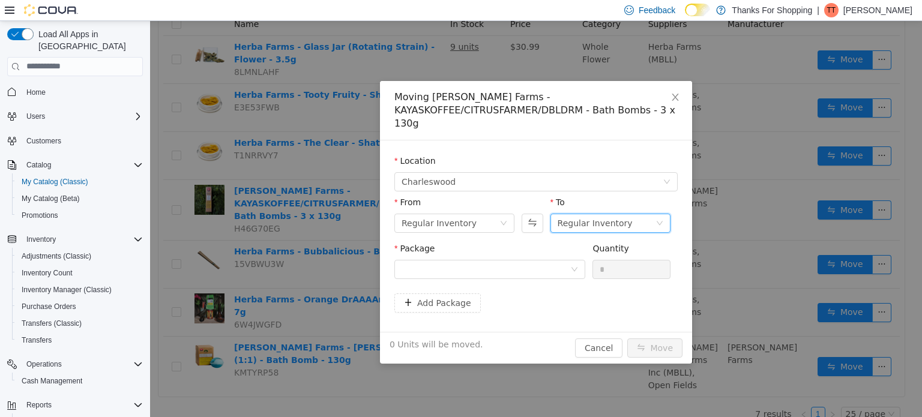
click at [617, 214] on div "Regular Inventory" at bounding box center [595, 223] width 75 height 18
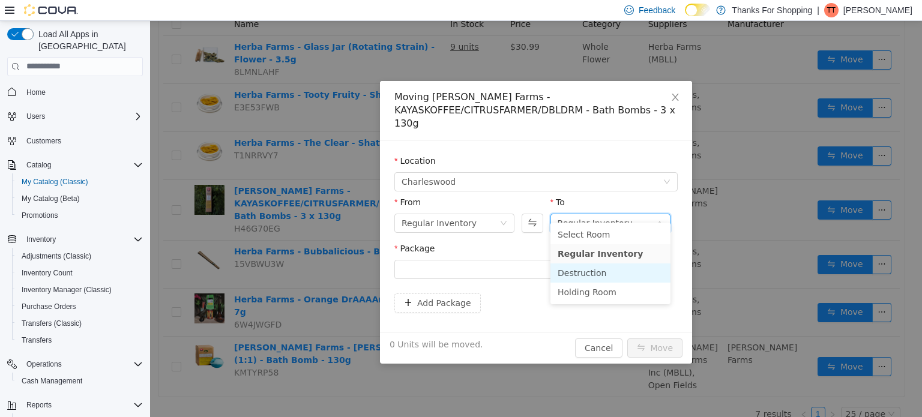
click at [591, 277] on li "Destruction" at bounding box center [611, 272] width 120 height 19
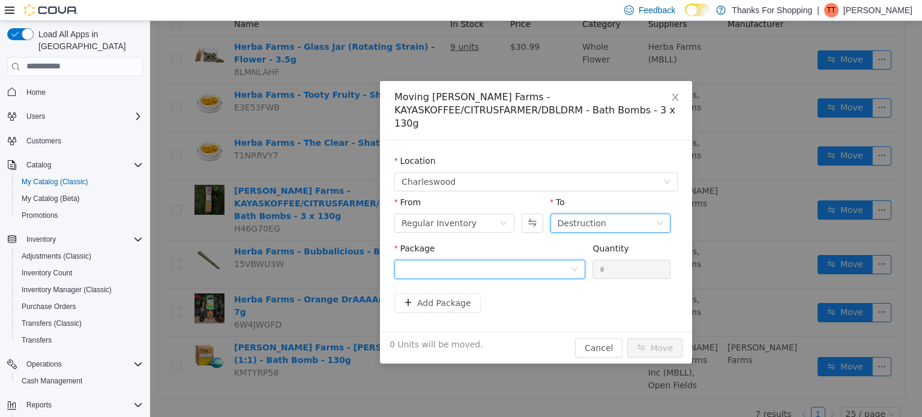
click at [560, 260] on div at bounding box center [486, 269] width 169 height 18
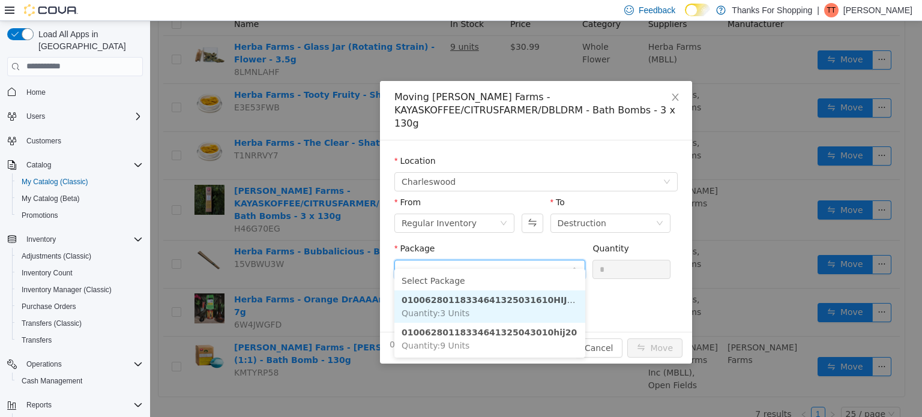
click at [540, 300] on strong "01006280118334641325031610HIJ19" at bounding box center [490, 300] width 177 height 10
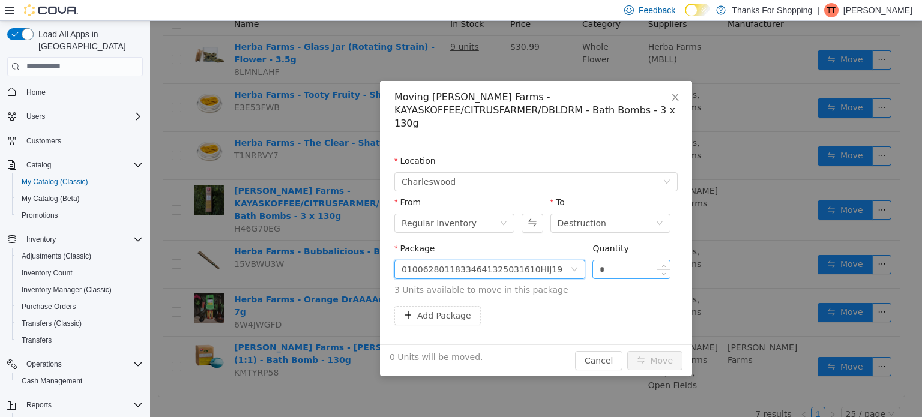
click at [620, 260] on input "*" at bounding box center [631, 269] width 77 height 18
type input "*"
click at [663, 264] on icon "icon: up" at bounding box center [664, 266] width 4 height 4
click at [657, 351] on button "Move" at bounding box center [655, 360] width 55 height 19
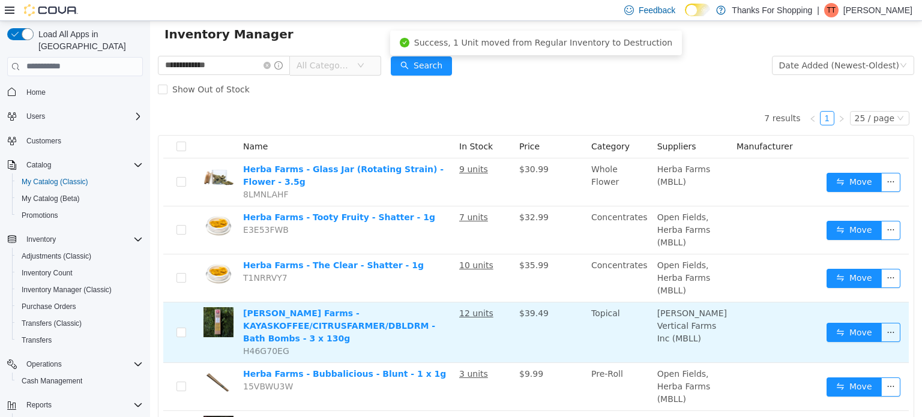
scroll to position [0, 0]
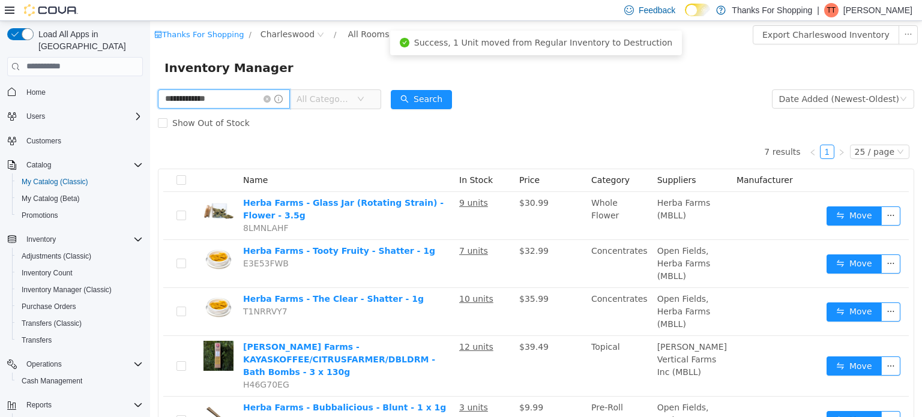
click at [234, 100] on input "**********" at bounding box center [224, 98] width 132 height 19
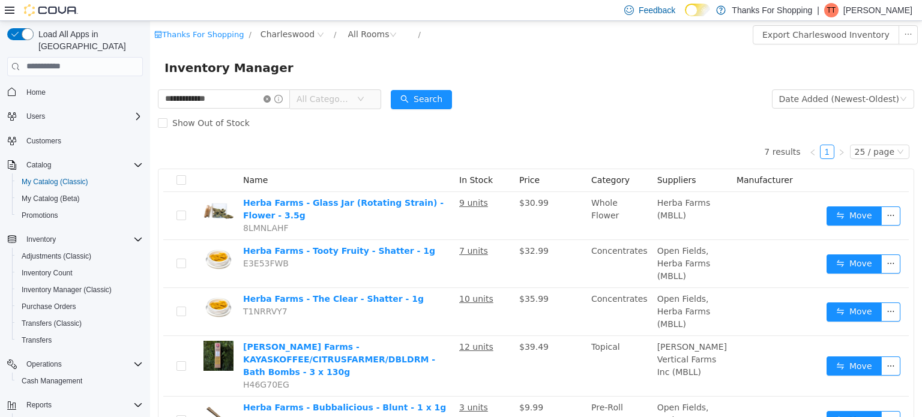
click at [266, 98] on icon "icon: close-circle" at bounding box center [267, 98] width 7 height 7
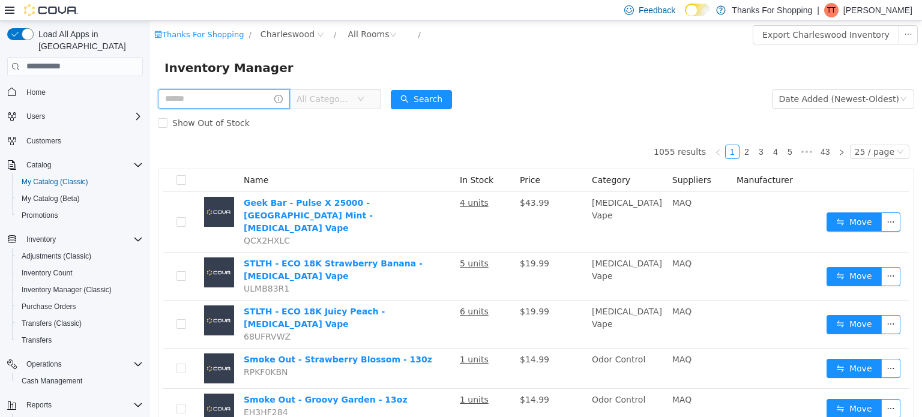
click at [214, 103] on input "text" at bounding box center [224, 98] width 132 height 19
type input "**********"
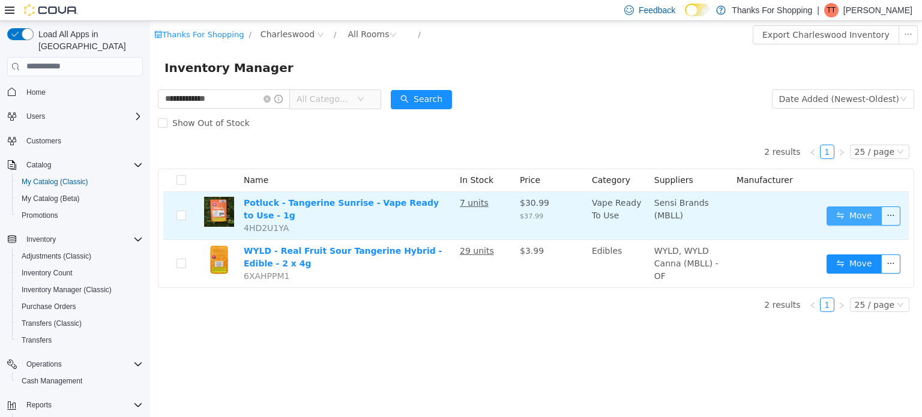
click at [862, 211] on button "Move" at bounding box center [854, 215] width 55 height 19
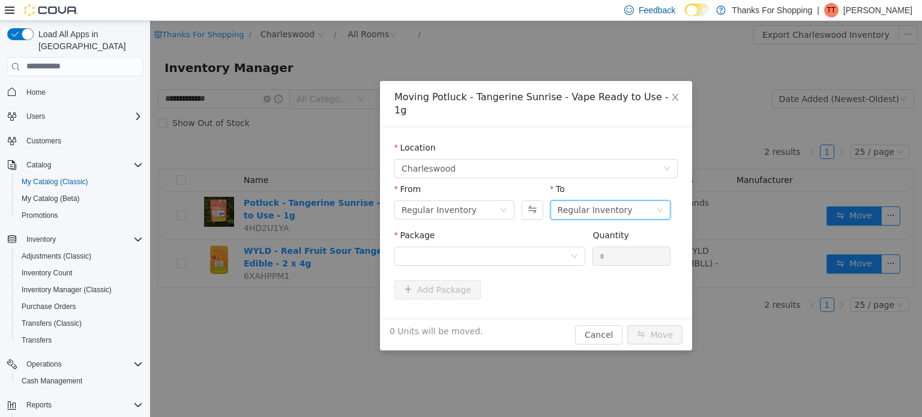
click at [615, 201] on div "Regular Inventory" at bounding box center [595, 210] width 75 height 18
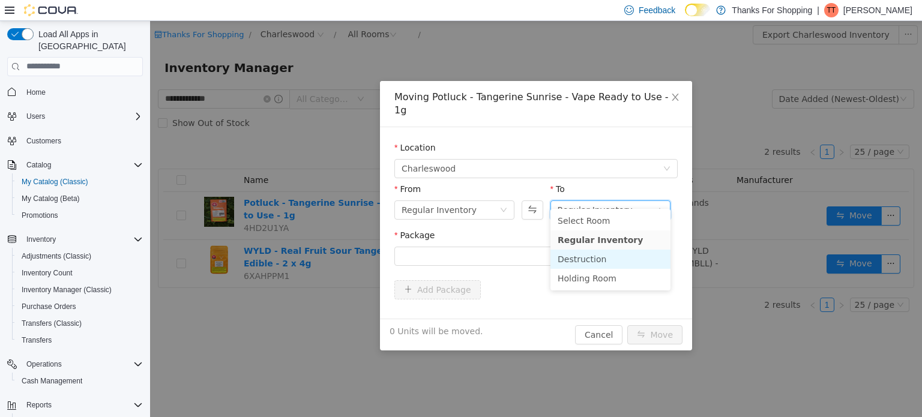
click at [593, 259] on li "Destruction" at bounding box center [611, 258] width 120 height 19
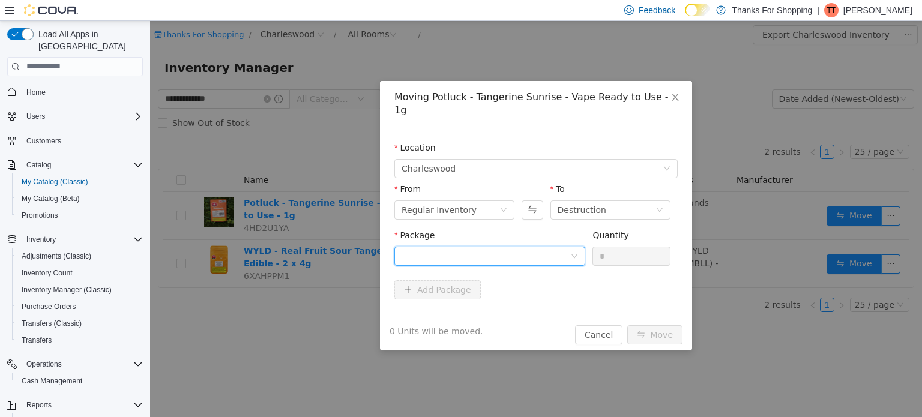
click at [516, 247] on div at bounding box center [486, 256] width 169 height 18
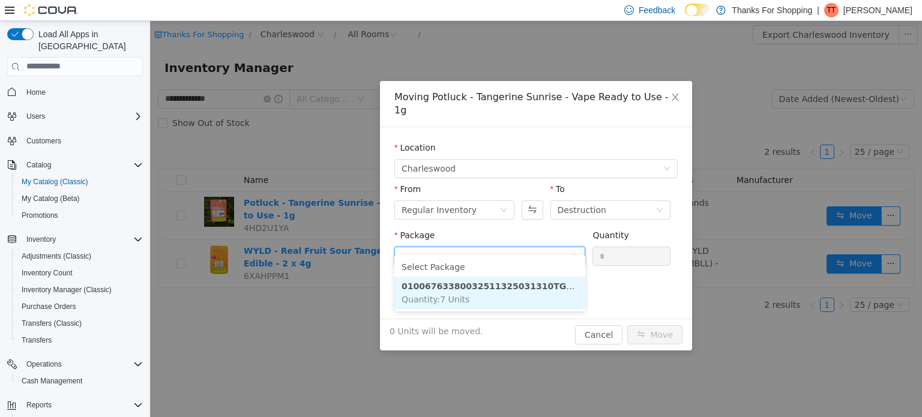
click at [501, 290] on strong "01006763380032511325031310TGS1724-VAP" at bounding box center [510, 286] width 216 height 10
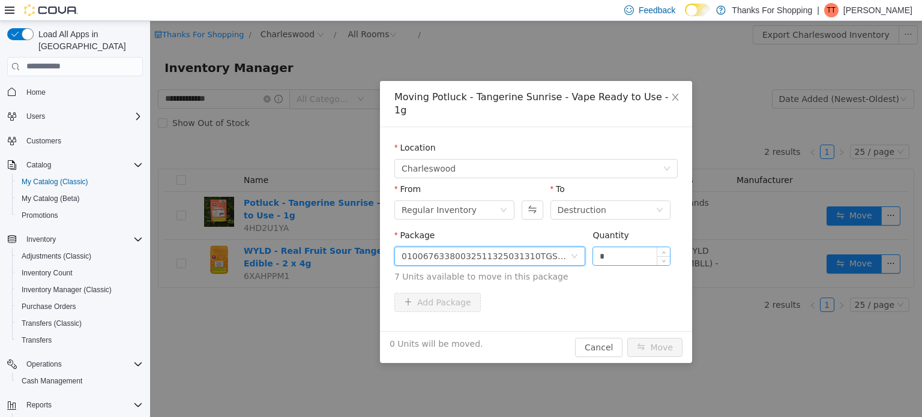
click at [631, 247] on input "*" at bounding box center [631, 256] width 77 height 18
type input "*"
click at [666, 251] on icon "icon: up" at bounding box center [664, 253] width 4 height 4
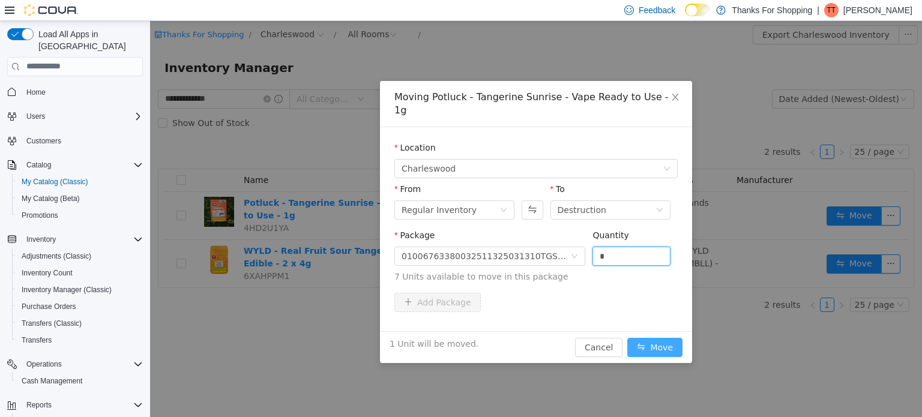
click at [656, 338] on button "Move" at bounding box center [655, 347] width 55 height 19
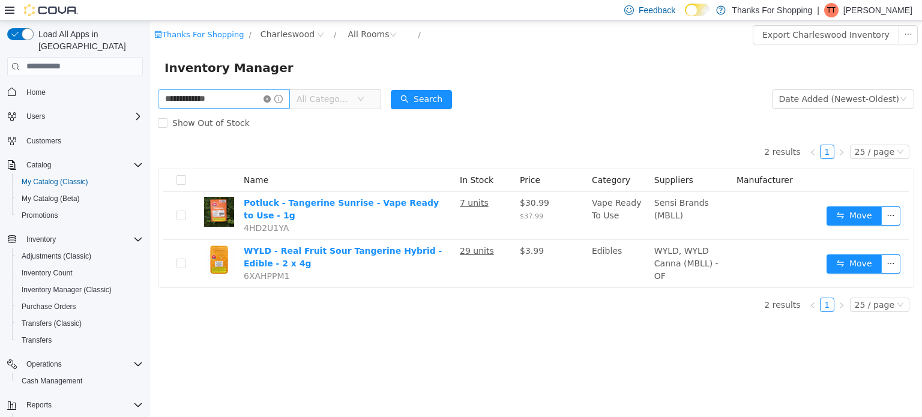
click at [265, 100] on icon "icon: close-circle" at bounding box center [267, 98] width 7 height 7
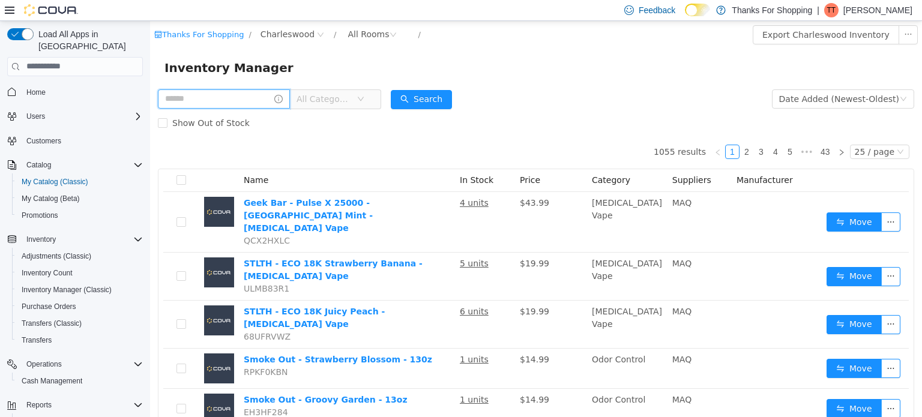
click at [240, 98] on input "text" at bounding box center [224, 98] width 132 height 19
type input "**********"
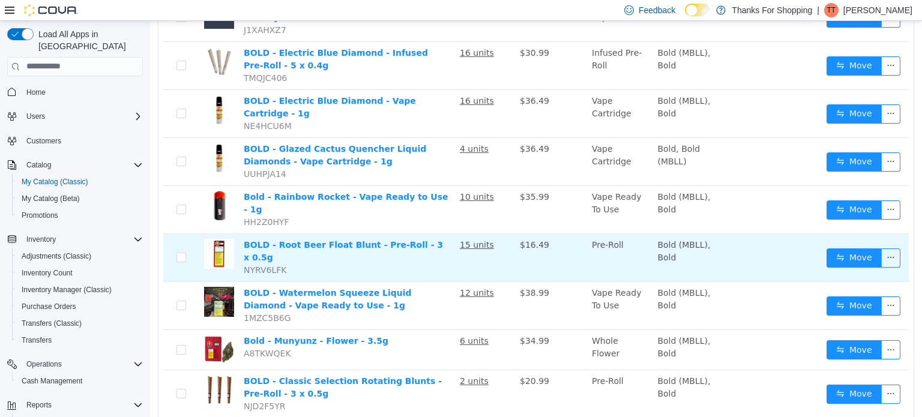
scroll to position [889, 0]
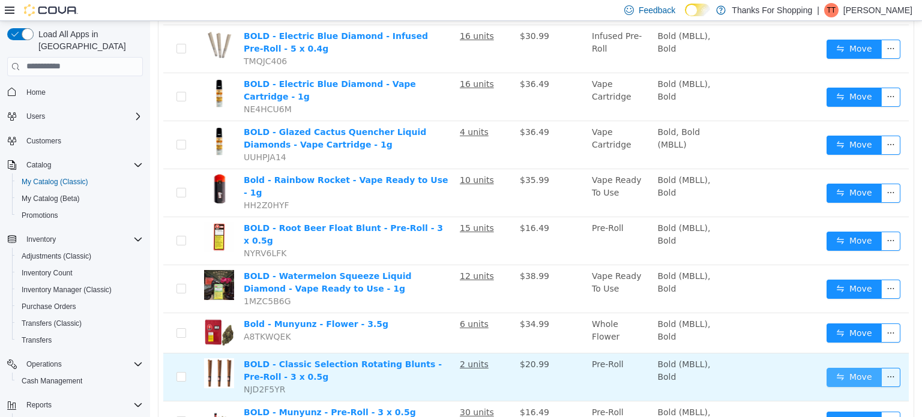
click at [844, 368] on button "Move" at bounding box center [854, 377] width 55 height 19
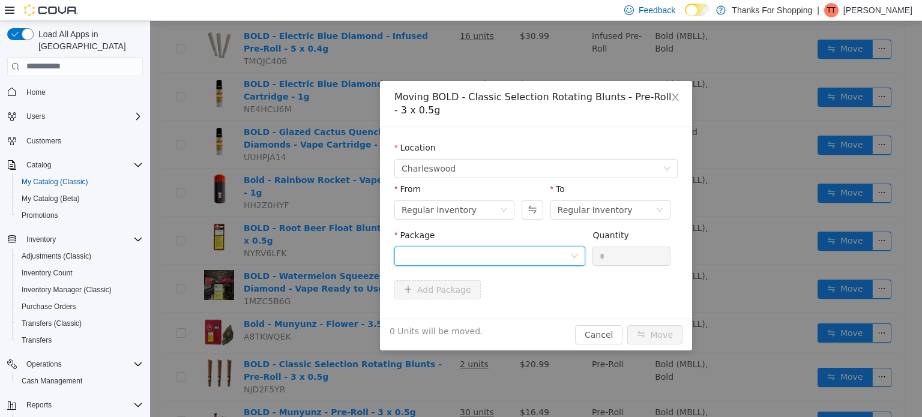
click at [574, 255] on icon "icon: down" at bounding box center [574, 255] width 7 height 7
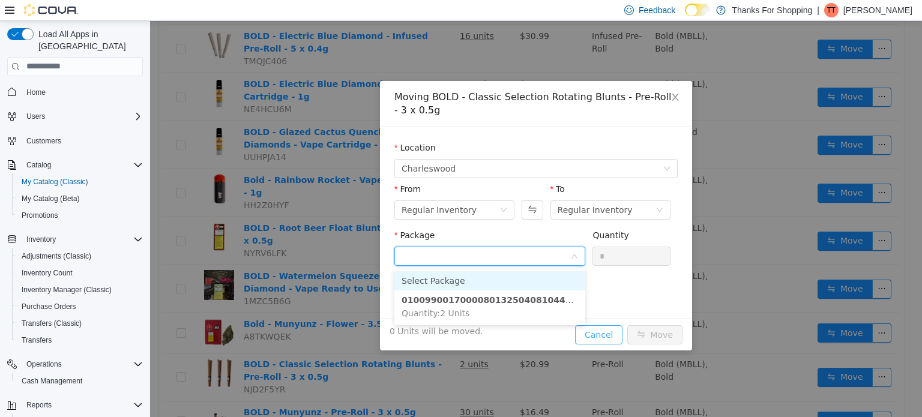
click at [612, 335] on div "Moving BOLD - Classic Selection Rotating Blunts - Pre-Roll - 3 x 0.5g Location …" at bounding box center [536, 215] width 312 height 270
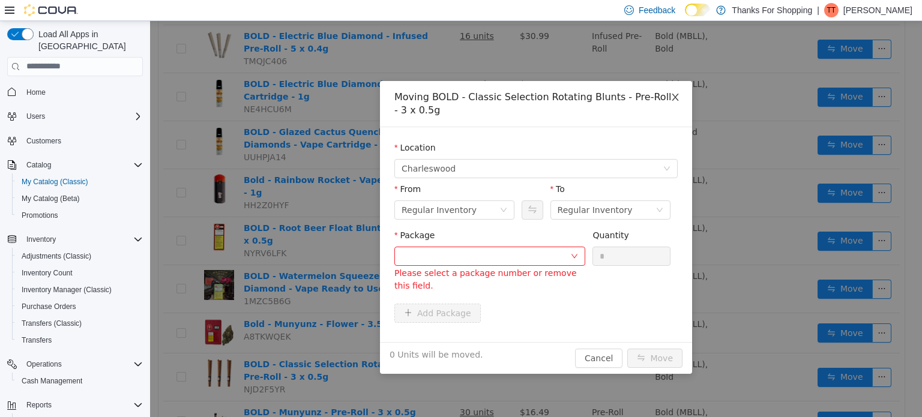
click at [674, 98] on icon "icon: close" at bounding box center [675, 96] width 7 height 7
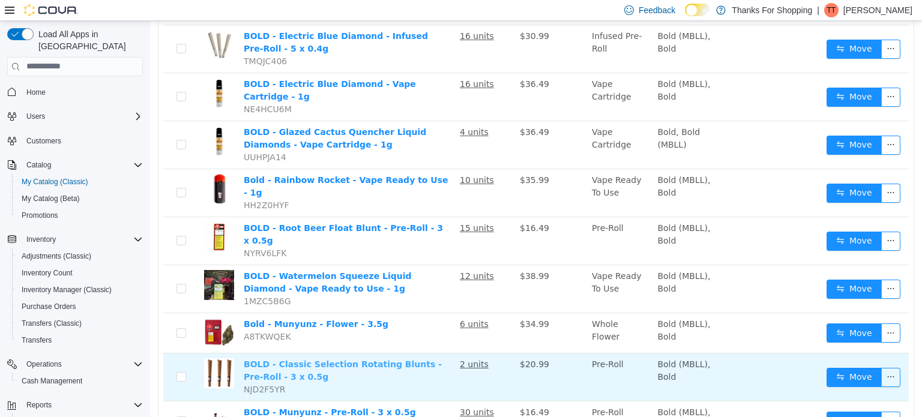
click at [276, 359] on link "BOLD - Classic Selection Rotating Blunts - Pre-Roll - 3 x 0.5g" at bounding box center [343, 370] width 198 height 22
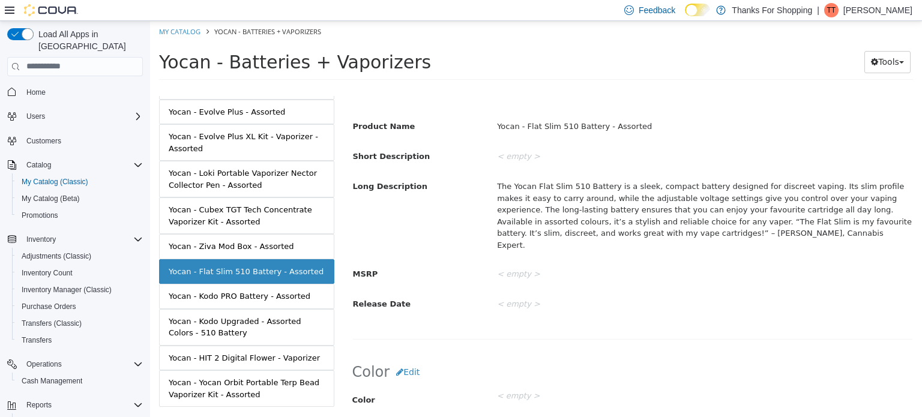
scroll to position [180, 0]
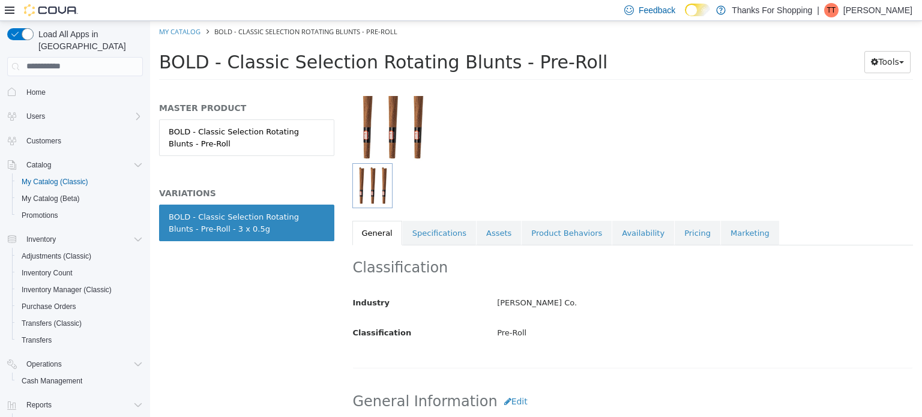
scroll to position [60, 0]
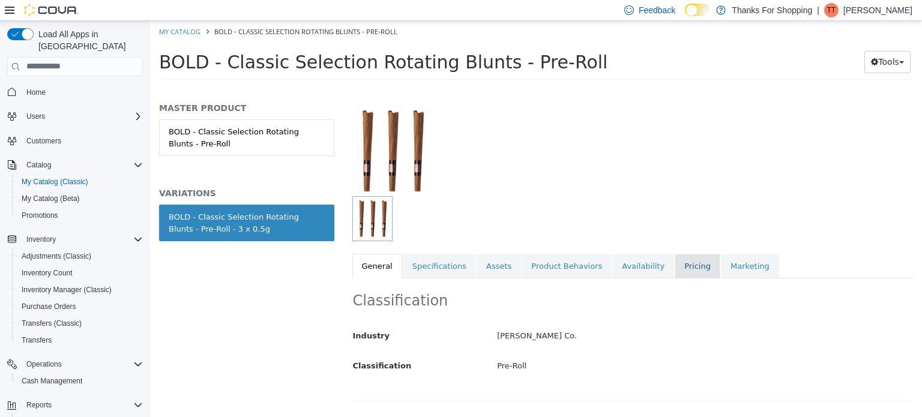
click at [675, 264] on link "Pricing" at bounding box center [698, 265] width 46 height 25
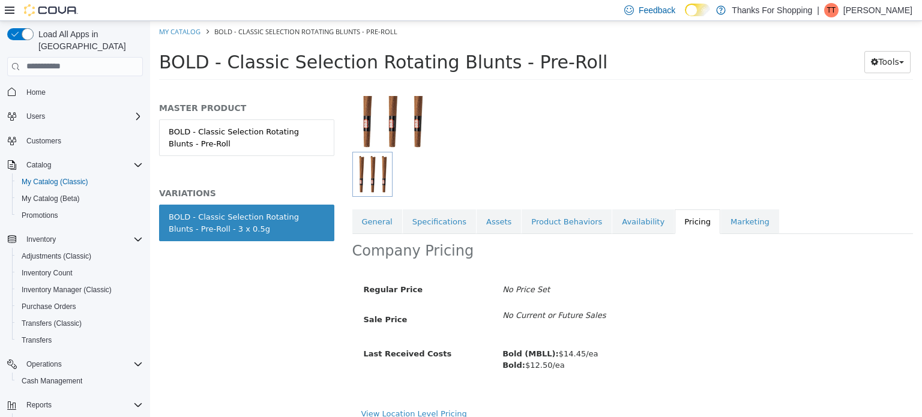
scroll to position [115, 0]
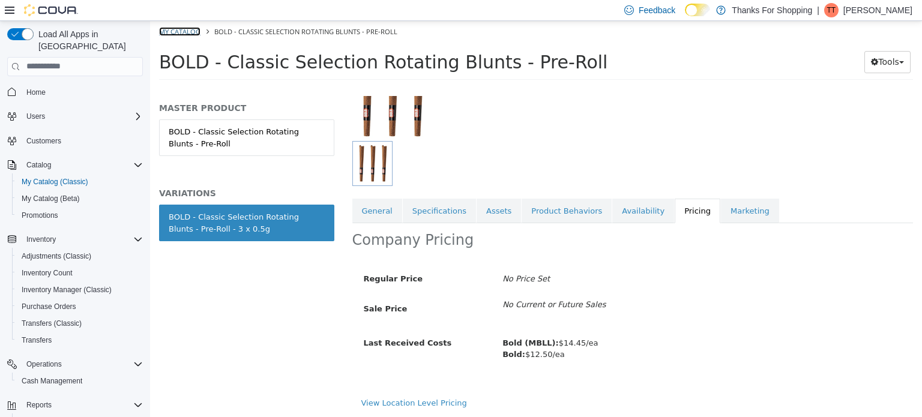
click at [181, 29] on link "My Catalog" at bounding box center [179, 30] width 41 height 9
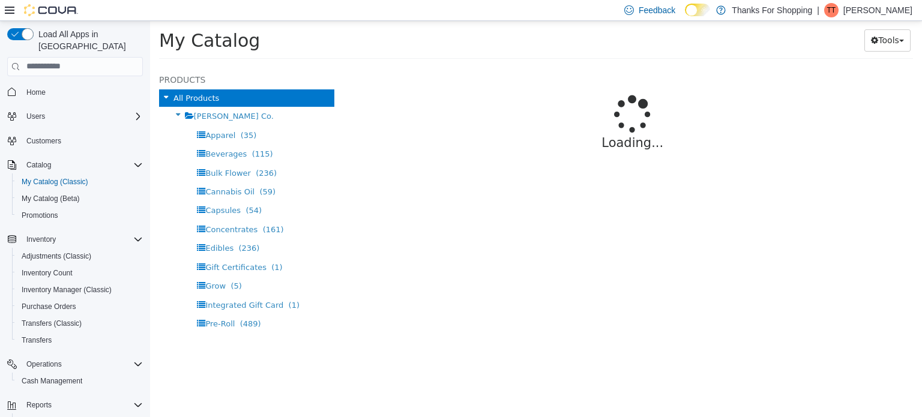
select select "**********"
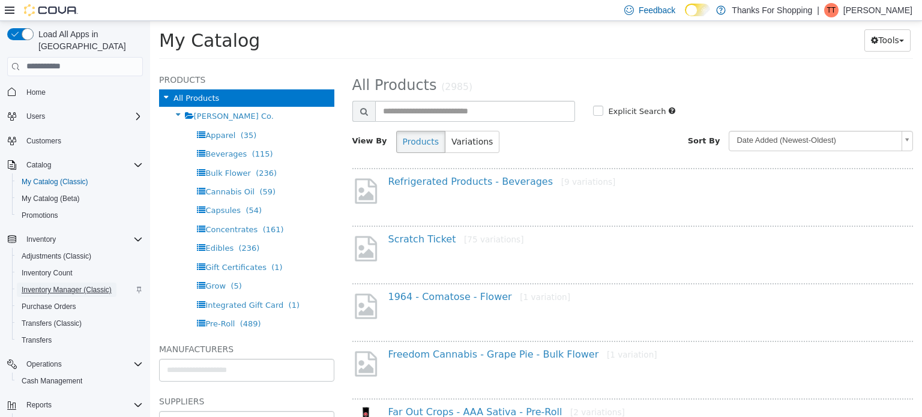
click at [53, 285] on span "Inventory Manager (Classic)" at bounding box center [67, 290] width 90 height 10
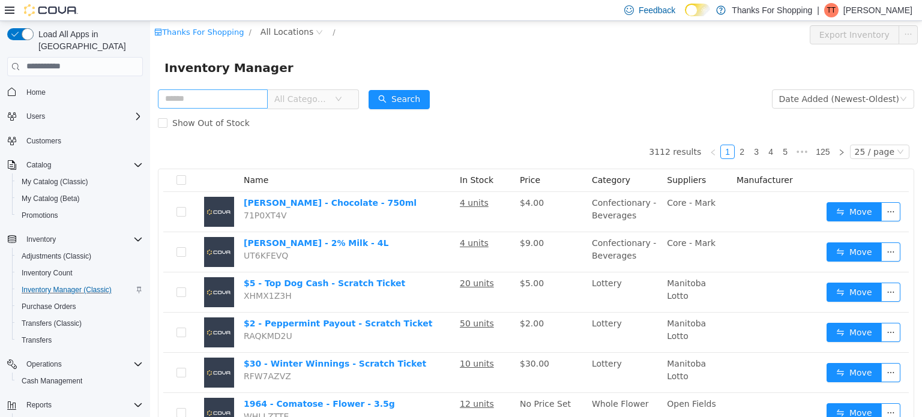
click at [216, 95] on input "text" at bounding box center [213, 98] width 110 height 19
type input "**********"
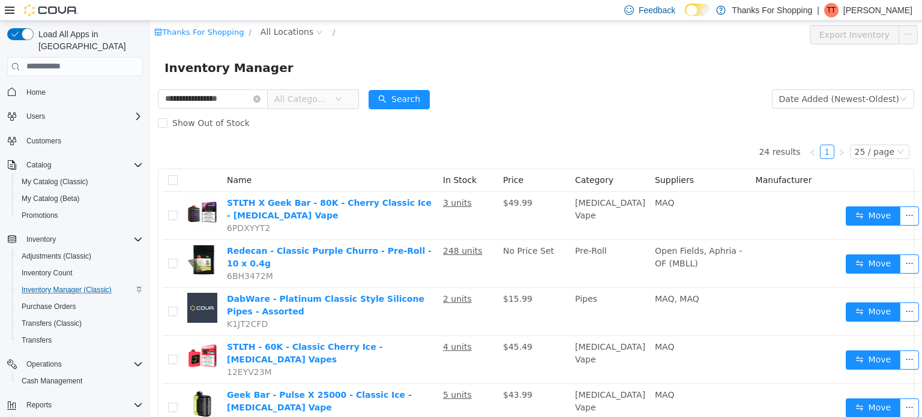
click at [342, 100] on icon "icon: down" at bounding box center [338, 98] width 7 height 7
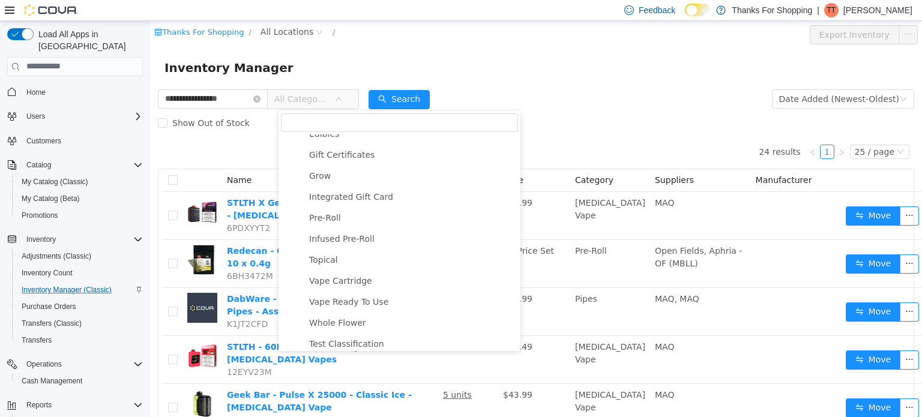
scroll to position [180, 0]
click at [327, 221] on span "Pre-Roll" at bounding box center [325, 216] width 32 height 10
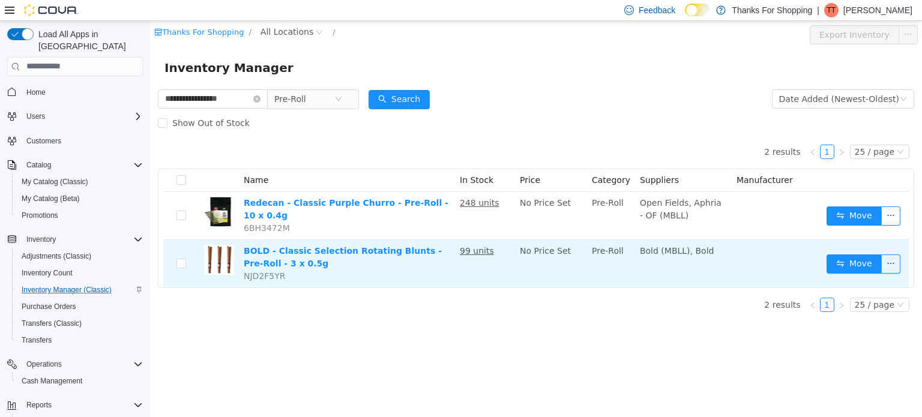
click at [324, 256] on td "BOLD - Classic Selection Rotating Blunts - Pre-Roll - 3 x 0.5g NJD2F5YR" at bounding box center [347, 263] width 216 height 47
click at [861, 254] on button "Move" at bounding box center [854, 263] width 55 height 19
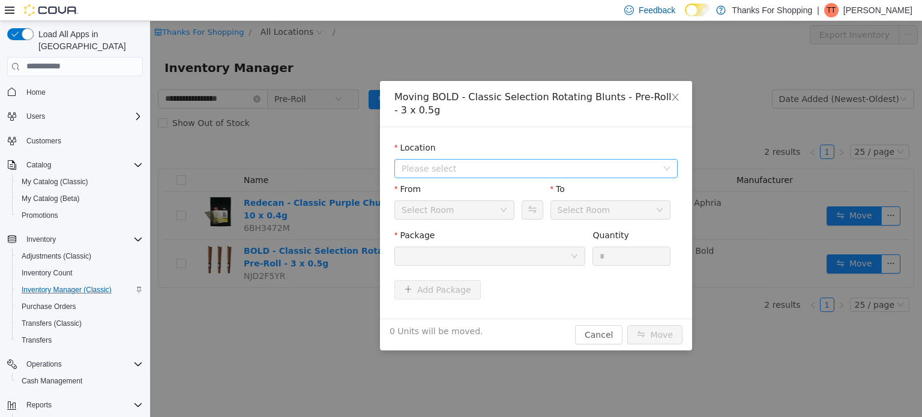
click at [468, 172] on span "Please select" at bounding box center [530, 168] width 256 height 12
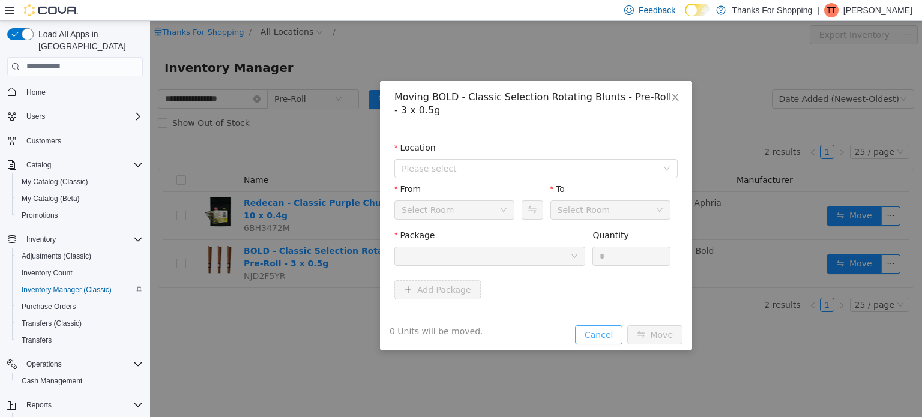
drag, startPoint x: 614, startPoint y: 341, endPoint x: 608, endPoint y: 335, distance: 8.5
click at [610, 338] on button "Cancel" at bounding box center [598, 334] width 47 height 19
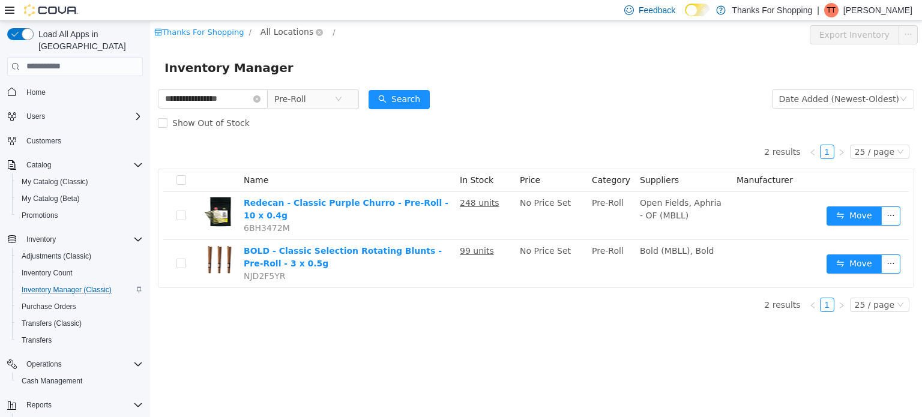
click at [266, 31] on span "All Locations" at bounding box center [287, 31] width 53 height 13
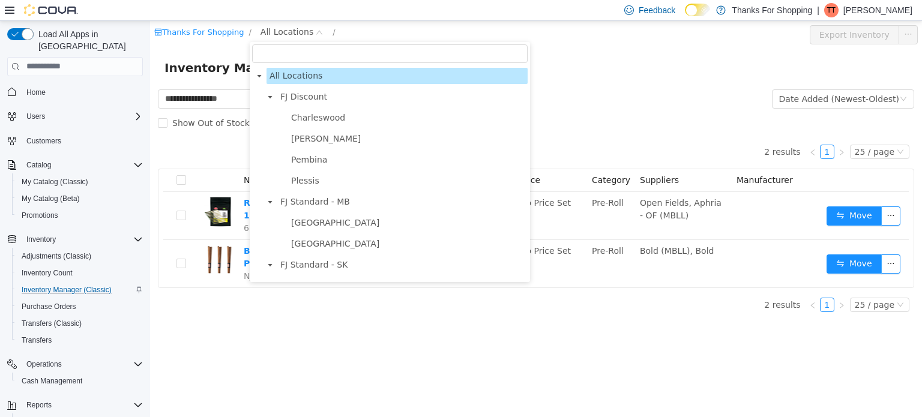
click at [318, 118] on span "Charleswood" at bounding box center [318, 117] width 54 height 10
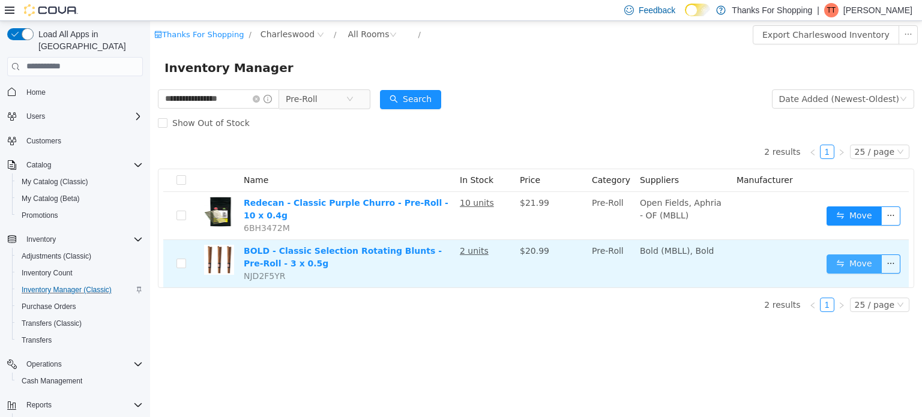
click at [856, 256] on button "Move" at bounding box center [854, 263] width 55 height 19
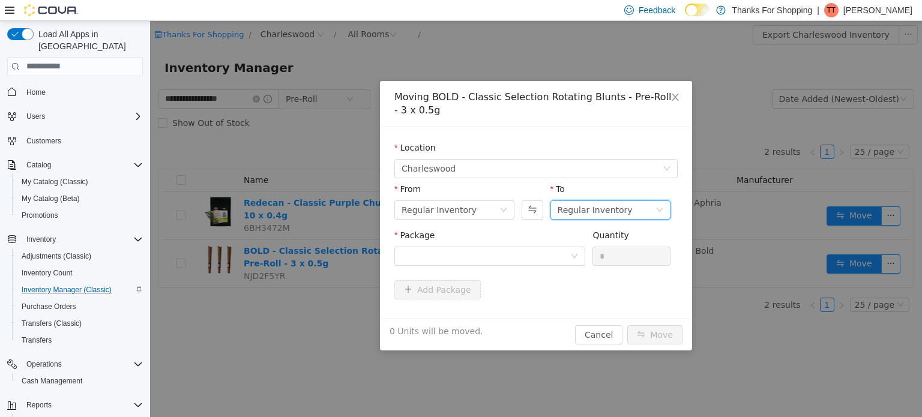
click at [659, 206] on icon "icon: down" at bounding box center [659, 209] width 7 height 7
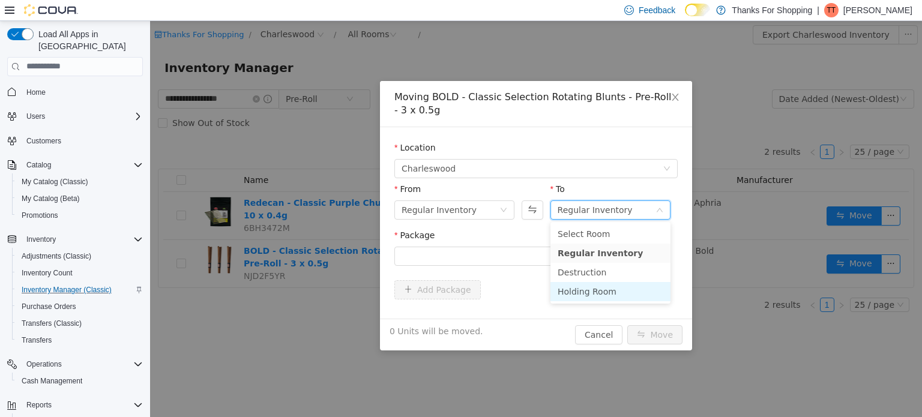
click at [602, 292] on li "Holding Room" at bounding box center [611, 291] width 120 height 19
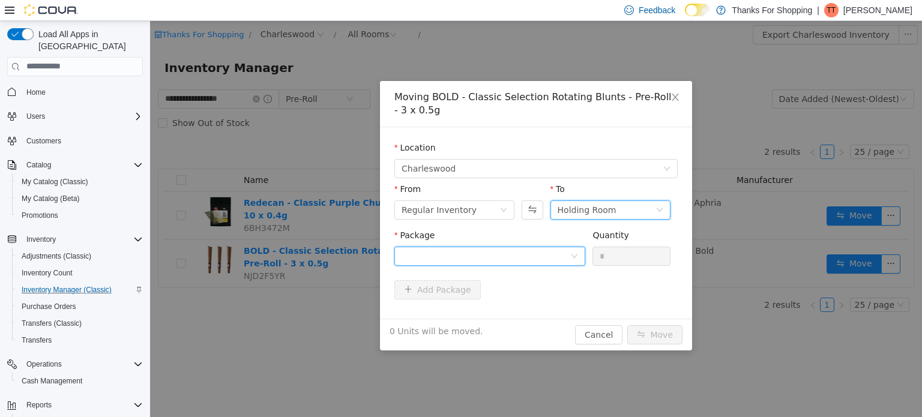
click at [579, 256] on div at bounding box center [490, 255] width 191 height 19
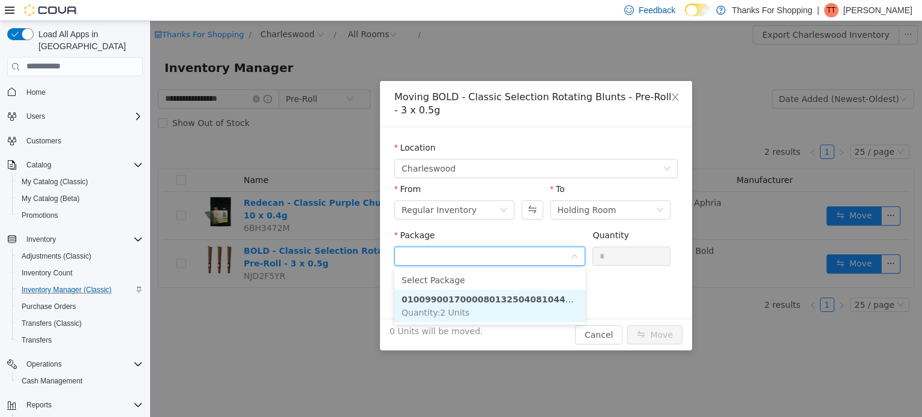
click at [498, 307] on li "010099001700008013250408104449-2501-03 Quantity : 2 Units" at bounding box center [490, 305] width 191 height 32
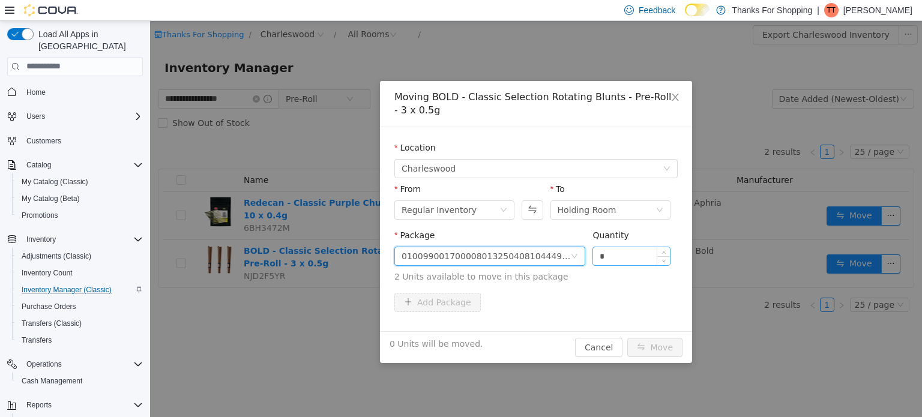
click at [644, 256] on input "*" at bounding box center [631, 256] width 77 height 18
type input "*"
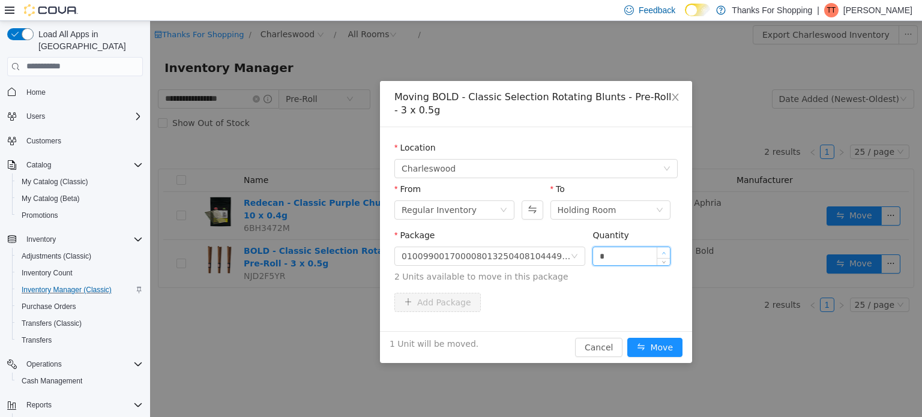
click at [665, 251] on icon "icon: up" at bounding box center [664, 253] width 4 height 4
click at [659, 341] on button "Move" at bounding box center [655, 347] width 55 height 19
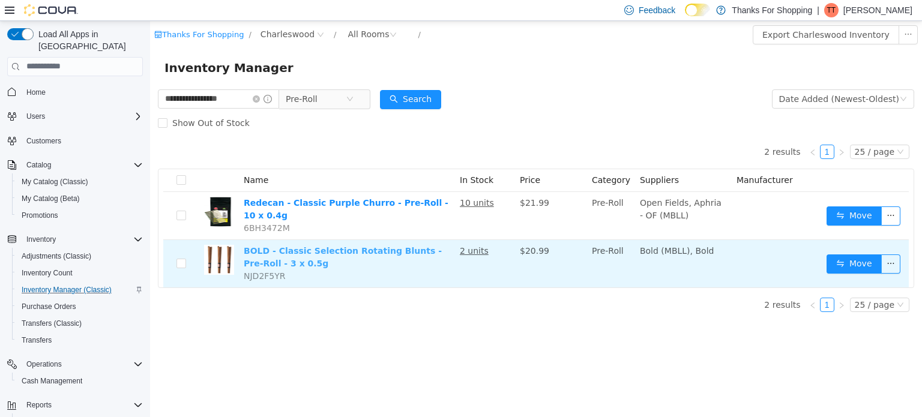
click at [327, 246] on link "BOLD - Classic Selection Rotating Blunts - Pre-Roll - 3 x 0.5g" at bounding box center [343, 257] width 198 height 22
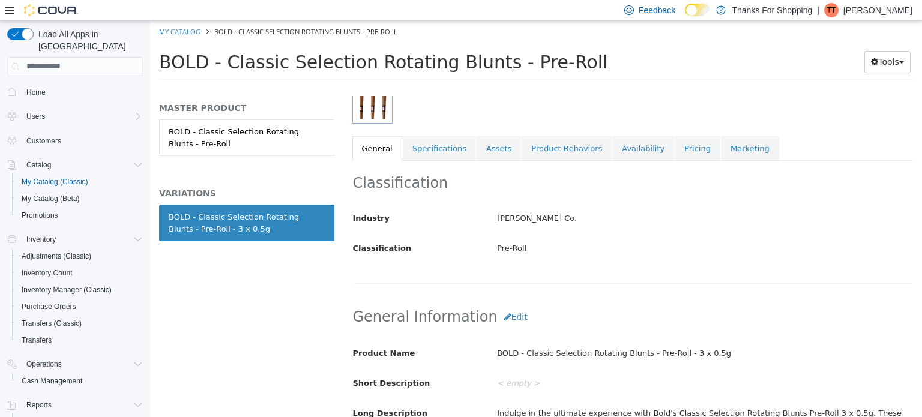
scroll to position [180, 0]
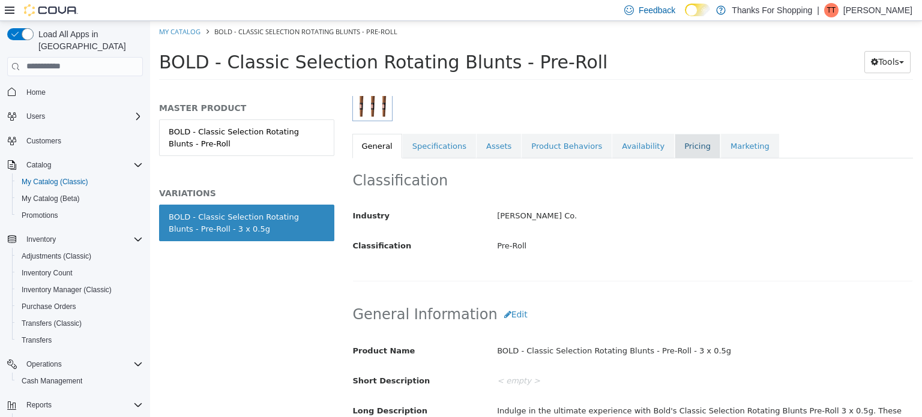
click at [675, 155] on link "Pricing" at bounding box center [698, 145] width 46 height 25
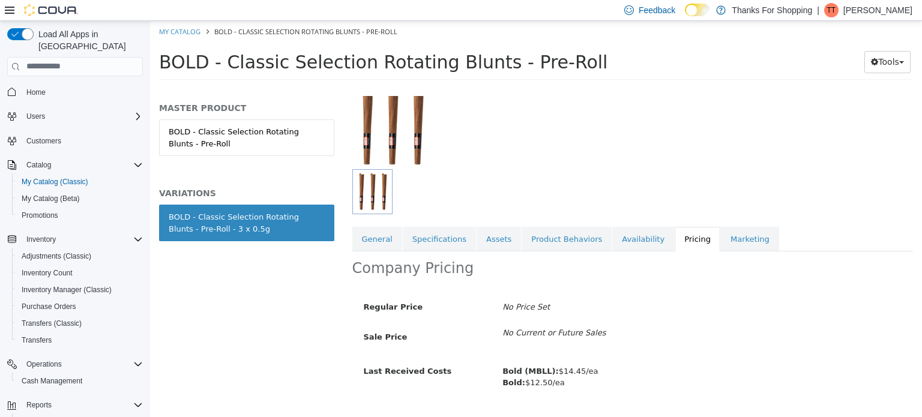
scroll to position [115, 0]
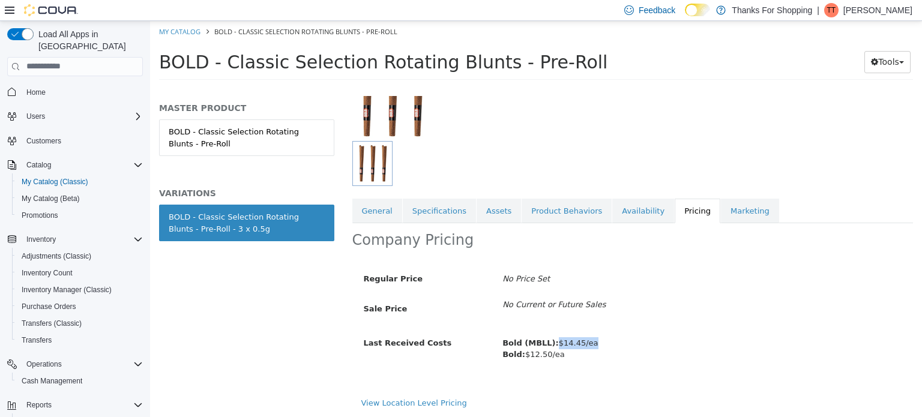
drag, startPoint x: 589, startPoint y: 342, endPoint x: 554, endPoint y: 343, distance: 34.8
click at [554, 343] on div "Bold (MBLL): $14.45/ea Bold: $12.50/ea" at bounding box center [702, 349] width 417 height 32
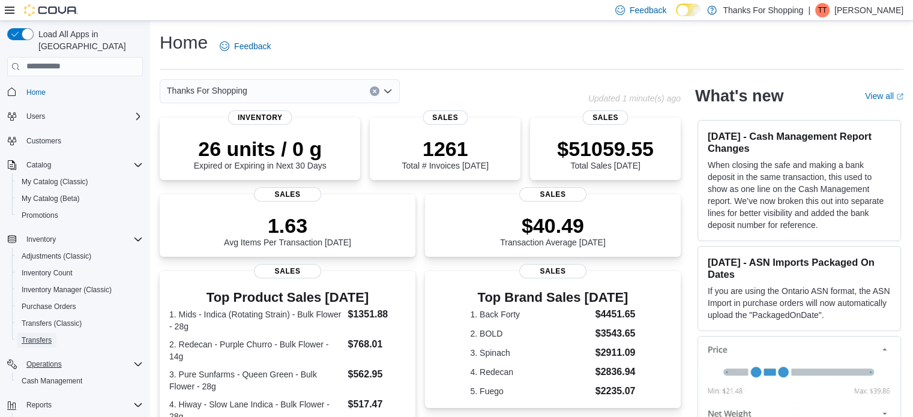
drag, startPoint x: 43, startPoint y: 329, endPoint x: 19, endPoint y: 345, distance: 29.3
click at [43, 336] on span "Transfers" at bounding box center [37, 341] width 30 height 10
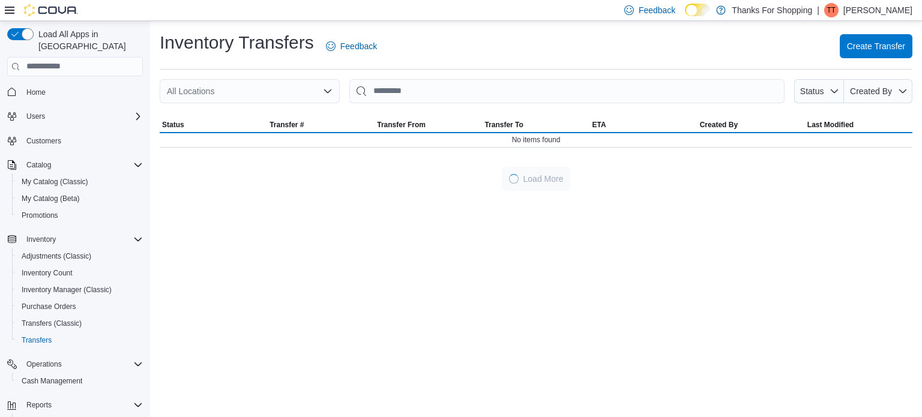
click at [326, 92] on icon "Open list of options" at bounding box center [328, 91] width 10 height 10
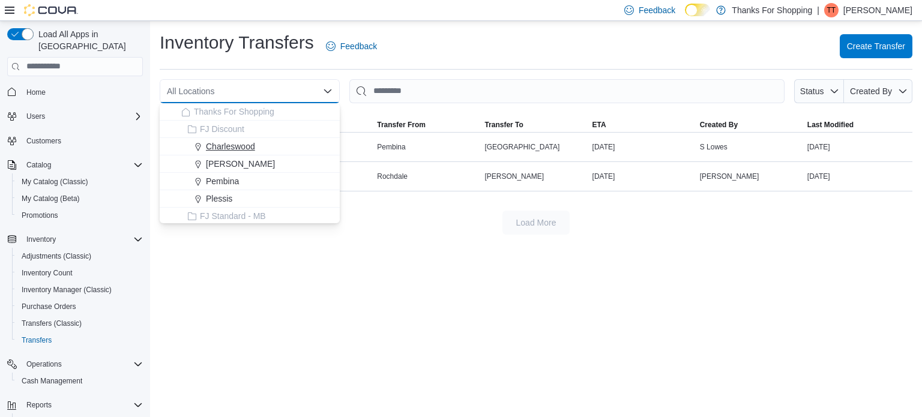
click at [238, 145] on span "Charleswood" at bounding box center [230, 147] width 49 height 12
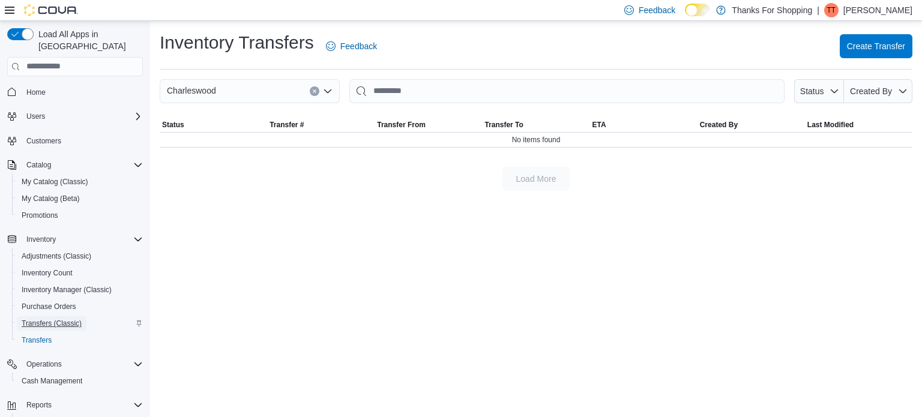
click at [33, 319] on span "Transfers (Classic)" at bounding box center [52, 324] width 60 height 10
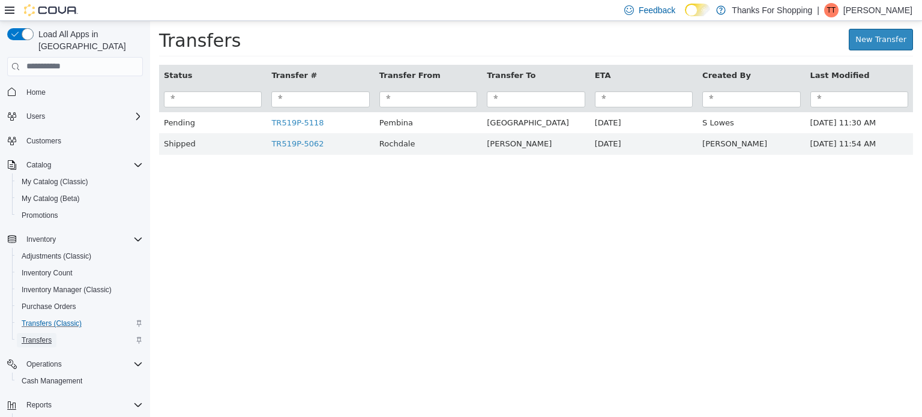
click at [37, 336] on span "Transfers" at bounding box center [37, 341] width 30 height 10
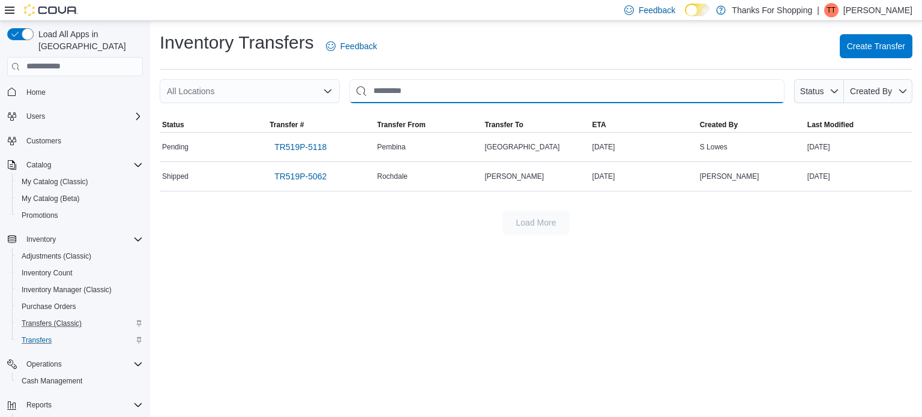
click at [439, 95] on input "This is a search bar. After typing your query, hit enter to filter the results …" at bounding box center [567, 91] width 435 height 24
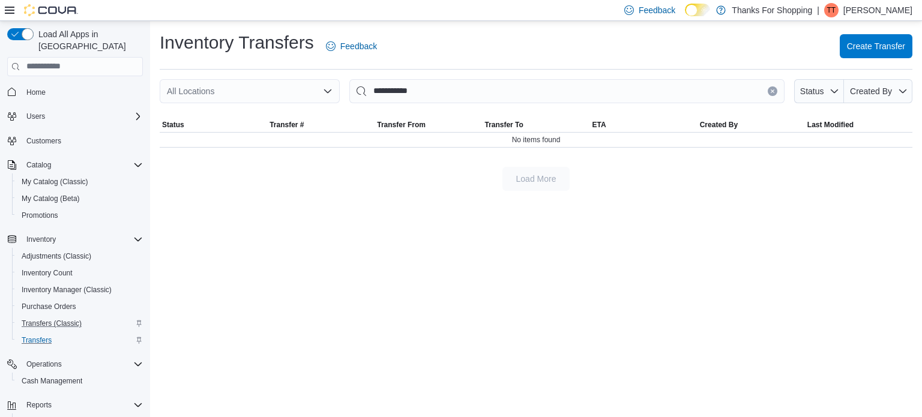
click at [329, 92] on icon "Open list of options" at bounding box center [327, 91] width 7 height 4
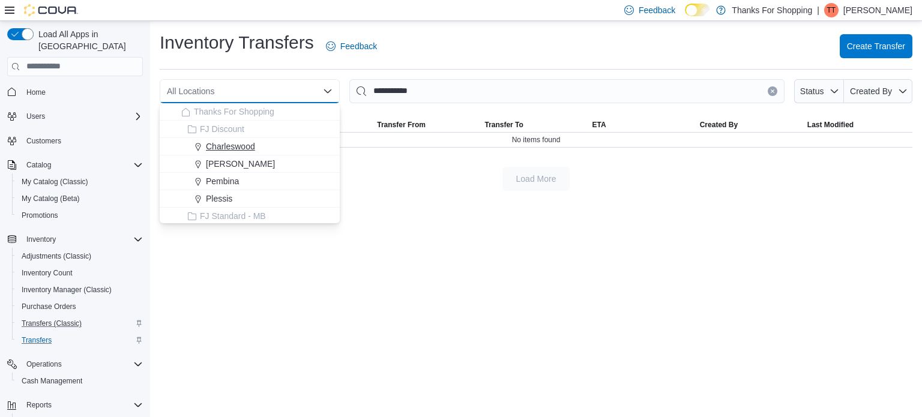
click at [250, 146] on span "Charleswood" at bounding box center [230, 147] width 49 height 12
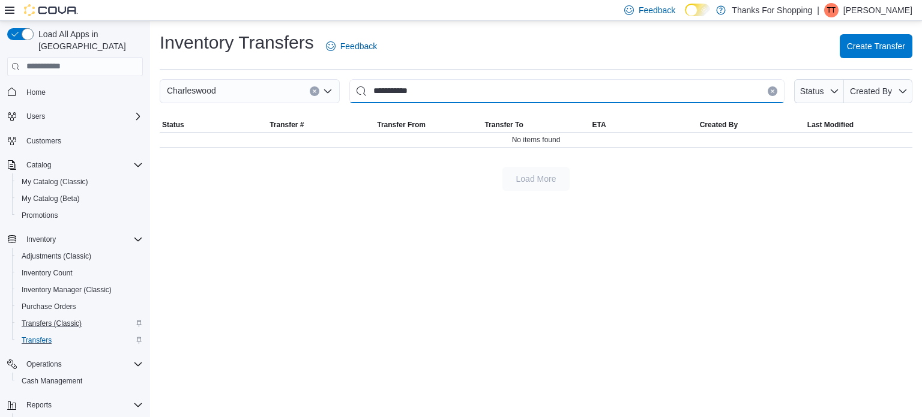
drag, startPoint x: 442, startPoint y: 91, endPoint x: 318, endPoint y: 86, distance: 124.4
click at [320, 86] on div "**********" at bounding box center [536, 91] width 753 height 24
click at [831, 92] on icon "button" at bounding box center [835, 91] width 10 height 10
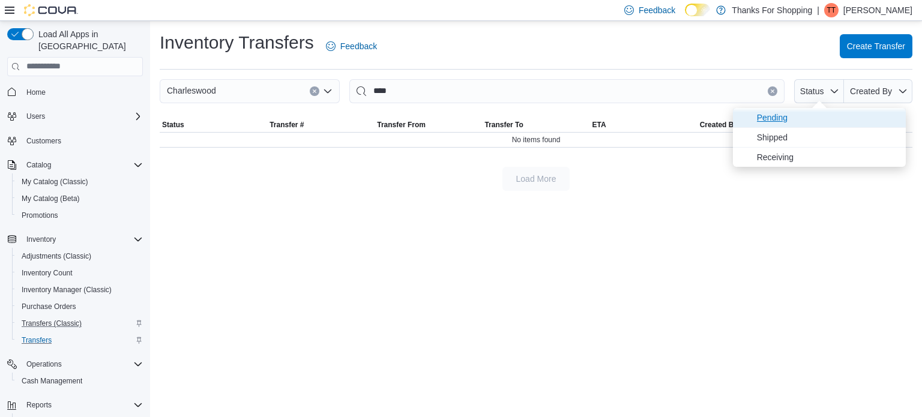
click at [794, 122] on span "Pending" at bounding box center [828, 118] width 142 height 14
type input "**********"
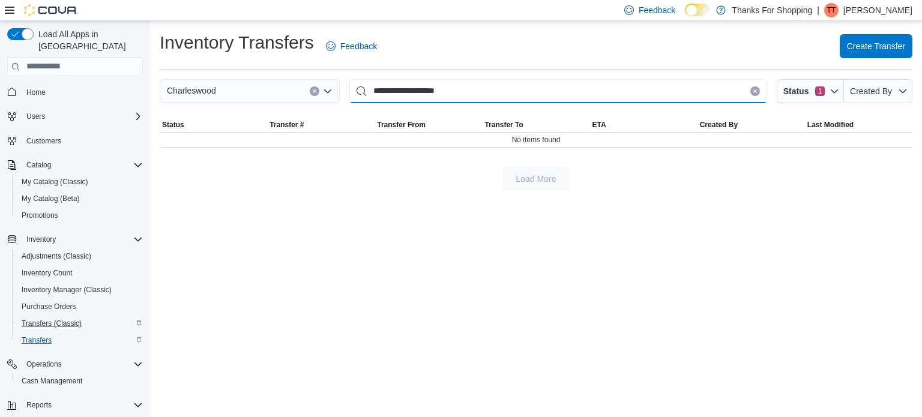
drag, startPoint x: 479, startPoint y: 88, endPoint x: 274, endPoint y: 65, distance: 206.1
click at [321, 80] on div "**********" at bounding box center [536, 91] width 753 height 24
click at [832, 91] on icon "button" at bounding box center [835, 91] width 10 height 10
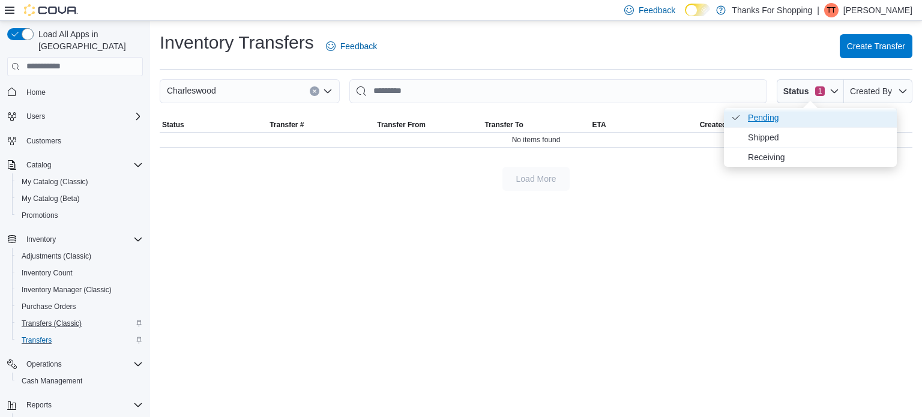
click at [758, 117] on span "Pending . Checked option." at bounding box center [819, 118] width 142 height 14
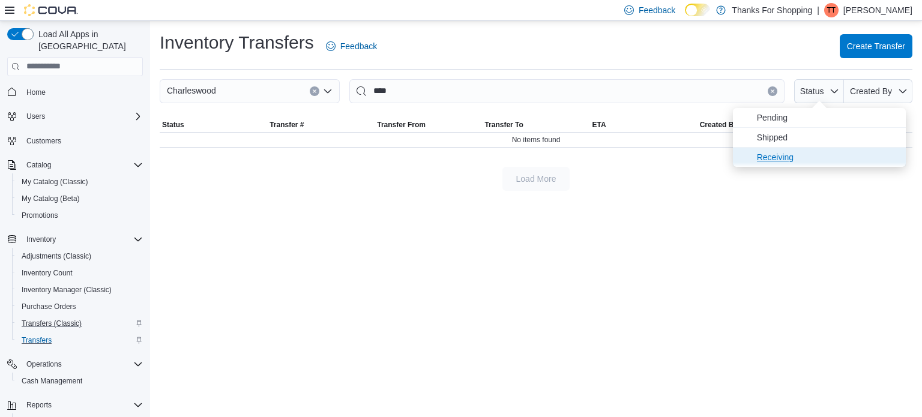
click at [785, 159] on span "Receiving" at bounding box center [828, 157] width 142 height 14
type input "**********"
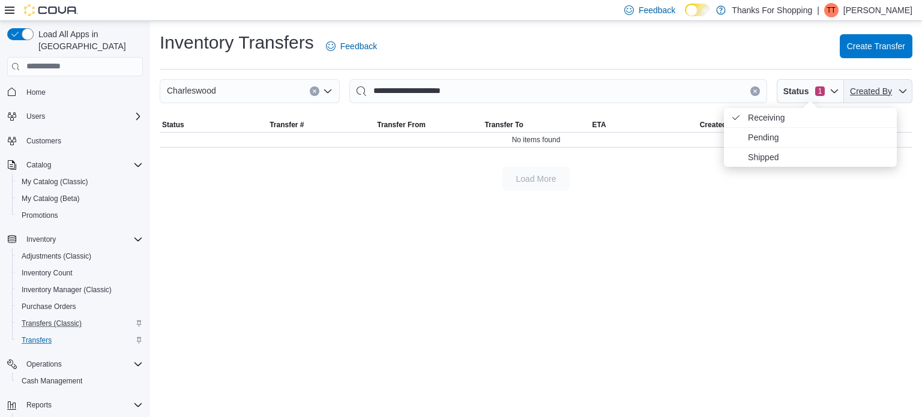
click at [901, 89] on icon "button" at bounding box center [903, 91] width 10 height 10
click at [622, 240] on div "**********" at bounding box center [536, 219] width 772 height 396
click at [327, 90] on icon "Open list of options" at bounding box center [328, 91] width 10 height 10
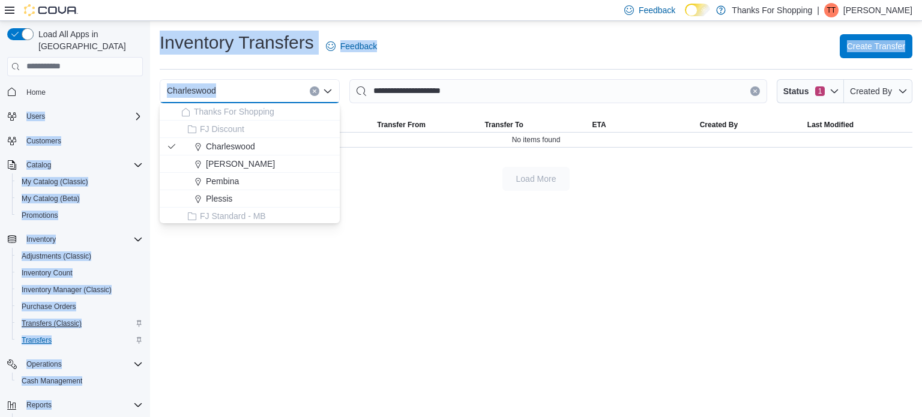
drag, startPoint x: 224, startPoint y: 89, endPoint x: 117, endPoint y: 82, distance: 107.1
click at [120, 82] on div "**********" at bounding box center [461, 219] width 922 height 396
click at [271, 95] on div "Charleswood" at bounding box center [250, 91] width 180 height 24
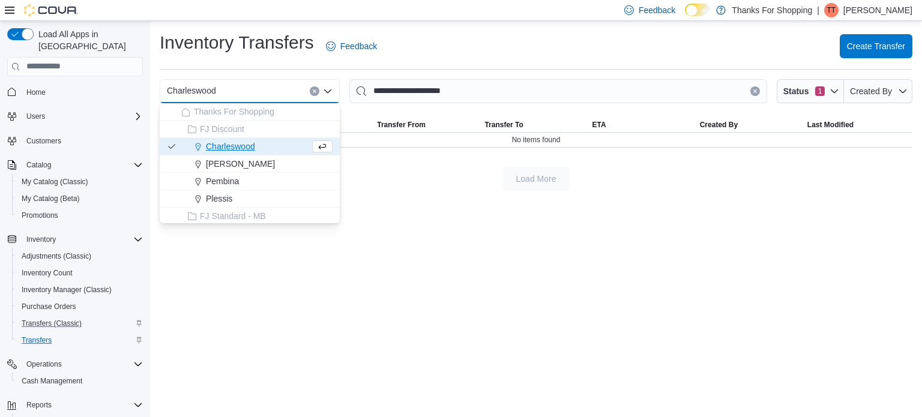
click at [315, 91] on icon "Clear input" at bounding box center [314, 90] width 3 height 3
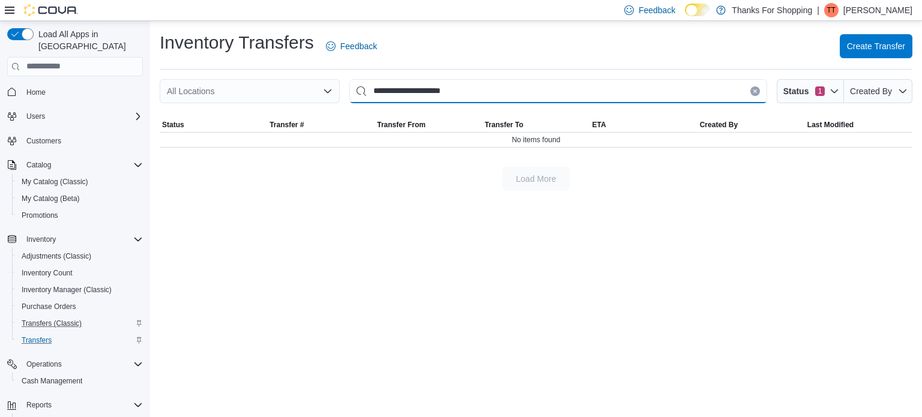
click at [488, 101] on input "**********" at bounding box center [559, 91] width 418 height 24
drag, startPoint x: 461, startPoint y: 84, endPoint x: 298, endPoint y: 85, distance: 162.8
click at [299, 85] on div "**********" at bounding box center [536, 91] width 753 height 24
click at [831, 92] on icon "button" at bounding box center [835, 91] width 10 height 10
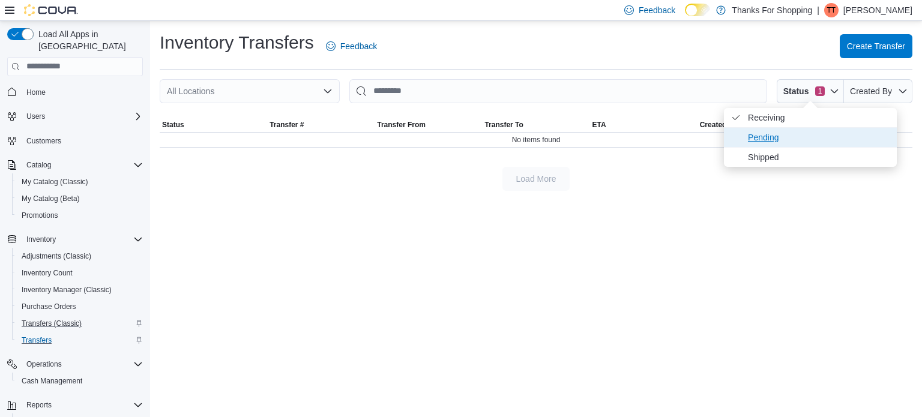
click at [753, 141] on span "Pending" at bounding box center [819, 137] width 142 height 14
type input "**********"
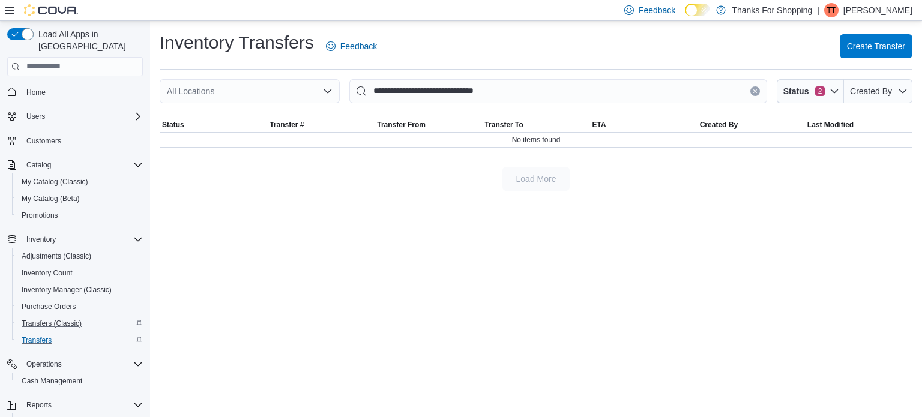
click at [643, 233] on div "**********" at bounding box center [536, 219] width 772 height 396
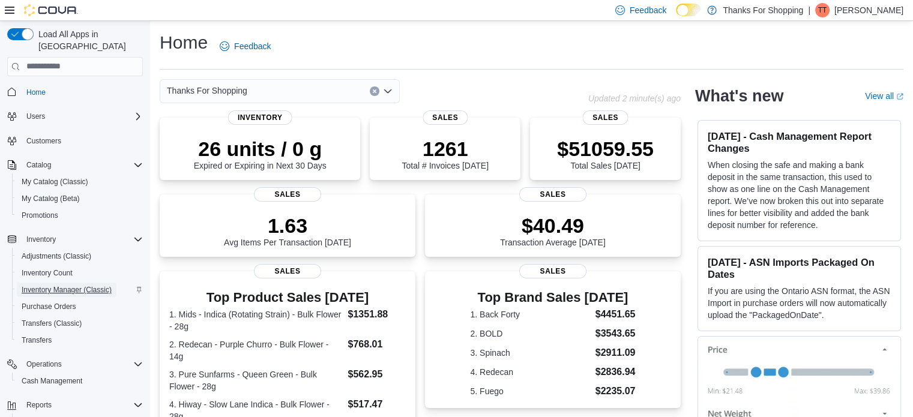
click at [49, 285] on span "Inventory Manager (Classic)" at bounding box center [67, 290] width 90 height 10
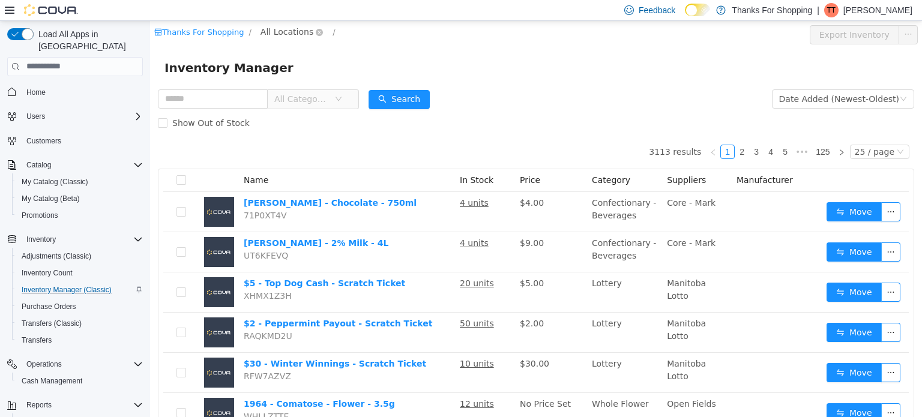
click at [272, 31] on span "All Locations" at bounding box center [287, 31] width 53 height 13
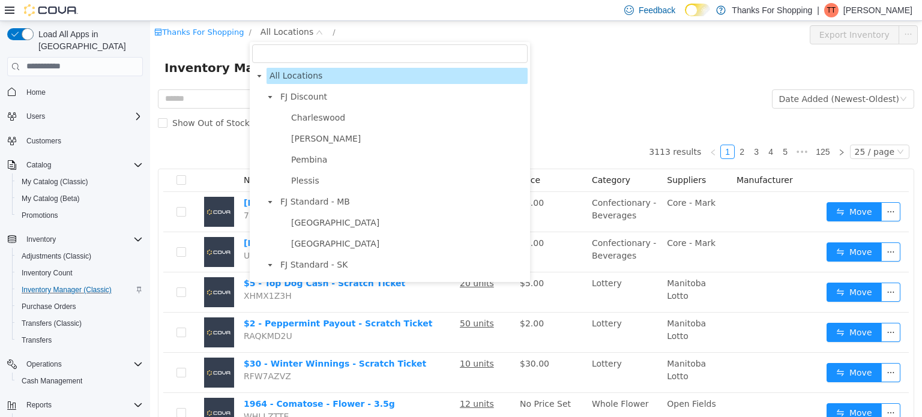
drag, startPoint x: 292, startPoint y: 117, endPoint x: 286, endPoint y: 133, distance: 16.7
click at [293, 117] on span "Charleswood" at bounding box center [318, 117] width 54 height 10
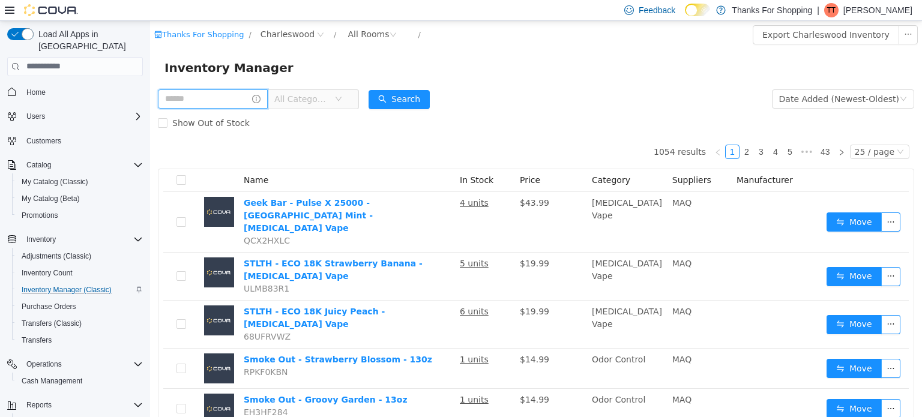
click at [223, 97] on input "text" at bounding box center [213, 98] width 110 height 19
type input "****"
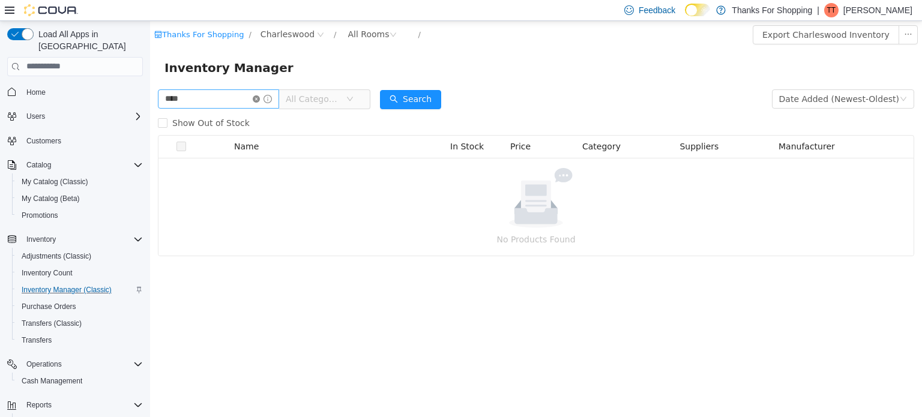
click at [260, 98] on icon "icon: close-circle" at bounding box center [256, 98] width 7 height 7
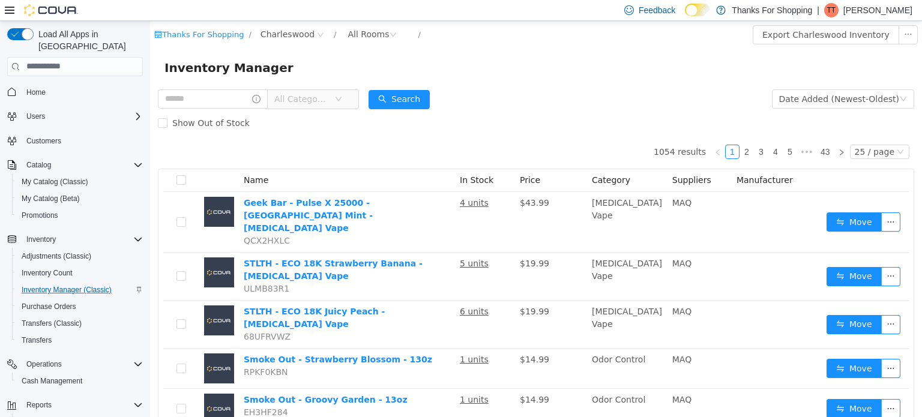
click at [342, 99] on icon "icon: down" at bounding box center [338, 98] width 7 height 7
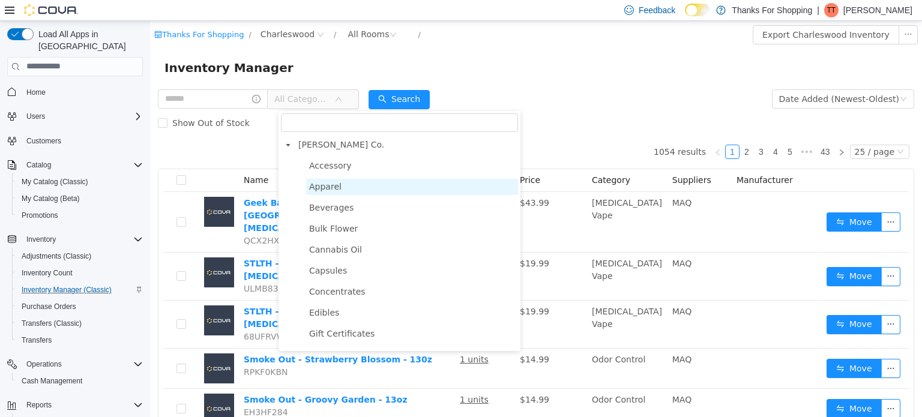
click at [326, 189] on span "Apparel" at bounding box center [325, 186] width 32 height 10
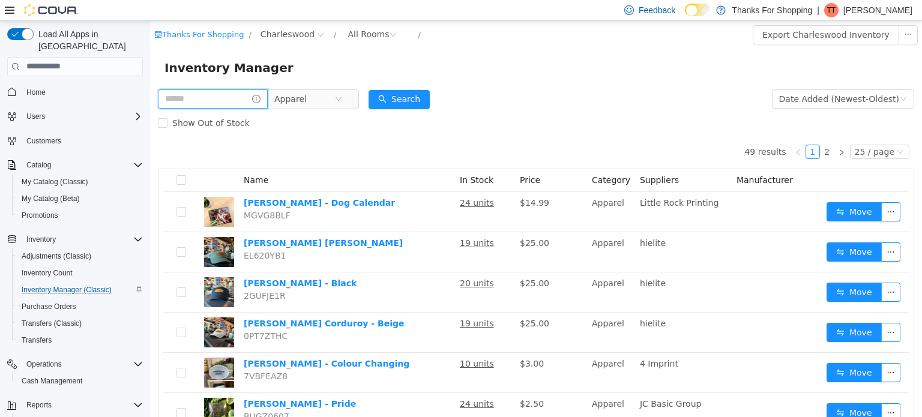
click at [203, 100] on input "text" at bounding box center [213, 98] width 110 height 19
type input "*"
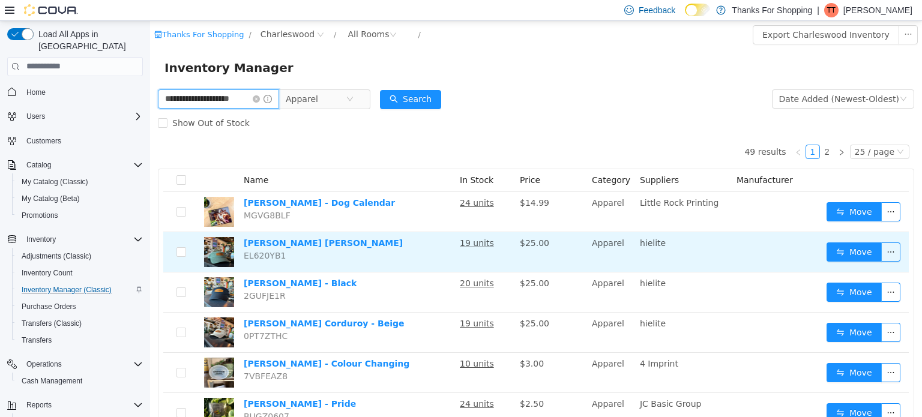
type input "**********"
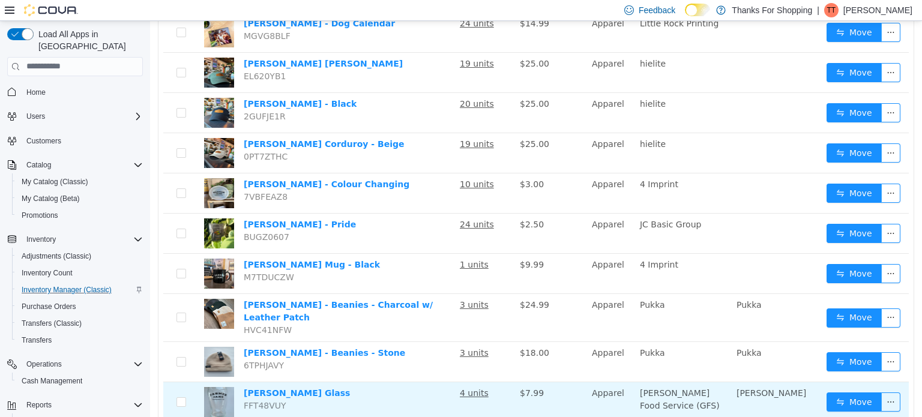
scroll to position [180, 0]
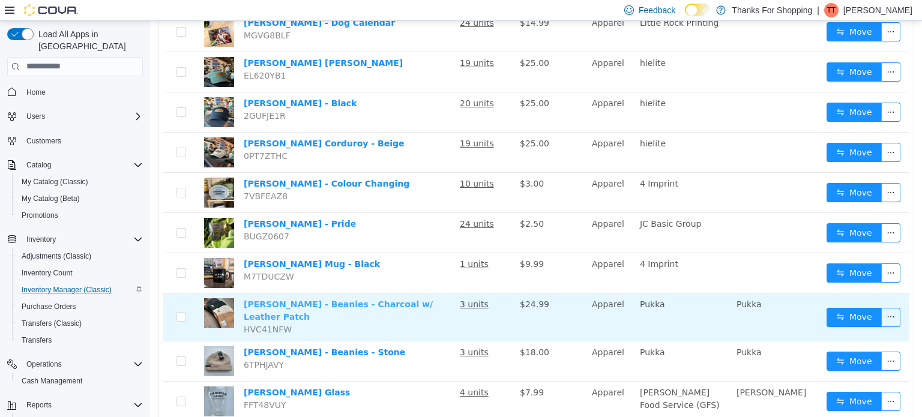
click at [408, 305] on link "[PERSON_NAME] - Beanies - Charcoal w/ Leather Patch" at bounding box center [338, 310] width 189 height 22
click at [425, 309] on td "Farmer Jane - Beanies - Charcoal w/ Leather Patch HVC41NFW" at bounding box center [347, 317] width 216 height 48
click at [836, 315] on button "Move" at bounding box center [854, 316] width 55 height 19
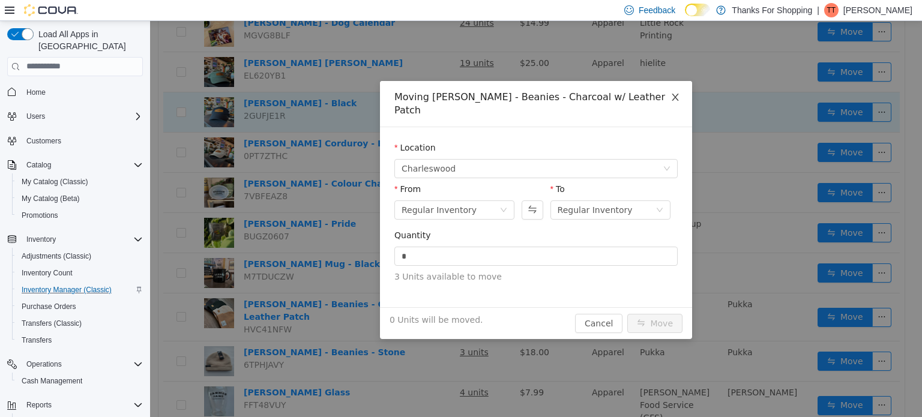
click at [675, 100] on icon "icon: close" at bounding box center [676, 97] width 10 height 10
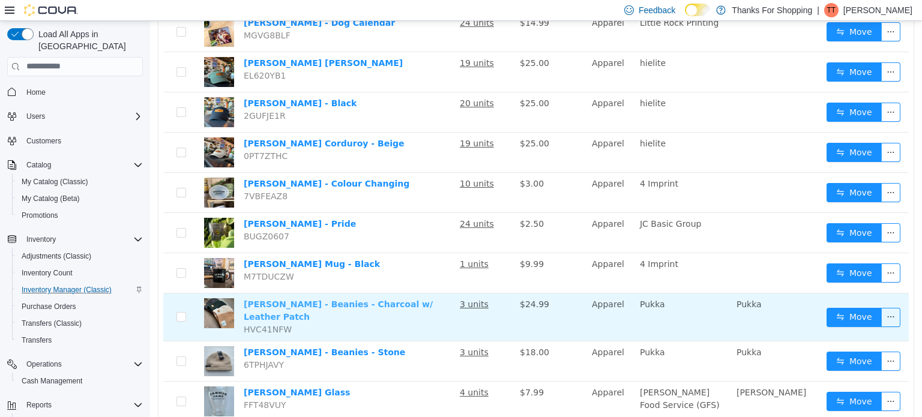
click at [386, 304] on link "[PERSON_NAME] - Beanies - Charcoal w/ Leather Patch" at bounding box center [338, 310] width 189 height 22
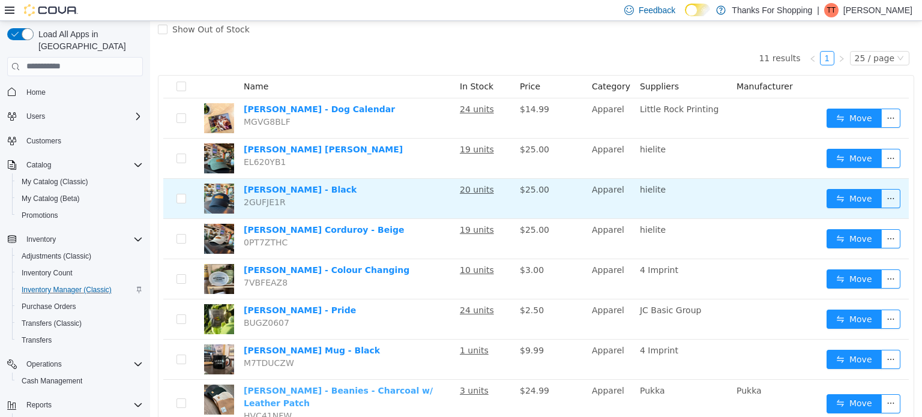
scroll to position [0, 0]
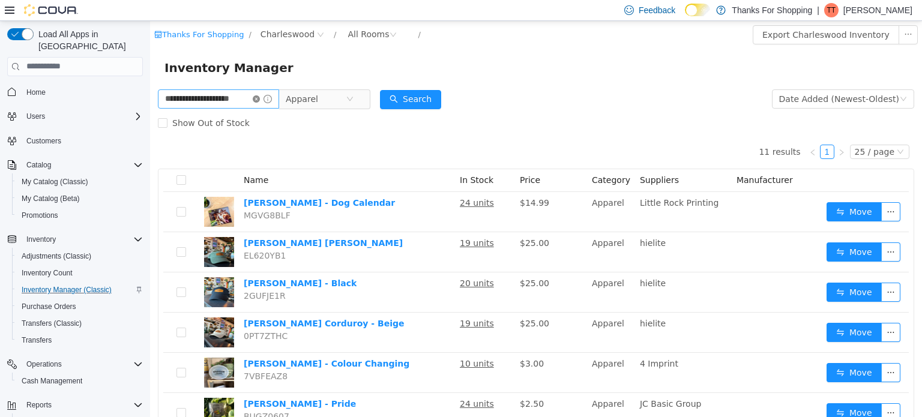
click at [260, 95] on icon "icon: close-circle" at bounding box center [256, 98] width 7 height 7
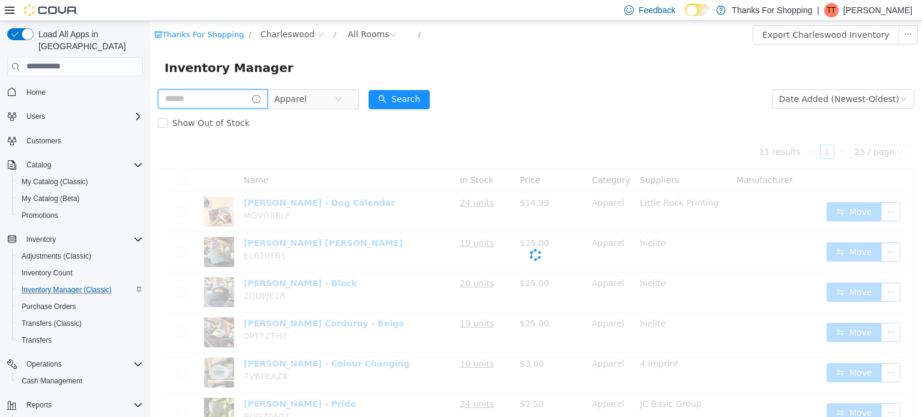
click at [231, 97] on input "text" at bounding box center [213, 98] width 110 height 19
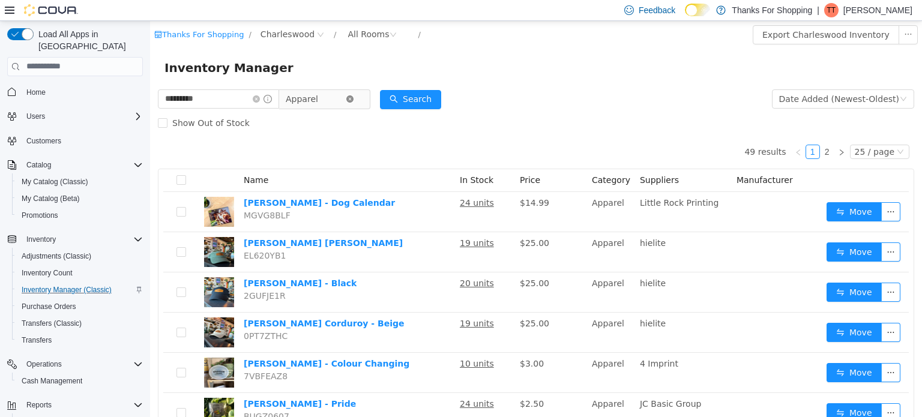
click at [354, 95] on icon "icon: close-circle" at bounding box center [350, 98] width 7 height 7
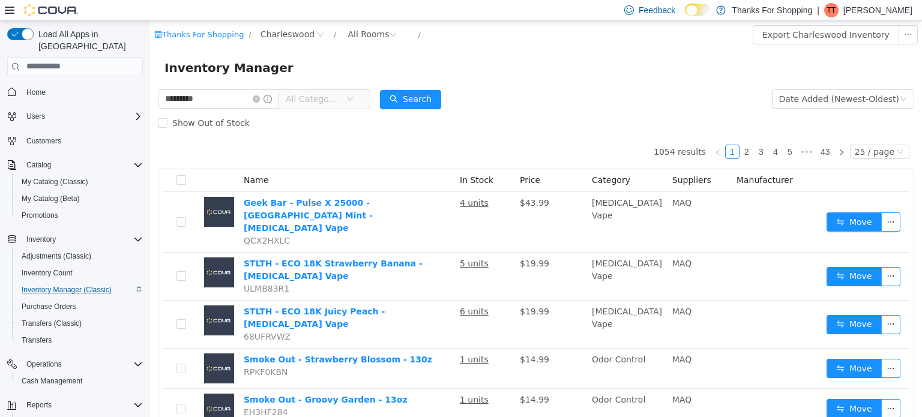
click at [361, 97] on span "All Categories" at bounding box center [320, 98] width 82 height 19
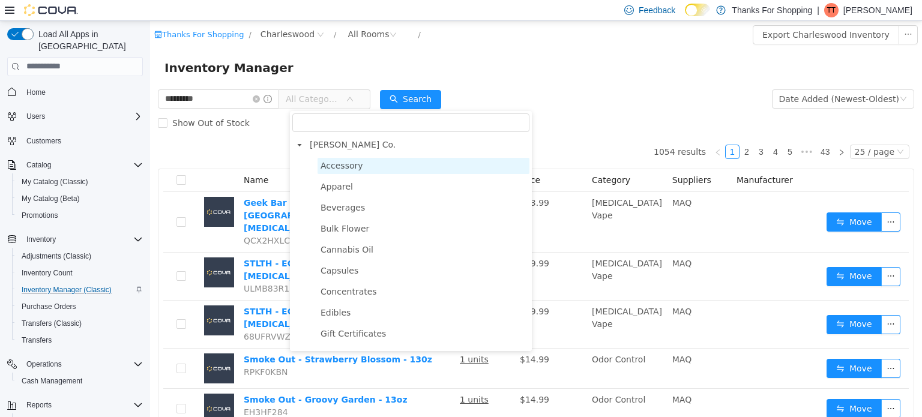
click at [332, 165] on span "Accessory" at bounding box center [342, 165] width 43 height 10
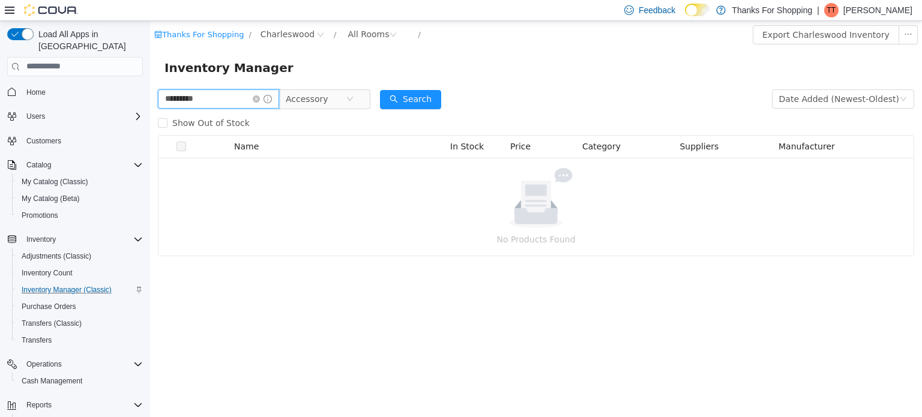
drag, startPoint x: 216, startPoint y: 97, endPoint x: 108, endPoint y: 88, distance: 109.1
click at [150, 88] on html "Thanks For Shopping / Charleswood / All Rooms / Export Charleswood Inventory In…" at bounding box center [536, 218] width 772 height 396
type input "**********"
click at [354, 100] on icon "icon: close-circle" at bounding box center [350, 98] width 7 height 7
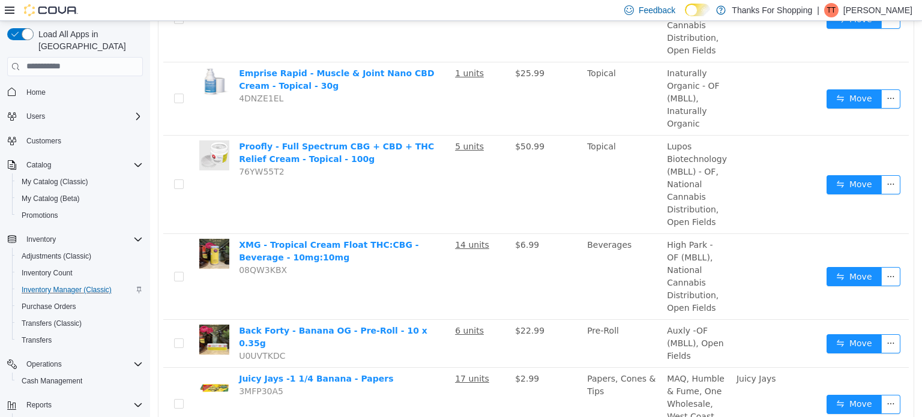
scroll to position [1162, 0]
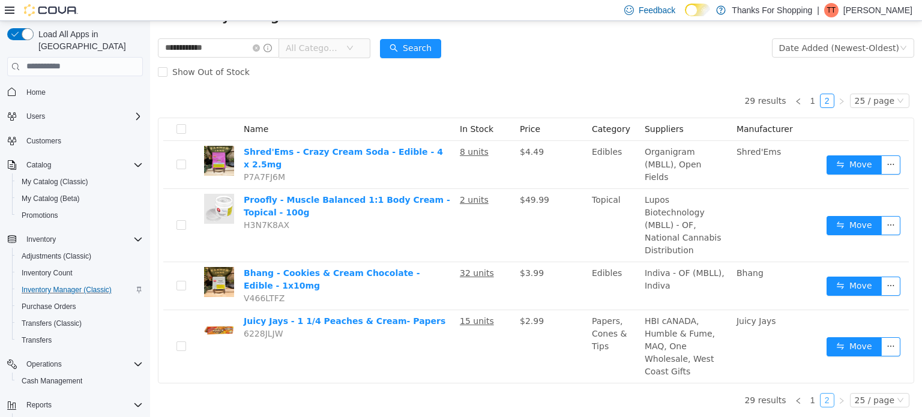
scroll to position [30, 0]
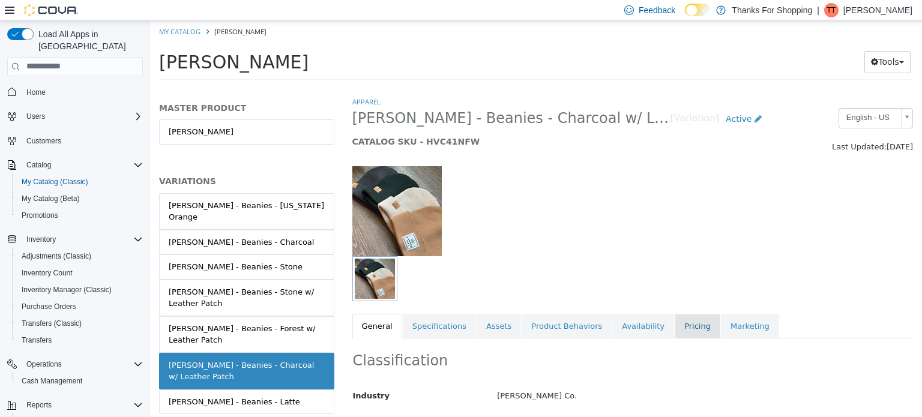
click at [675, 328] on link "Pricing" at bounding box center [698, 326] width 46 height 25
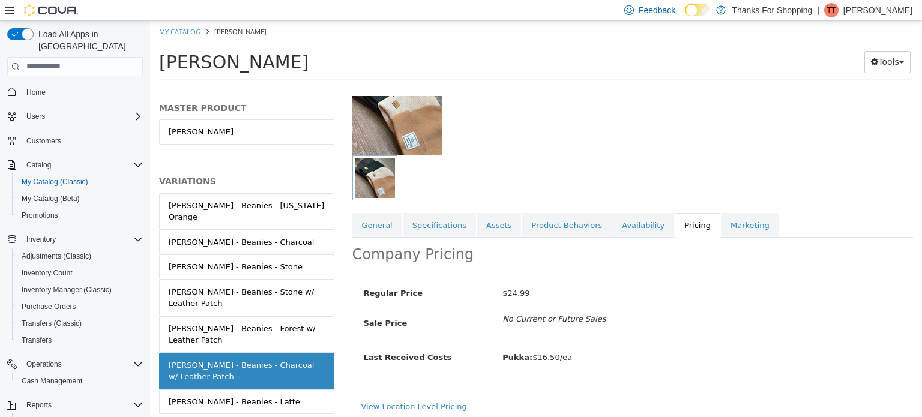
scroll to position [104, 0]
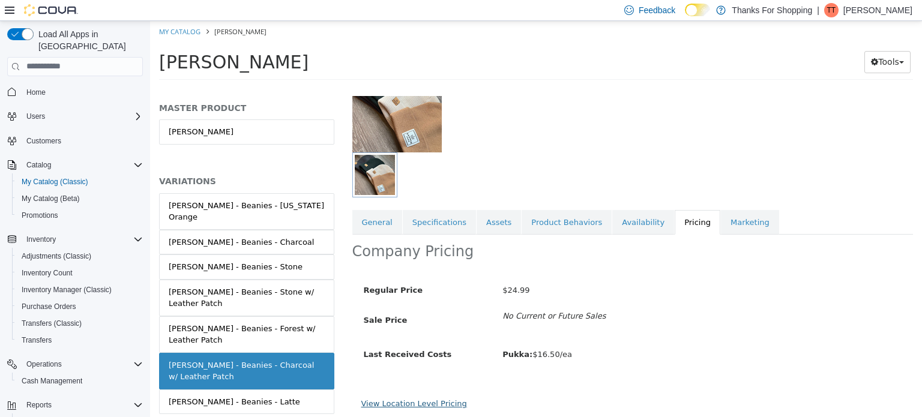
click at [429, 403] on link "View Location Level Pricing" at bounding box center [415, 403] width 106 height 9
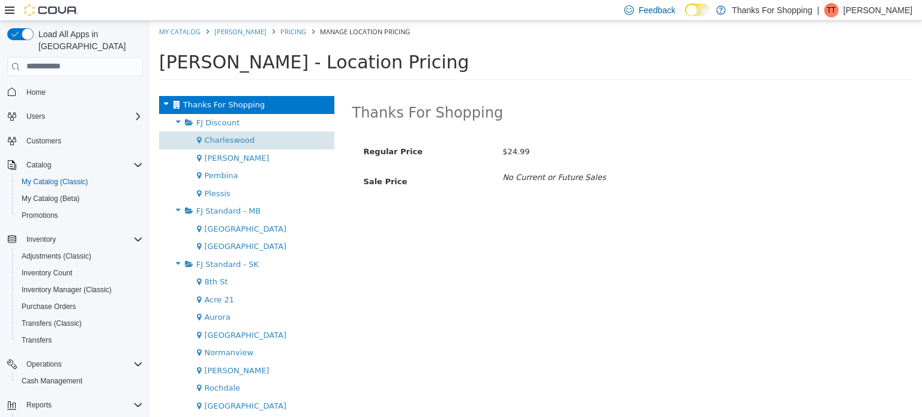
click at [214, 141] on span "Charleswood" at bounding box center [229, 139] width 50 height 9
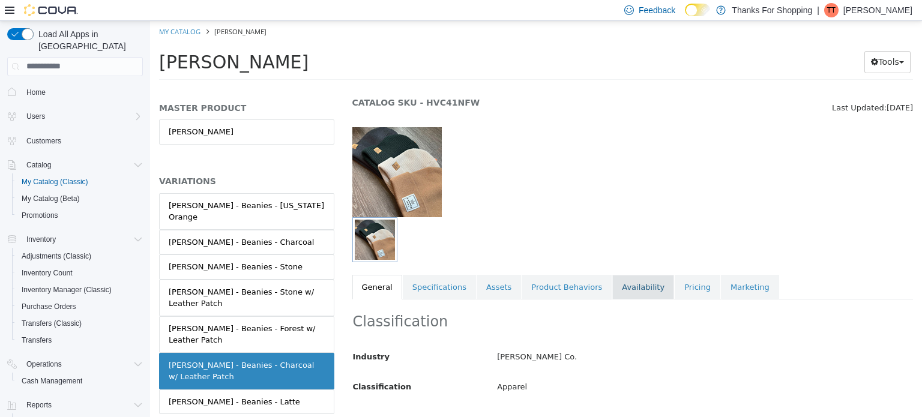
scroll to position [60, 0]
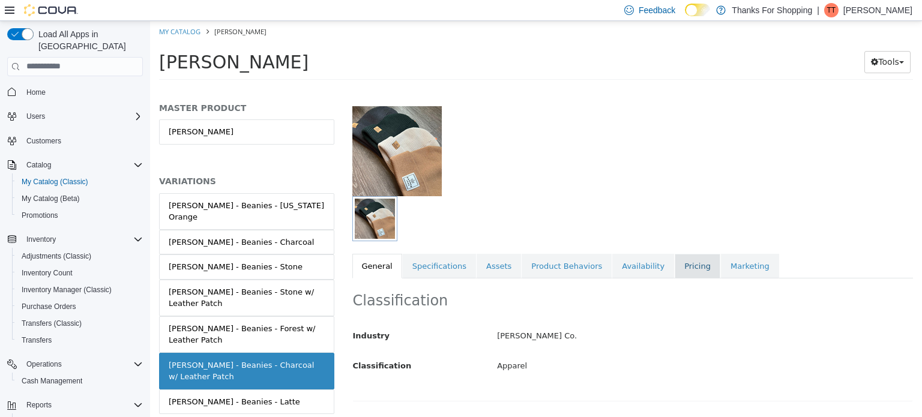
click at [675, 267] on link "Pricing" at bounding box center [698, 265] width 46 height 25
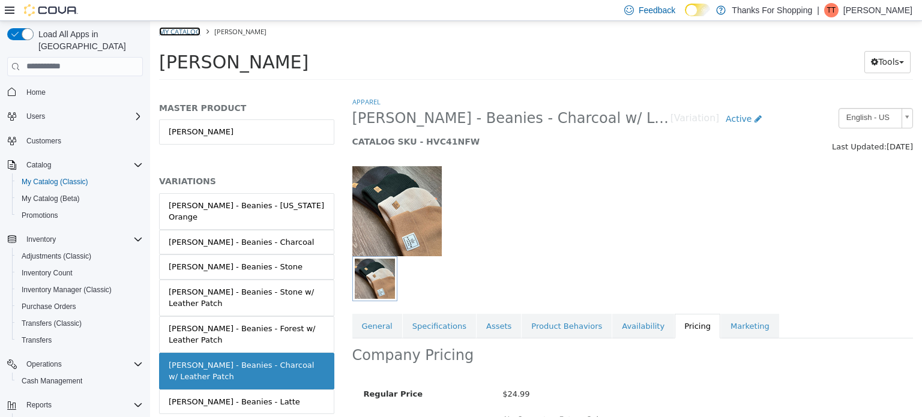
click at [193, 31] on link "My Catalog" at bounding box center [179, 30] width 41 height 9
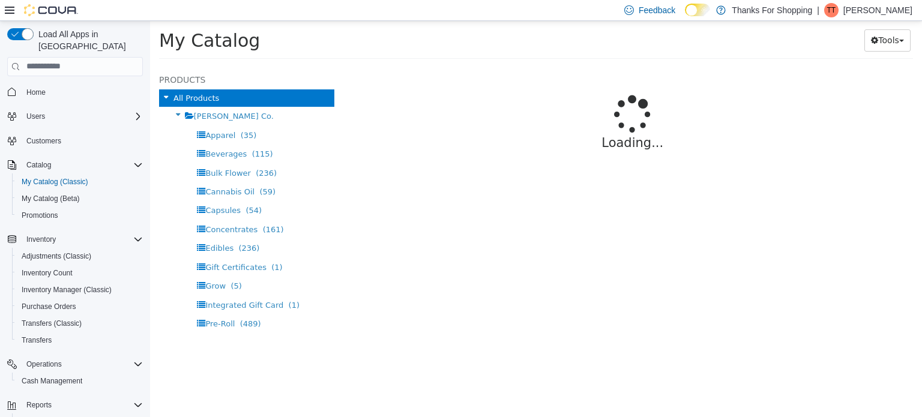
select select "**********"
